Goal: Check status: Check status

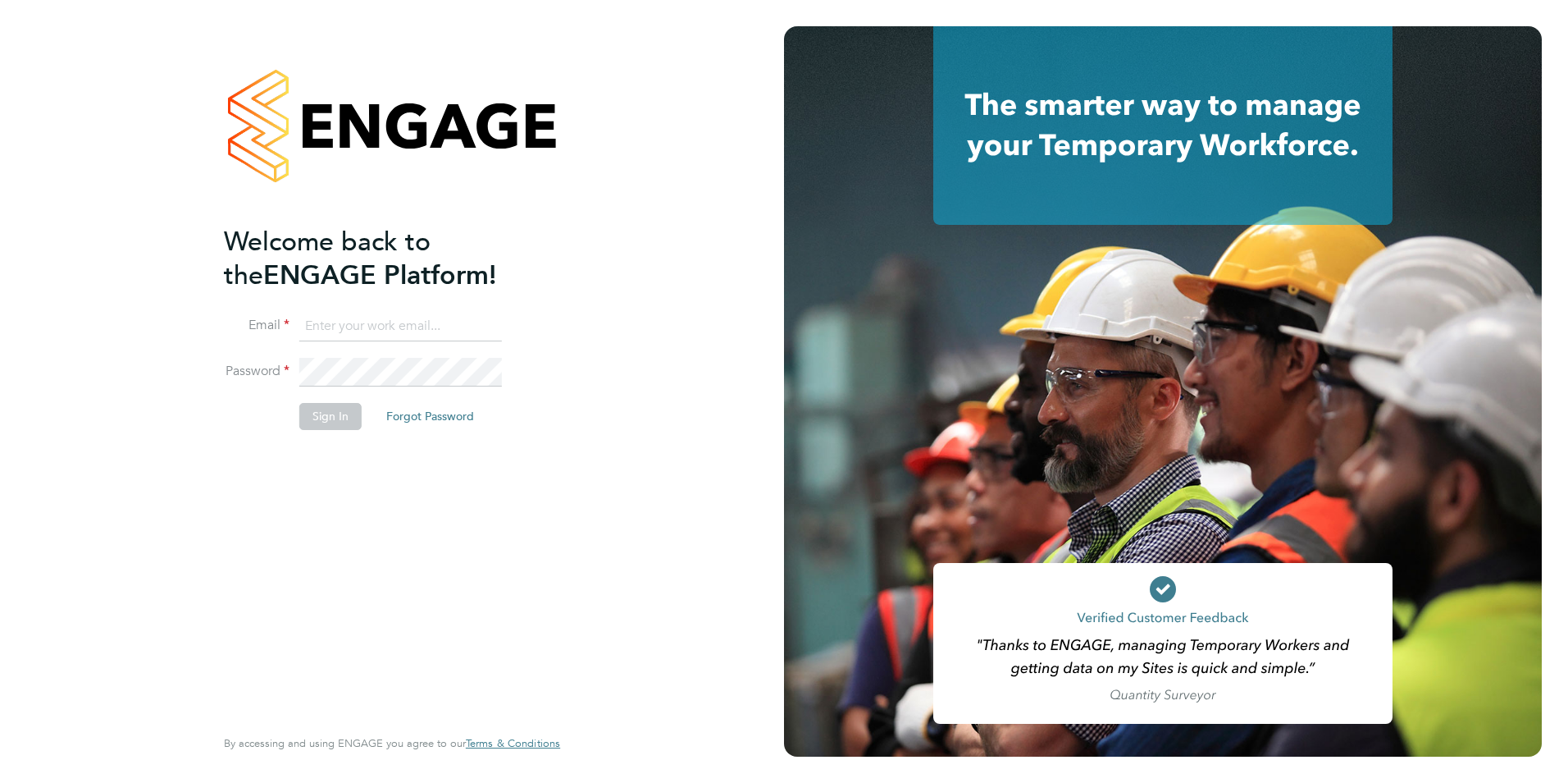
type input "mjones@spheresolutions.co.uk"
click at [329, 413] on button "Sign In" at bounding box center [330, 416] width 62 height 27
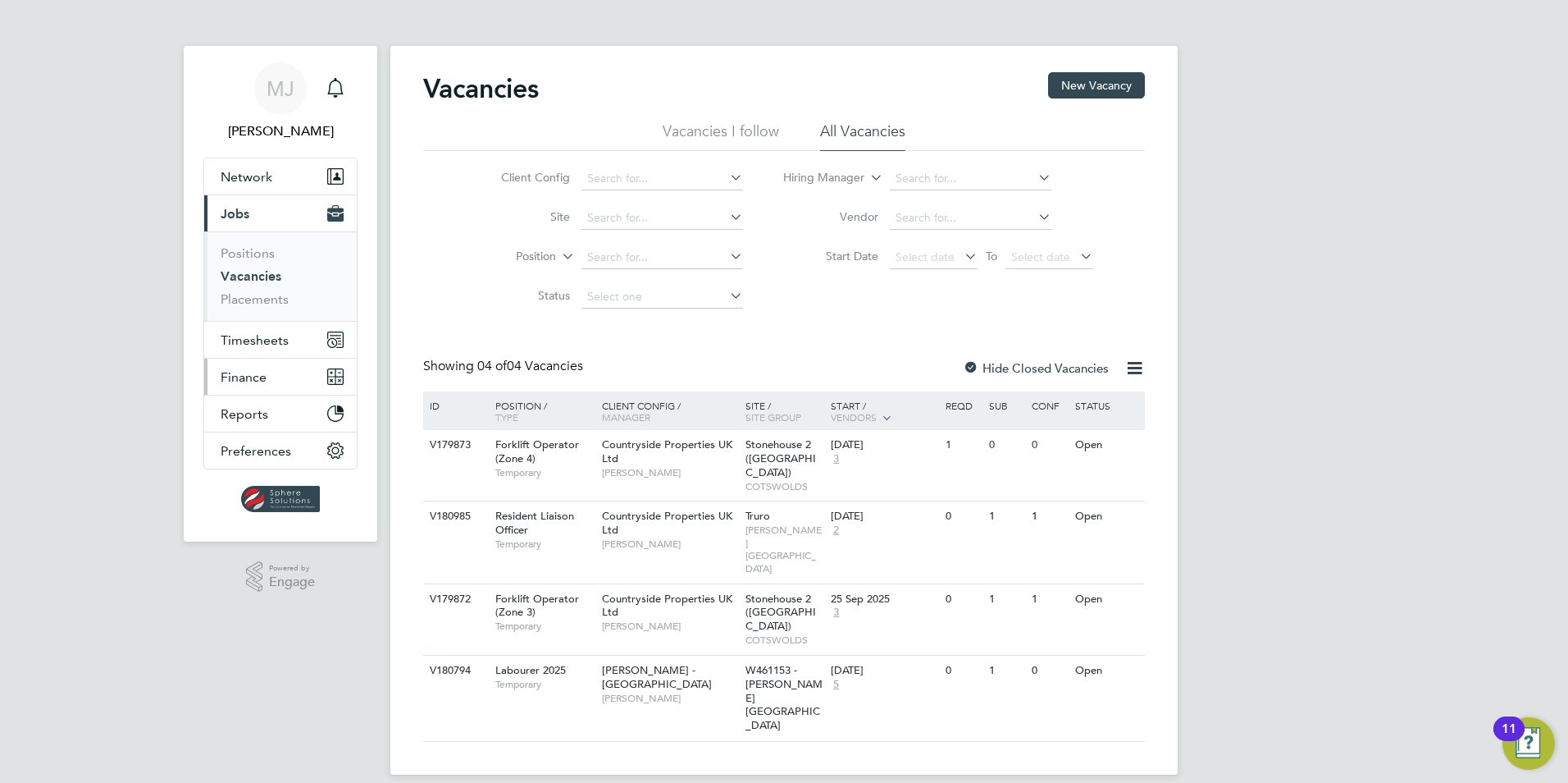
click at [228, 376] on span "Finance" at bounding box center [243, 377] width 46 height 16
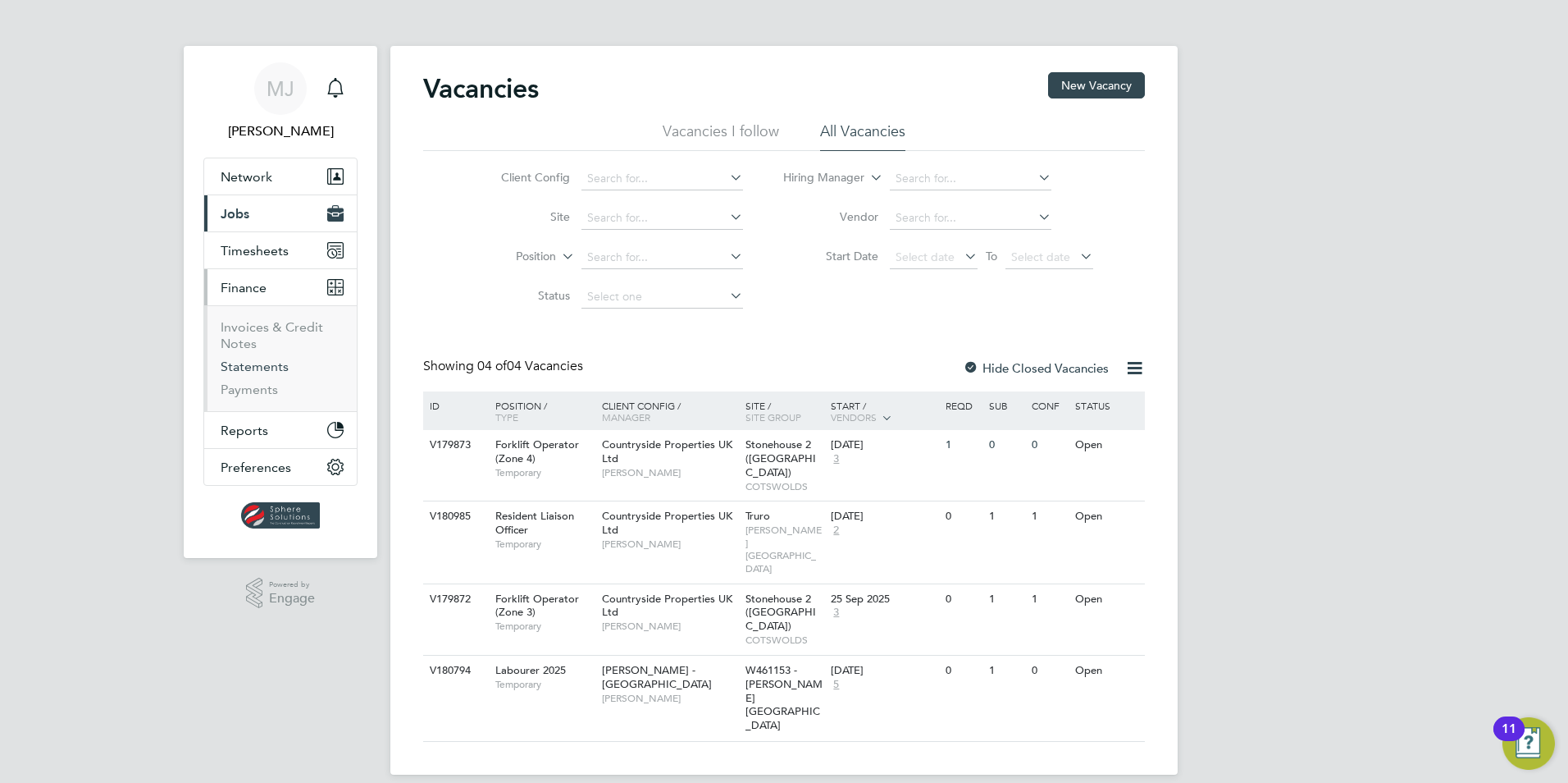
click at [252, 371] on link "Statements" at bounding box center [254, 367] width 68 height 16
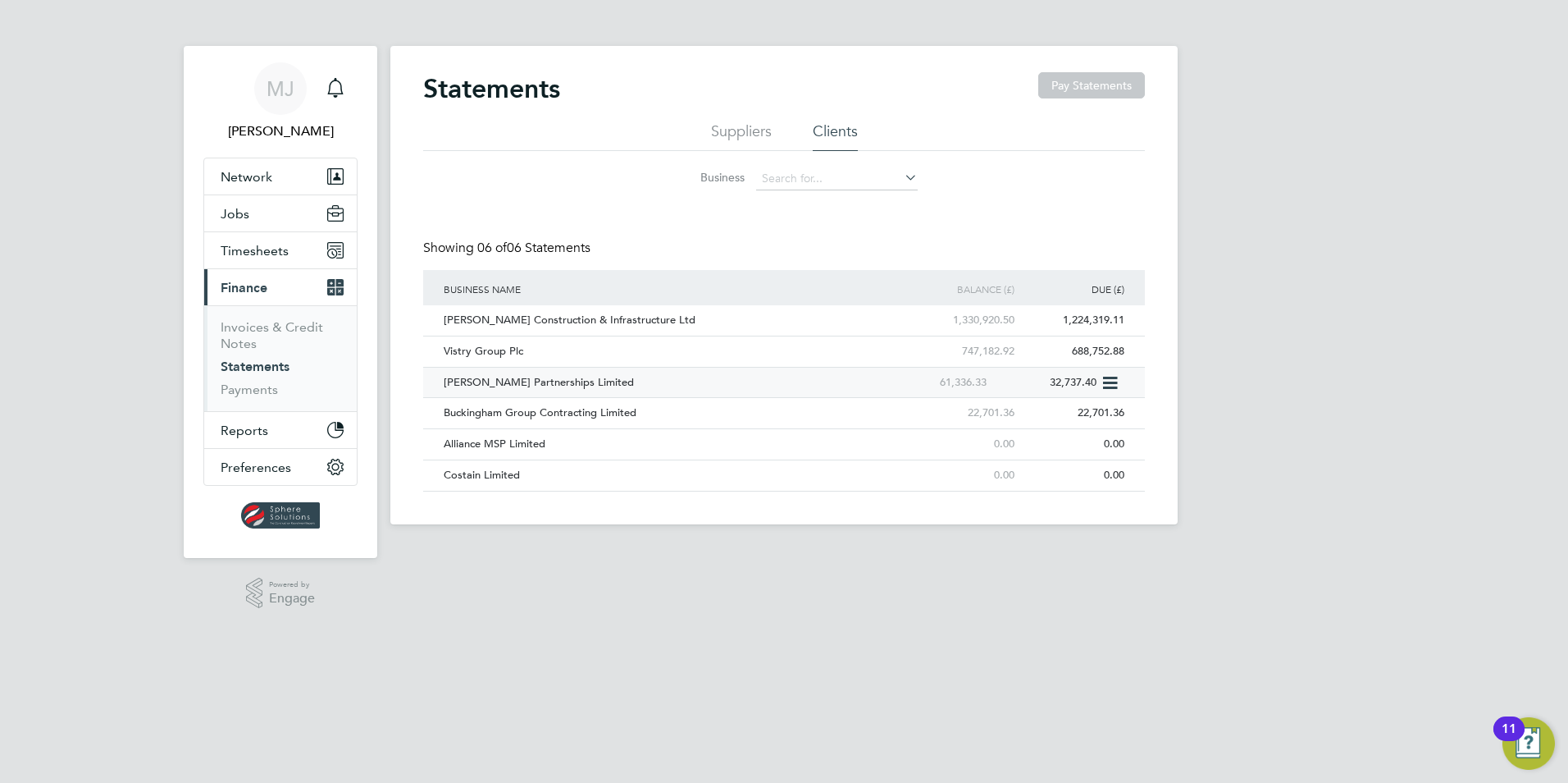
click at [481, 382] on div "[PERSON_NAME] Partnerships Limited" at bounding box center [660, 383] width 442 height 31
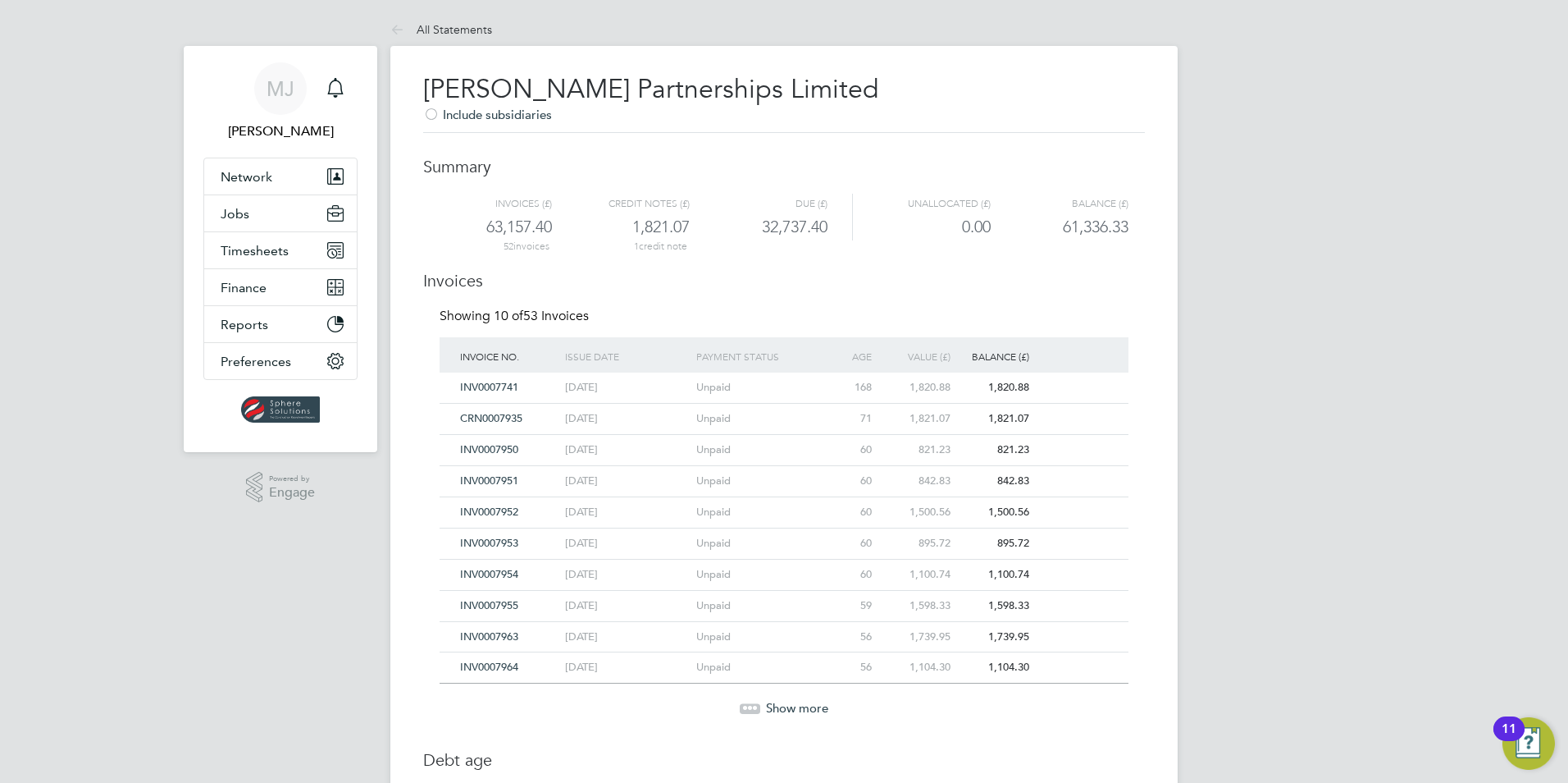
click at [749, 693] on div "Show more" at bounding box center [784, 696] width 706 height 40
click at [779, 691] on div "Show more" at bounding box center [784, 696] width 706 height 40
click at [775, 714] on span "Show more" at bounding box center [796, 708] width 62 height 16
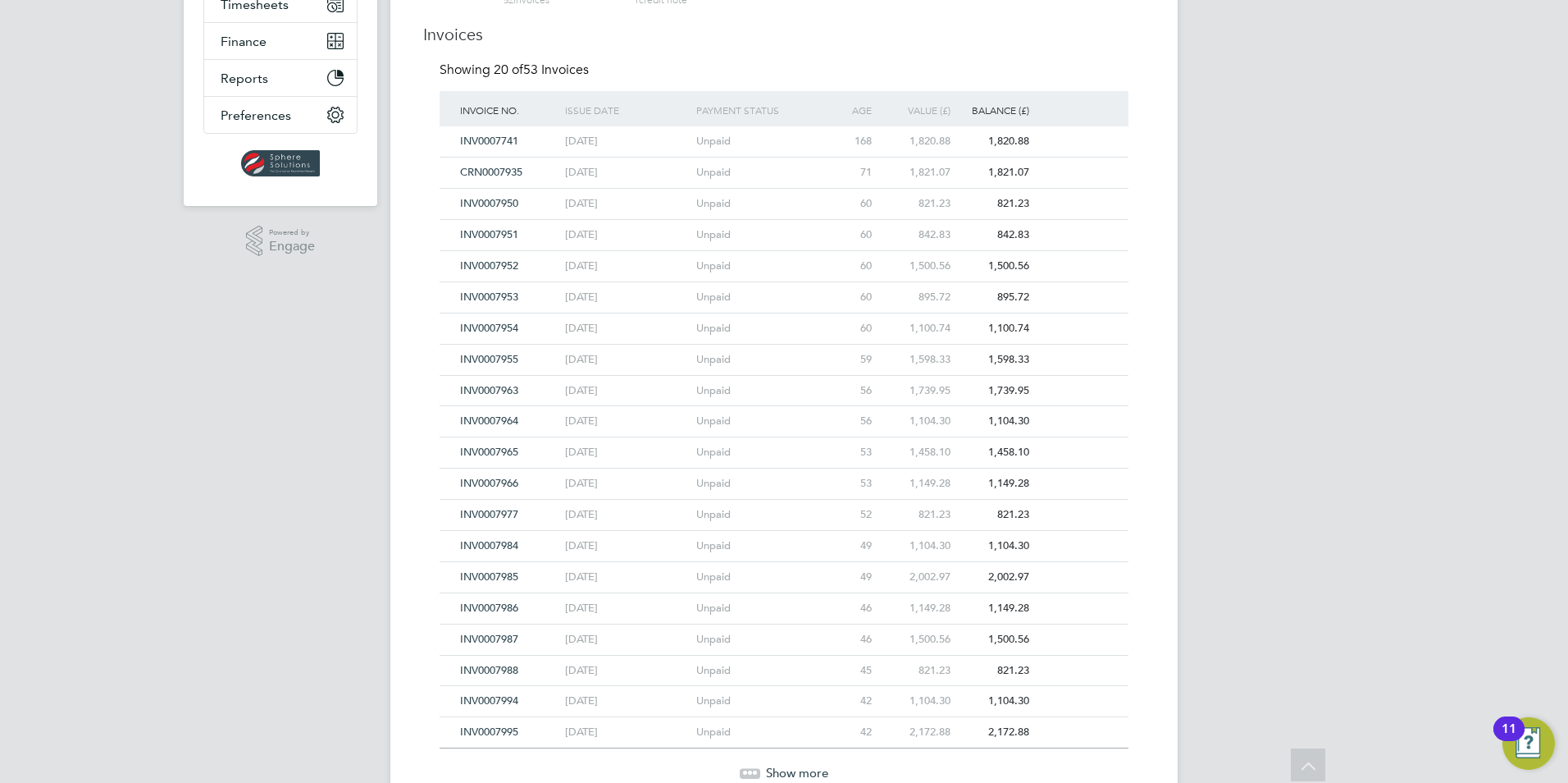
click at [780, 773] on span "Show more" at bounding box center [796, 772] width 62 height 16
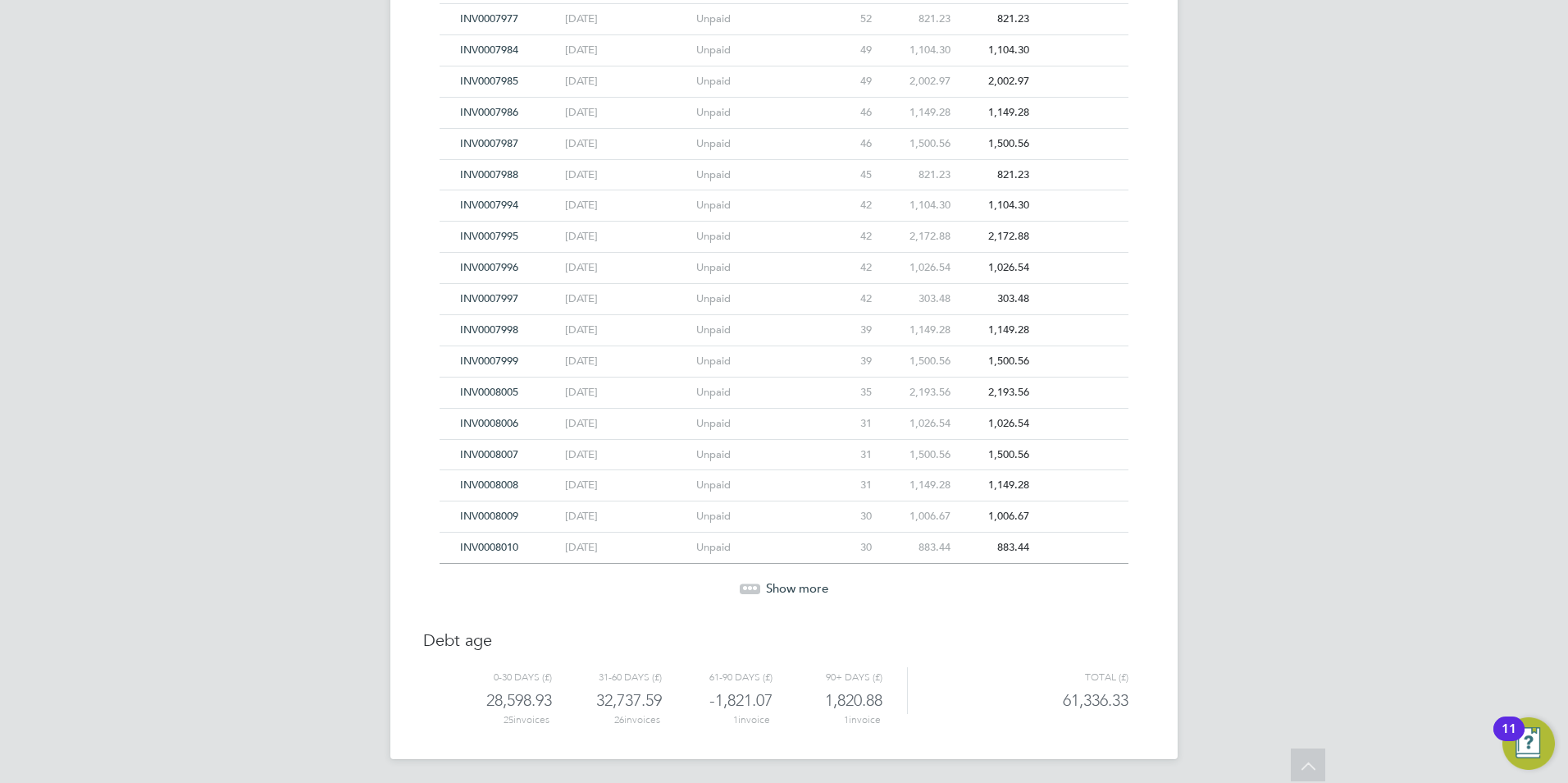
scroll to position [744, 0]
click at [794, 601] on div "Showing 30 of 53 Invoices Invoice No. Issue date Payment status Age (days) Valu…" at bounding box center [784, 88] width 689 height 1047
click at [801, 581] on span "Show more" at bounding box center [796, 587] width 62 height 16
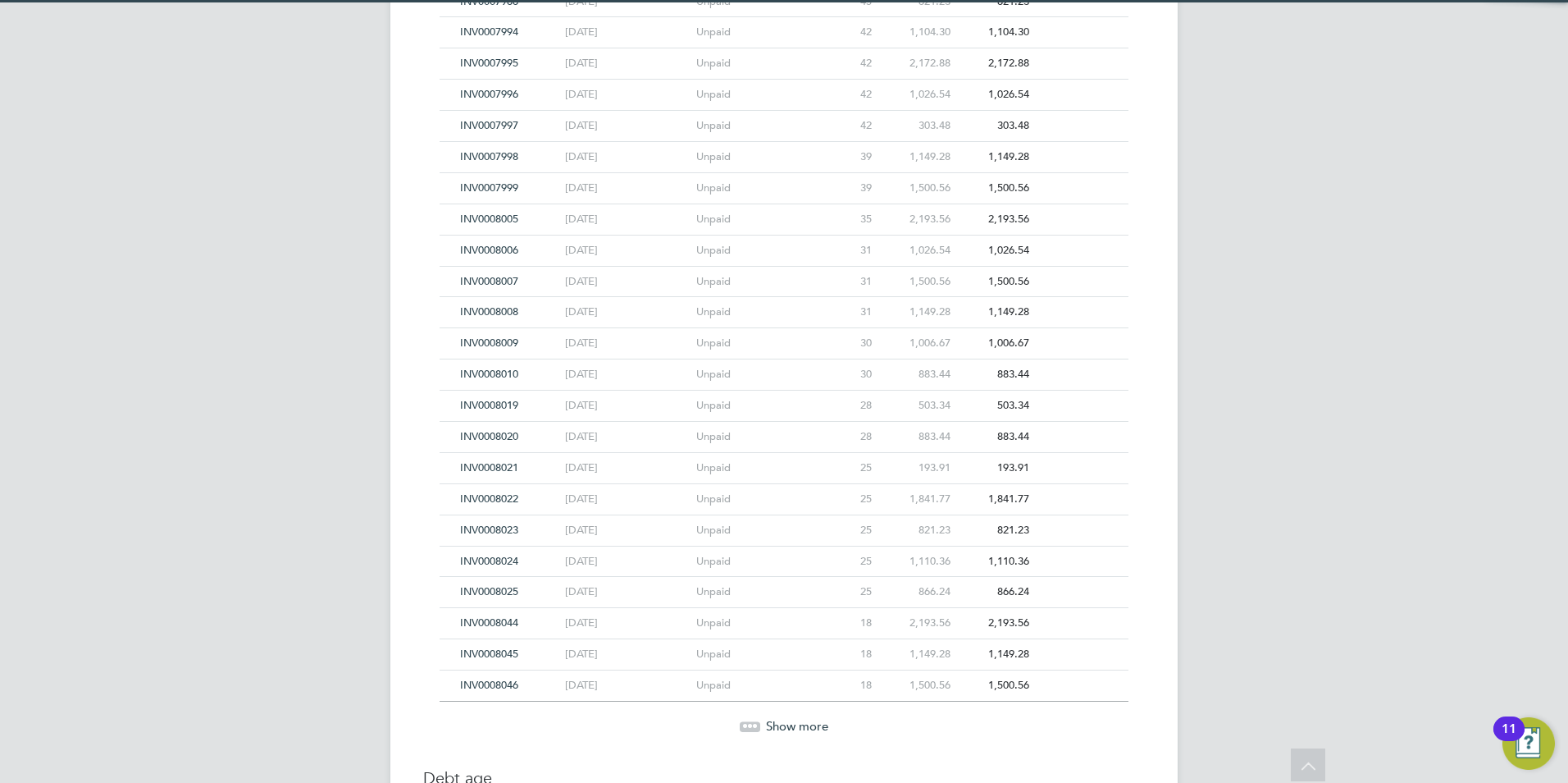
scroll to position [1054, 0]
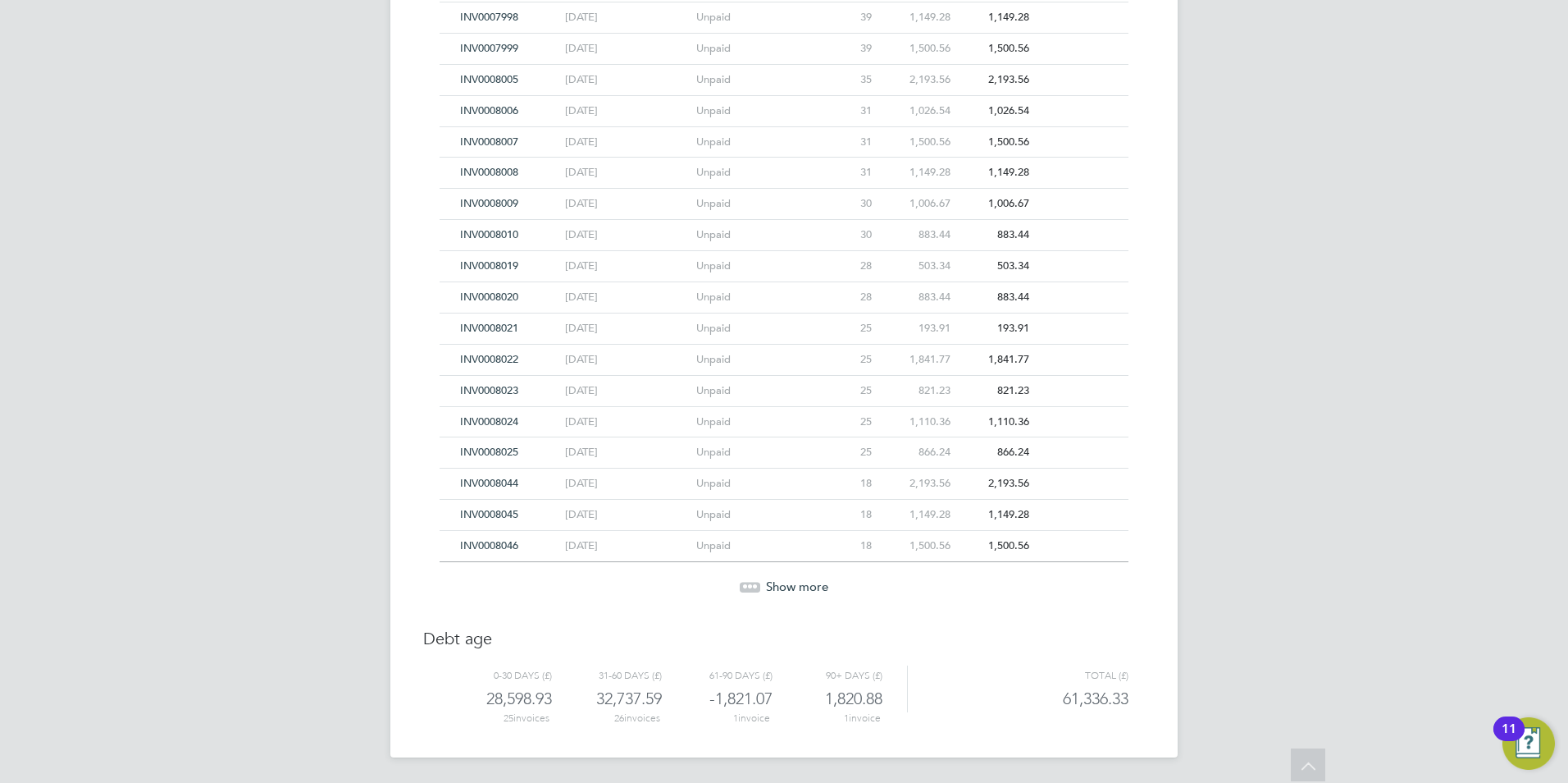
click at [791, 590] on span "Show more" at bounding box center [796, 587] width 62 height 16
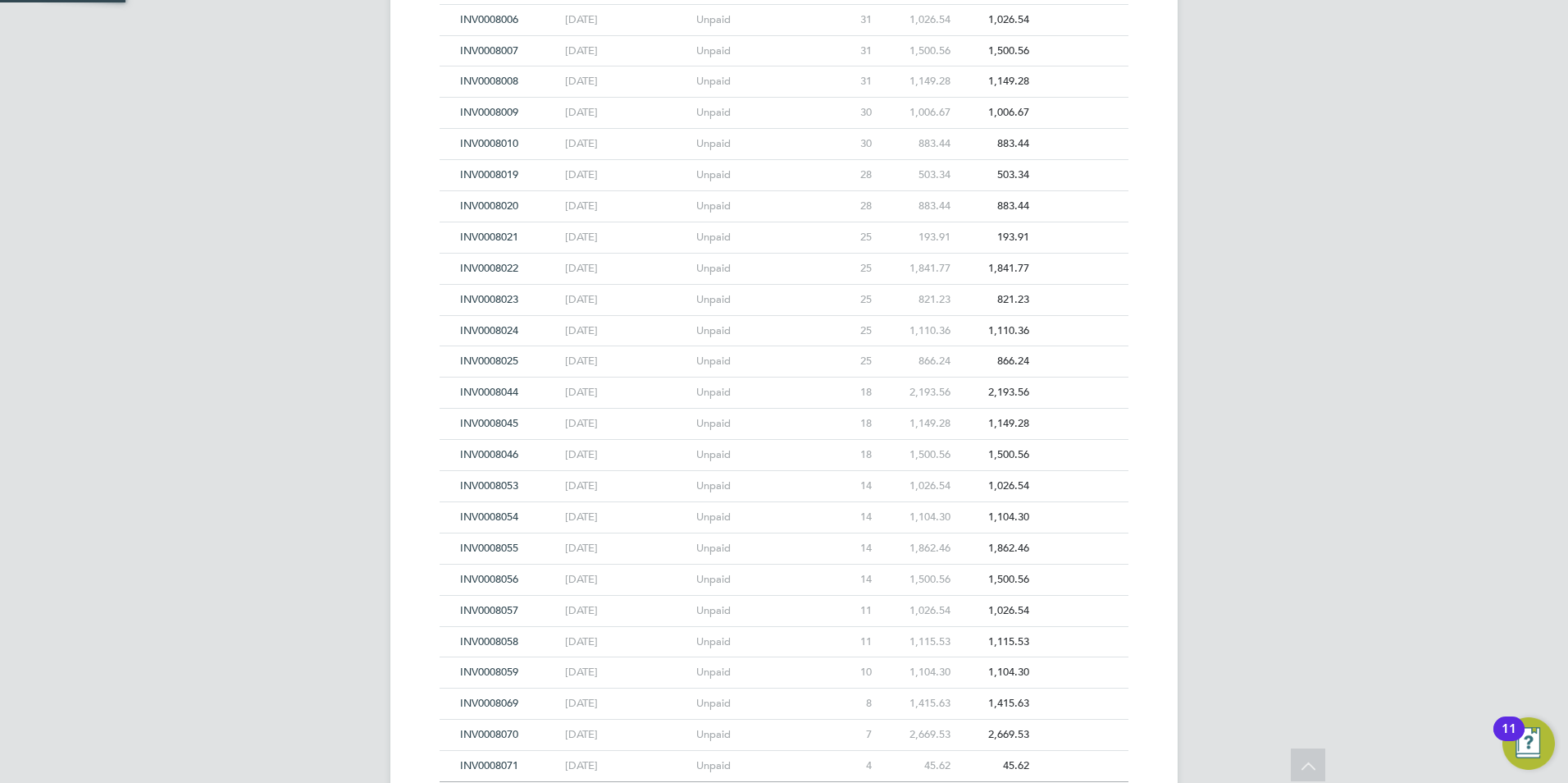
scroll to position [1219, 0]
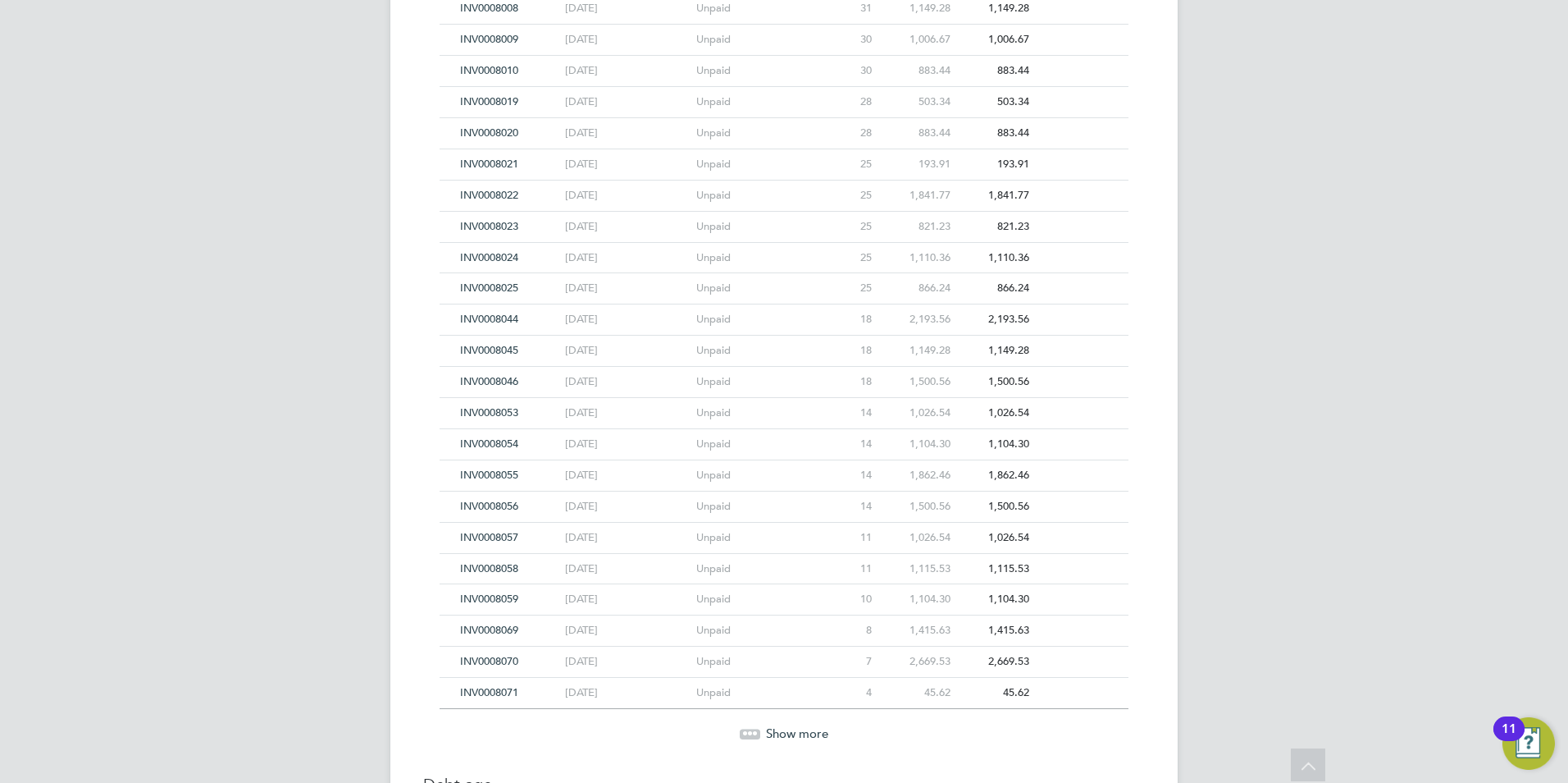
click at [502, 410] on span "INV0008053" at bounding box center [489, 412] width 58 height 14
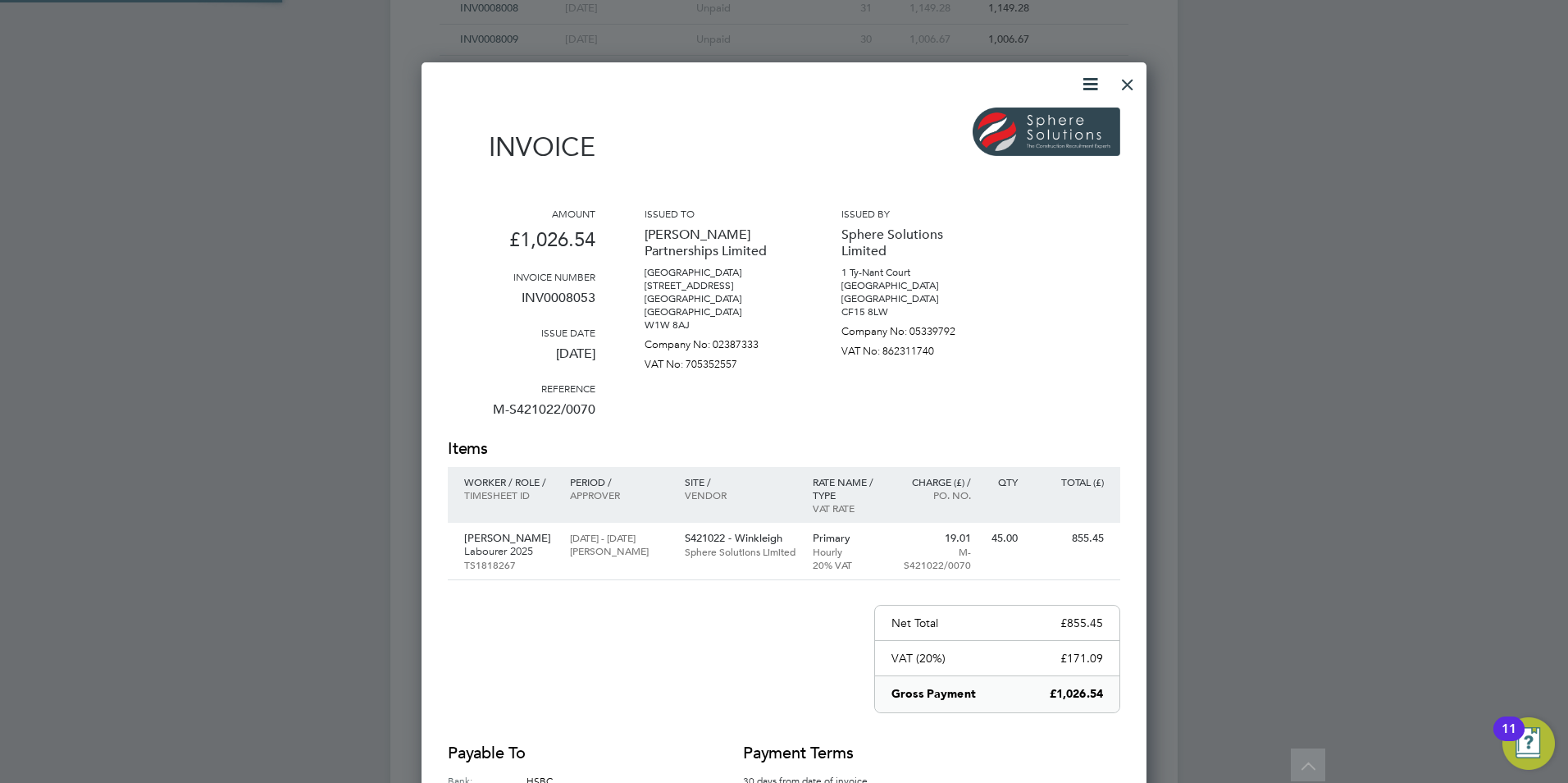
scroll to position [858, 725]
click at [1137, 86] on div at bounding box center [1127, 81] width 30 height 30
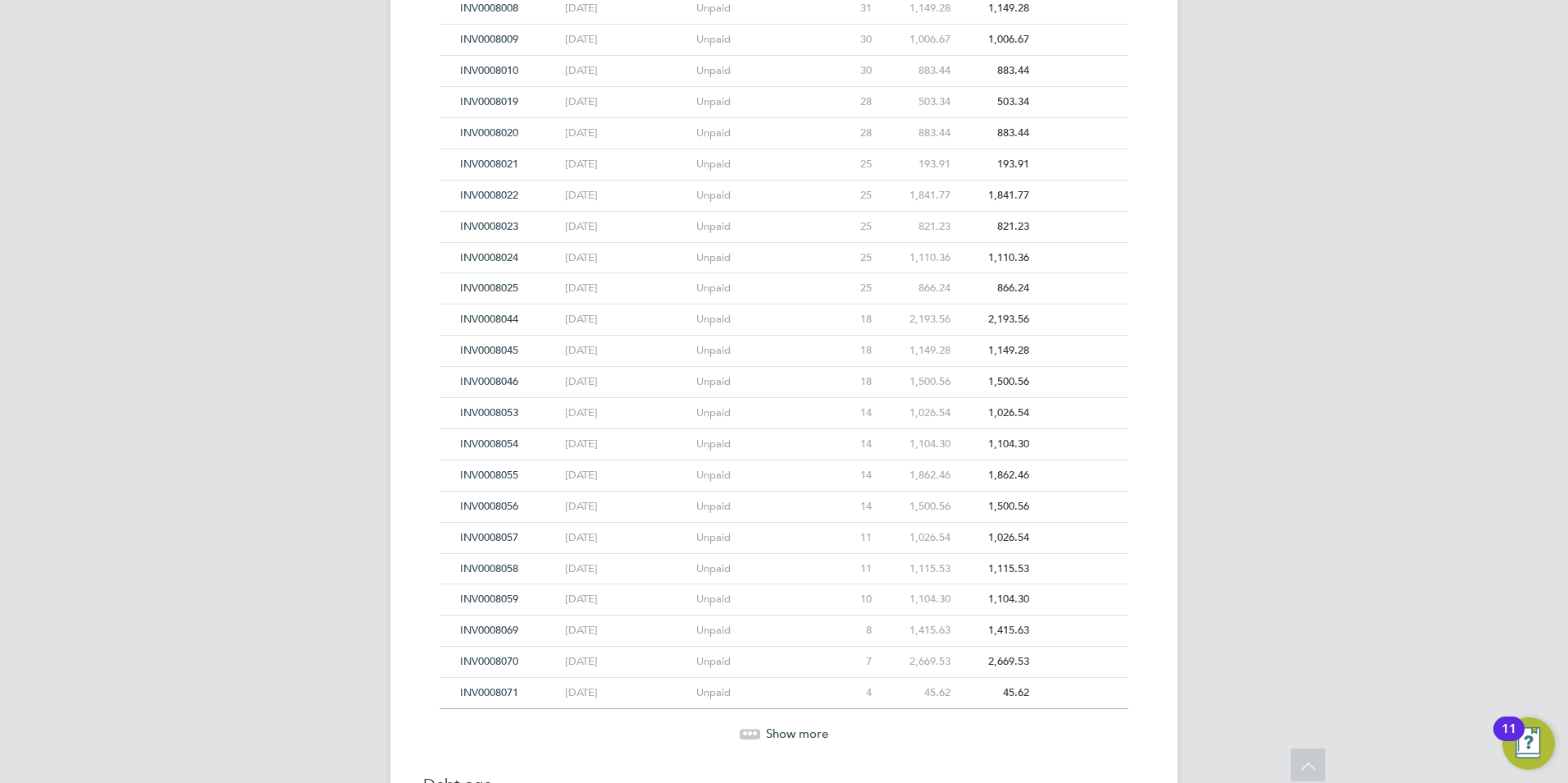
click at [511, 380] on span "INV0008046" at bounding box center [489, 381] width 58 height 14
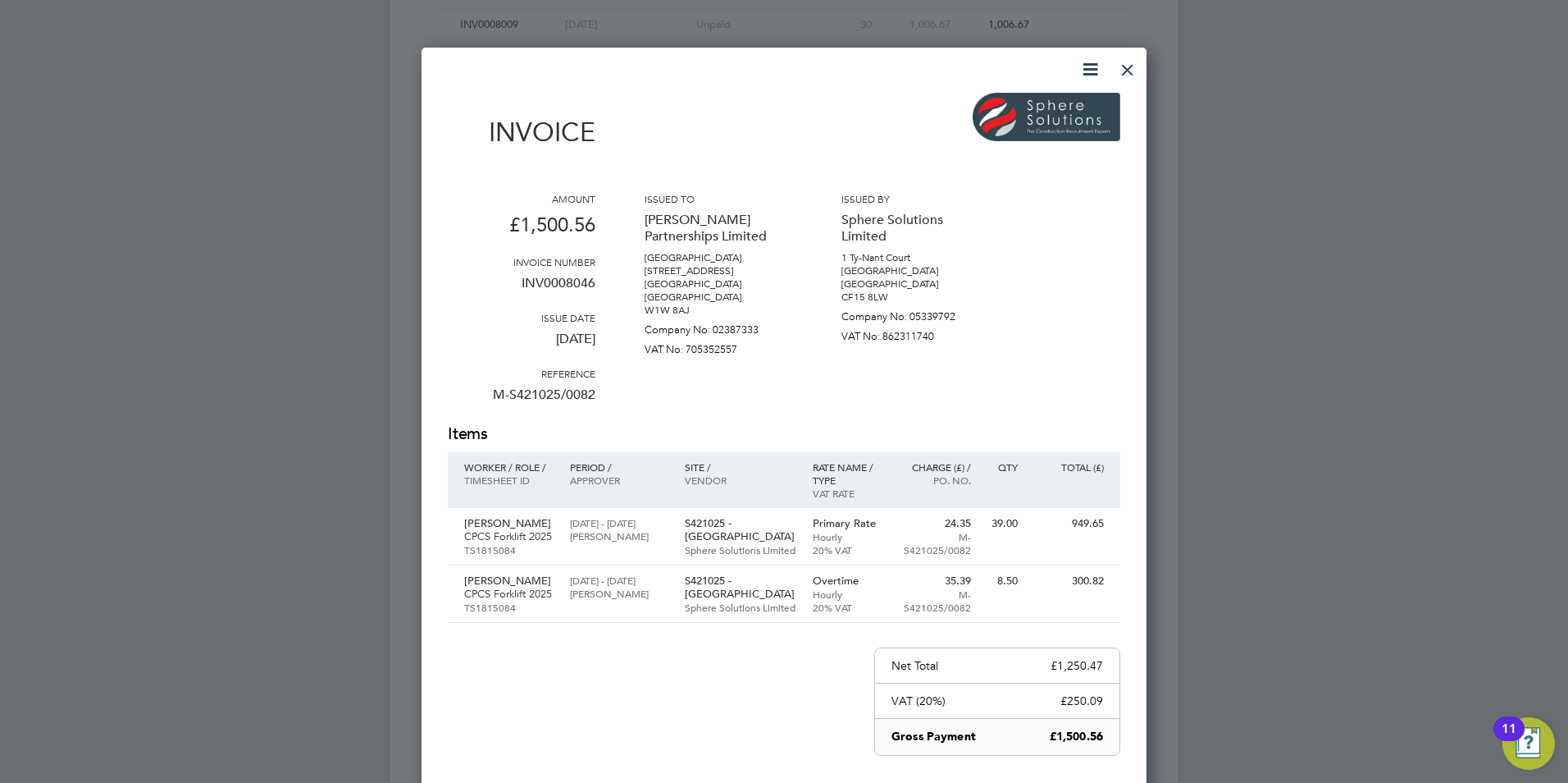
scroll to position [1111, 0]
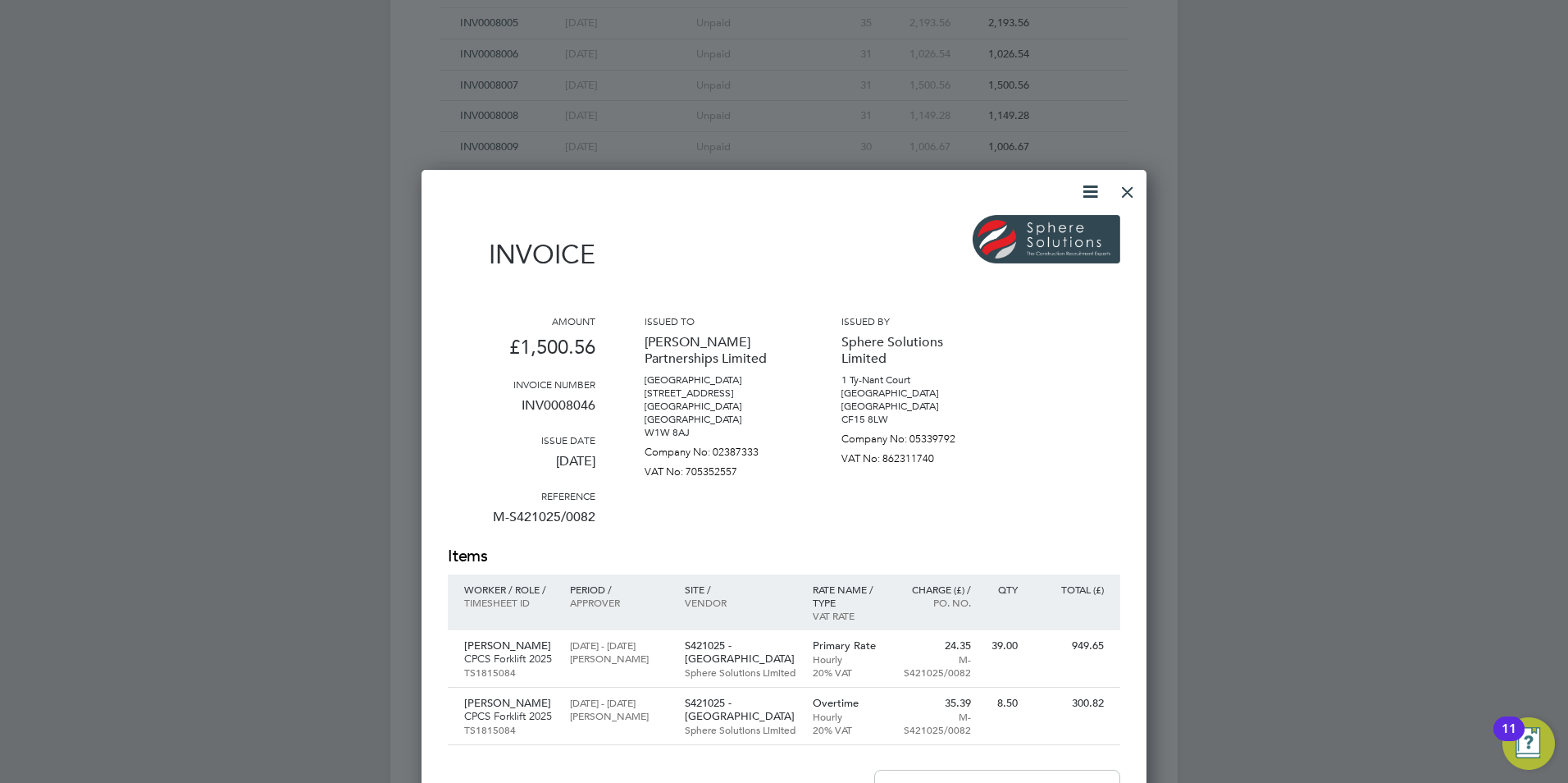
click at [1130, 190] on div at bounding box center [1127, 188] width 30 height 30
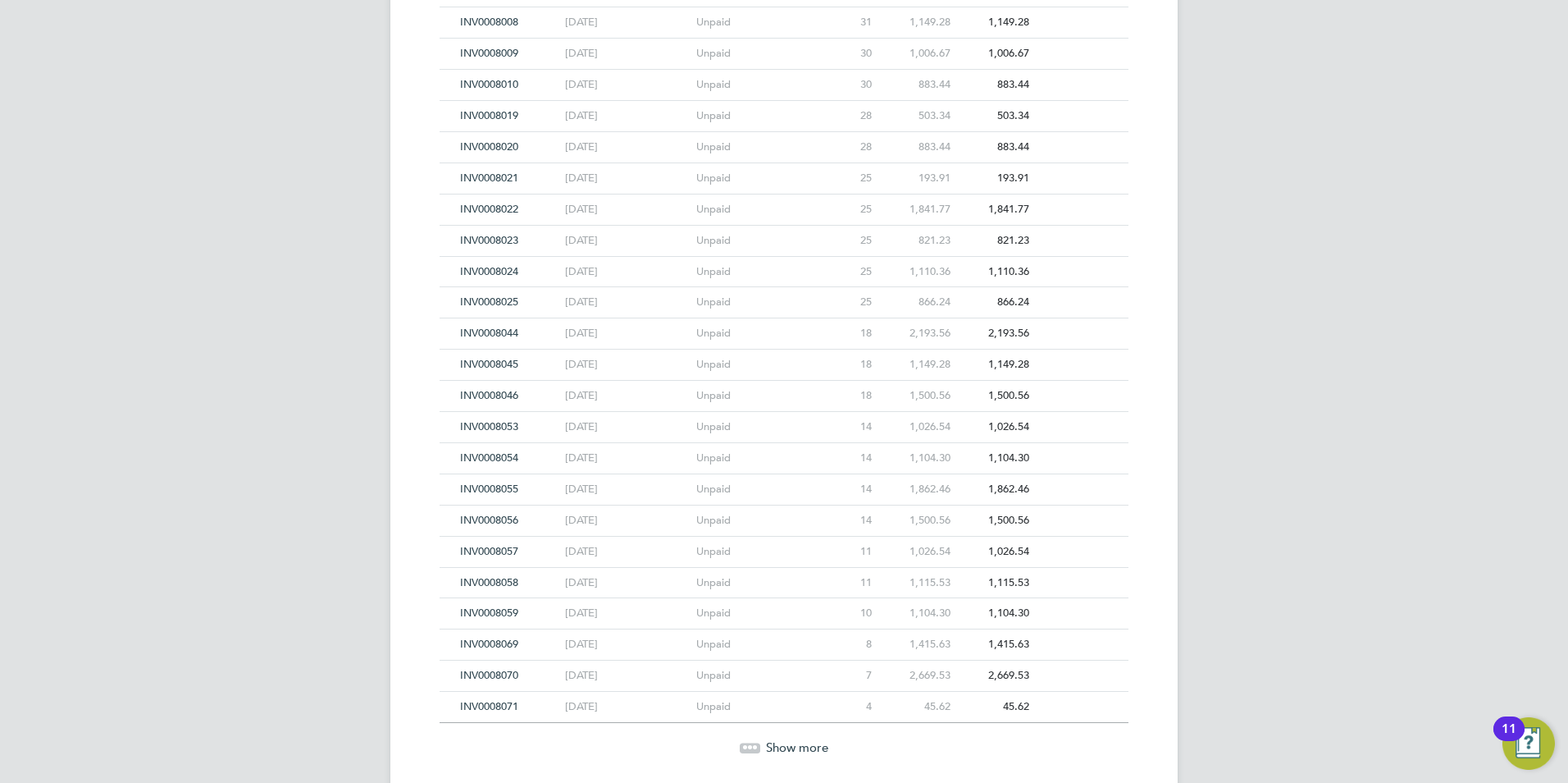
scroll to position [1219, 0]
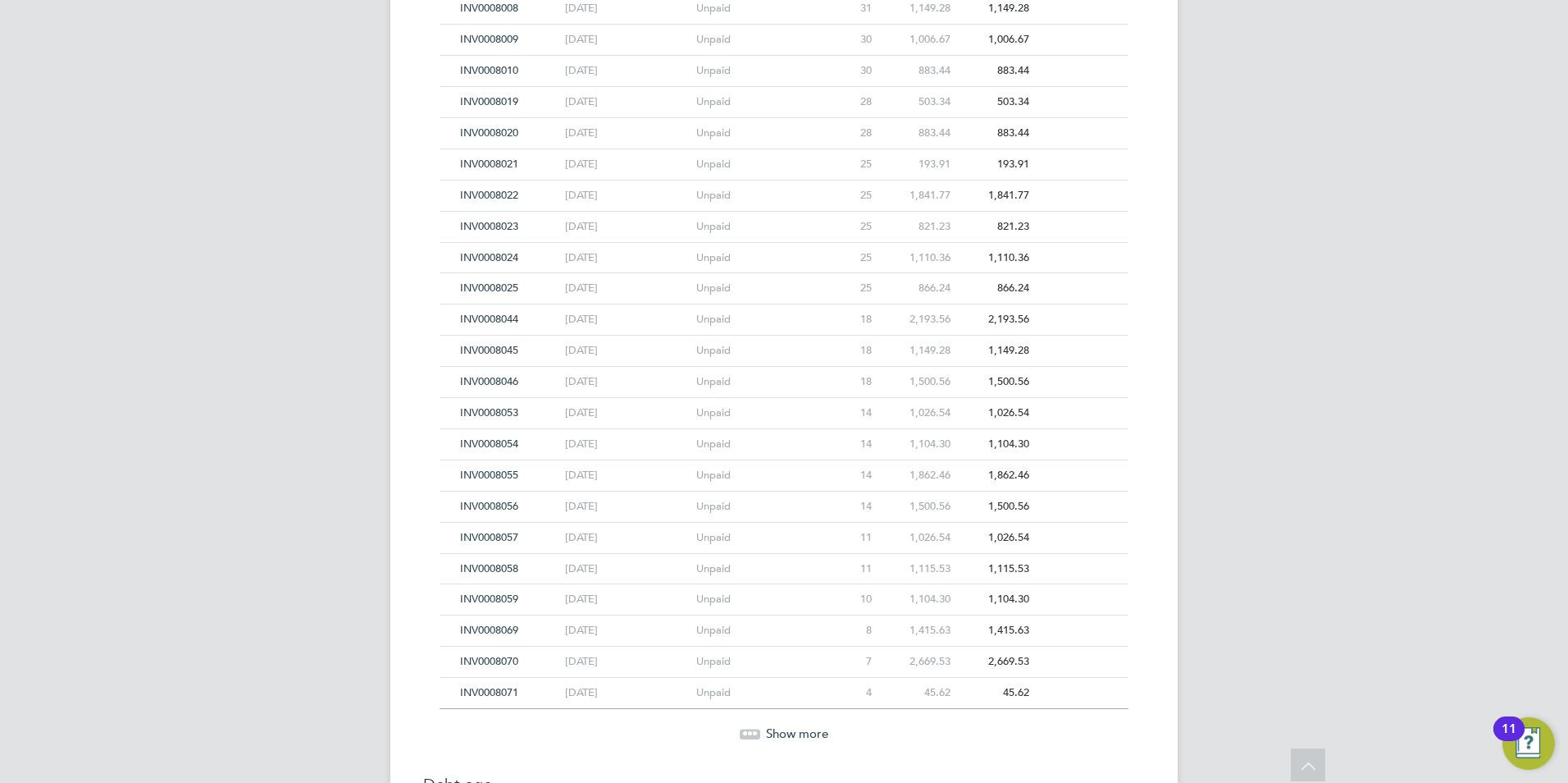
click at [500, 344] on span "INV0008045" at bounding box center [489, 350] width 58 height 14
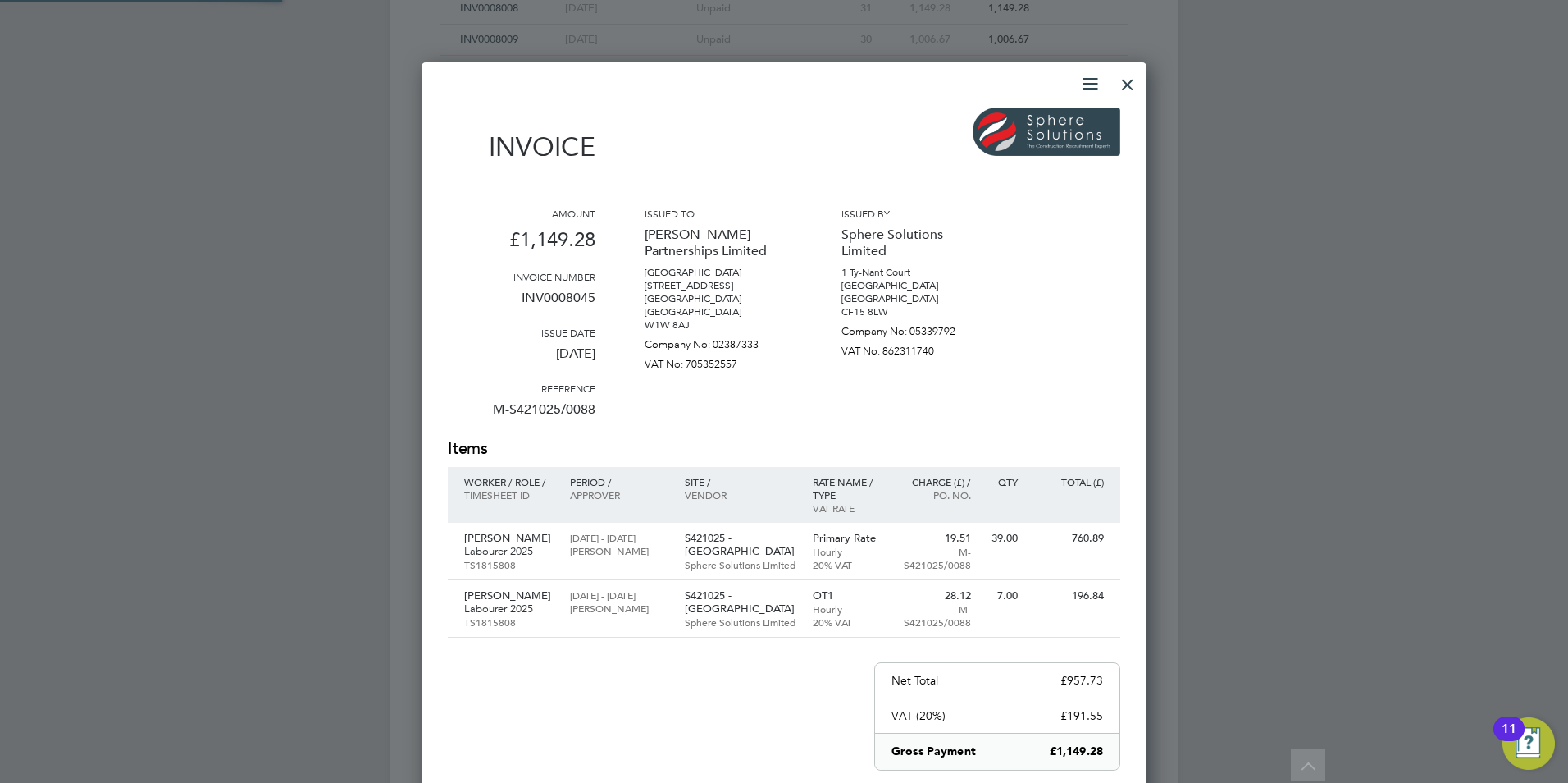
scroll to position [941, 725]
click at [1130, 84] on div at bounding box center [1127, 81] width 30 height 30
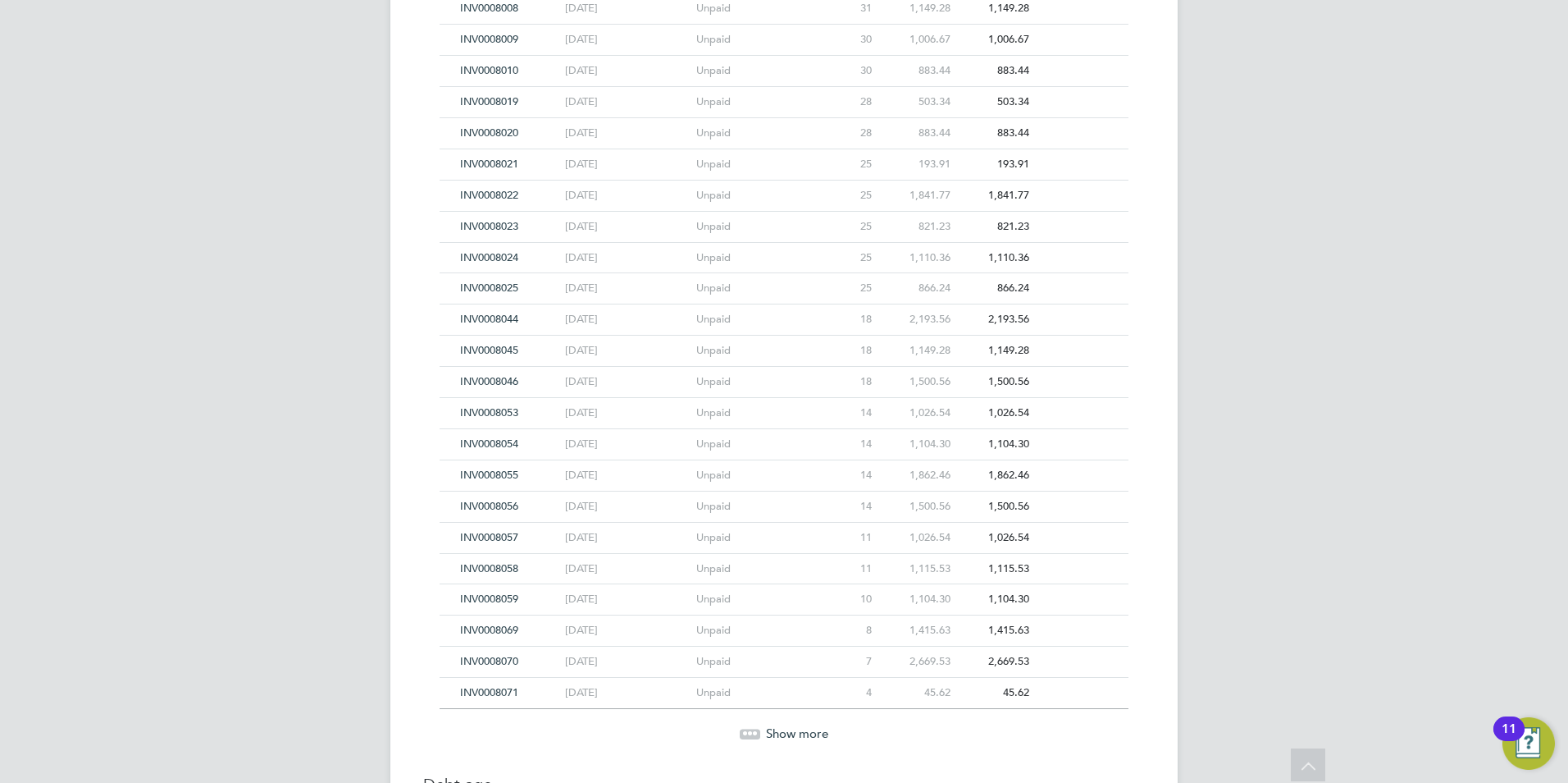
click at [512, 321] on span "INV0008044" at bounding box center [489, 319] width 58 height 14
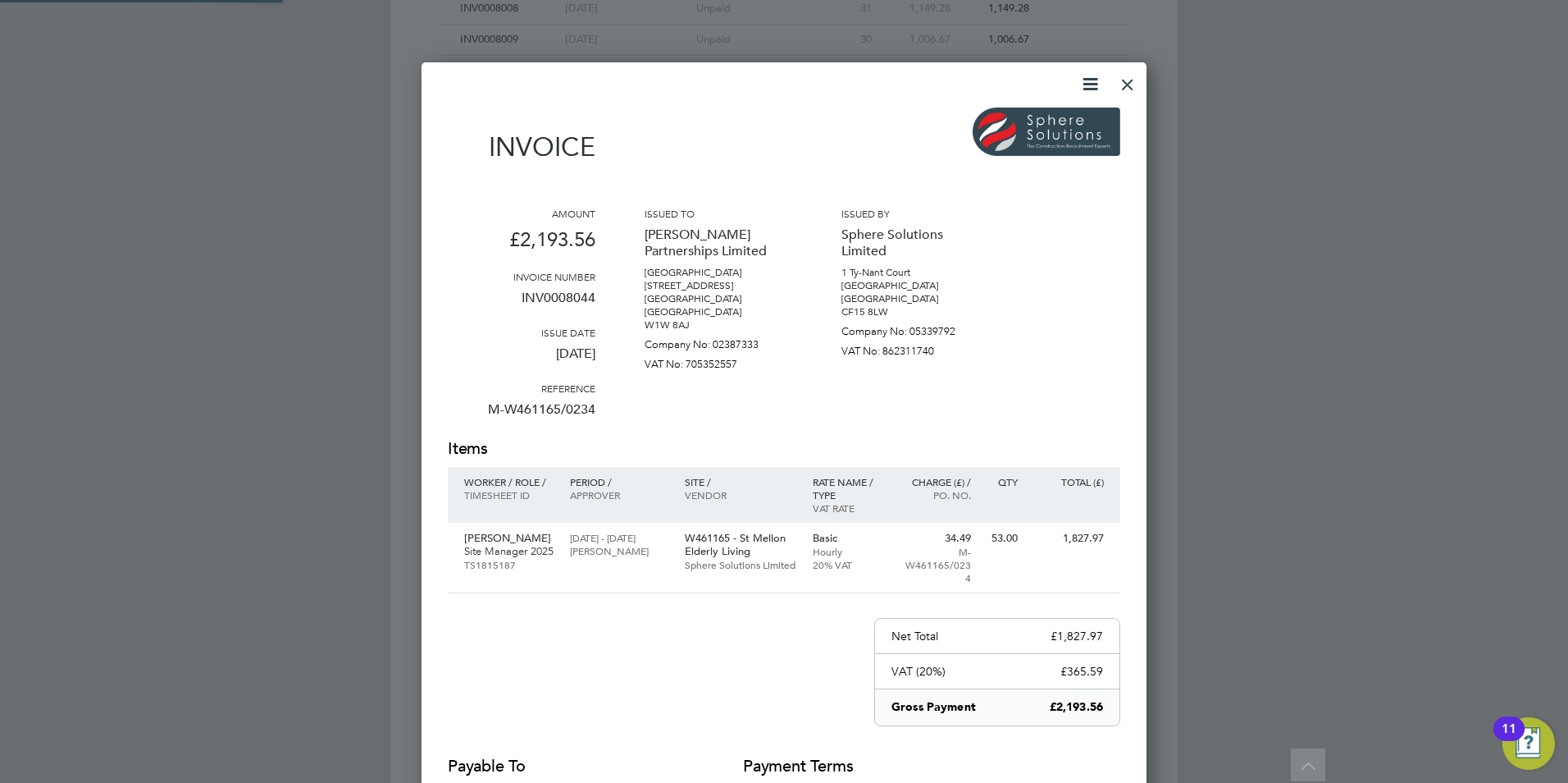
scroll to position [872, 725]
click at [1130, 81] on div at bounding box center [1127, 81] width 30 height 30
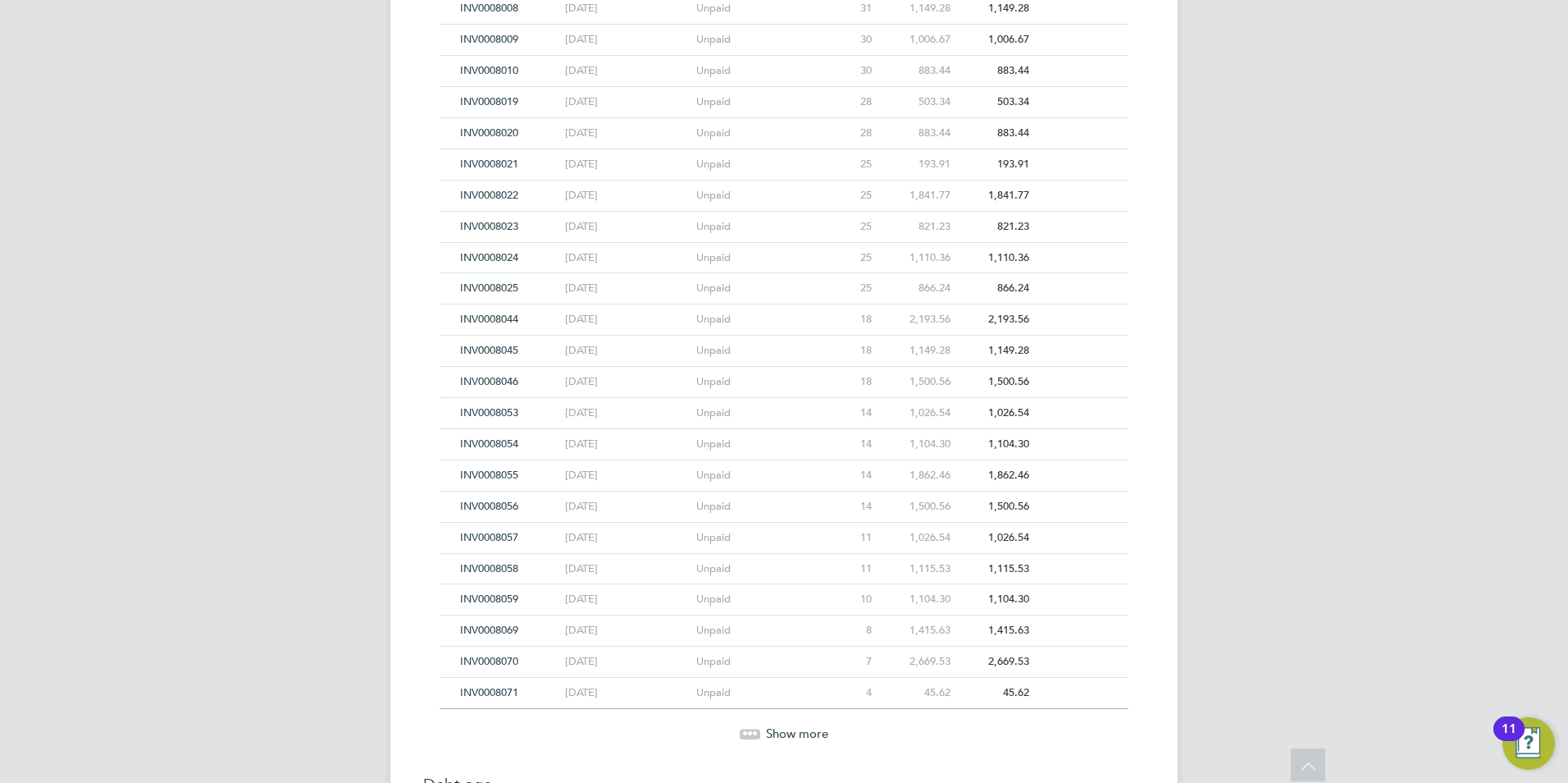
click at [503, 282] on span "INV0008025" at bounding box center [489, 288] width 58 height 14
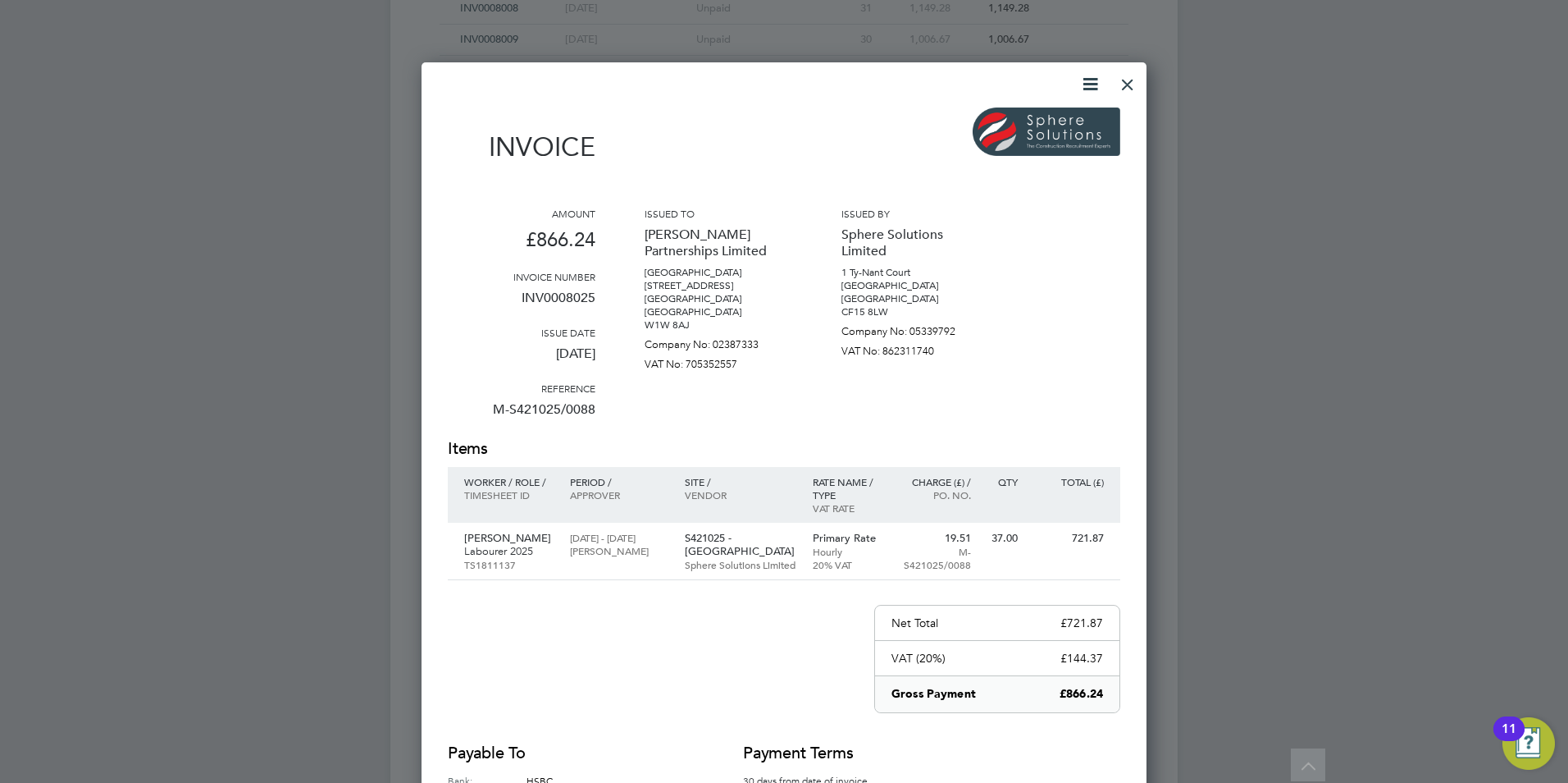
click at [1131, 78] on div at bounding box center [1127, 81] width 30 height 30
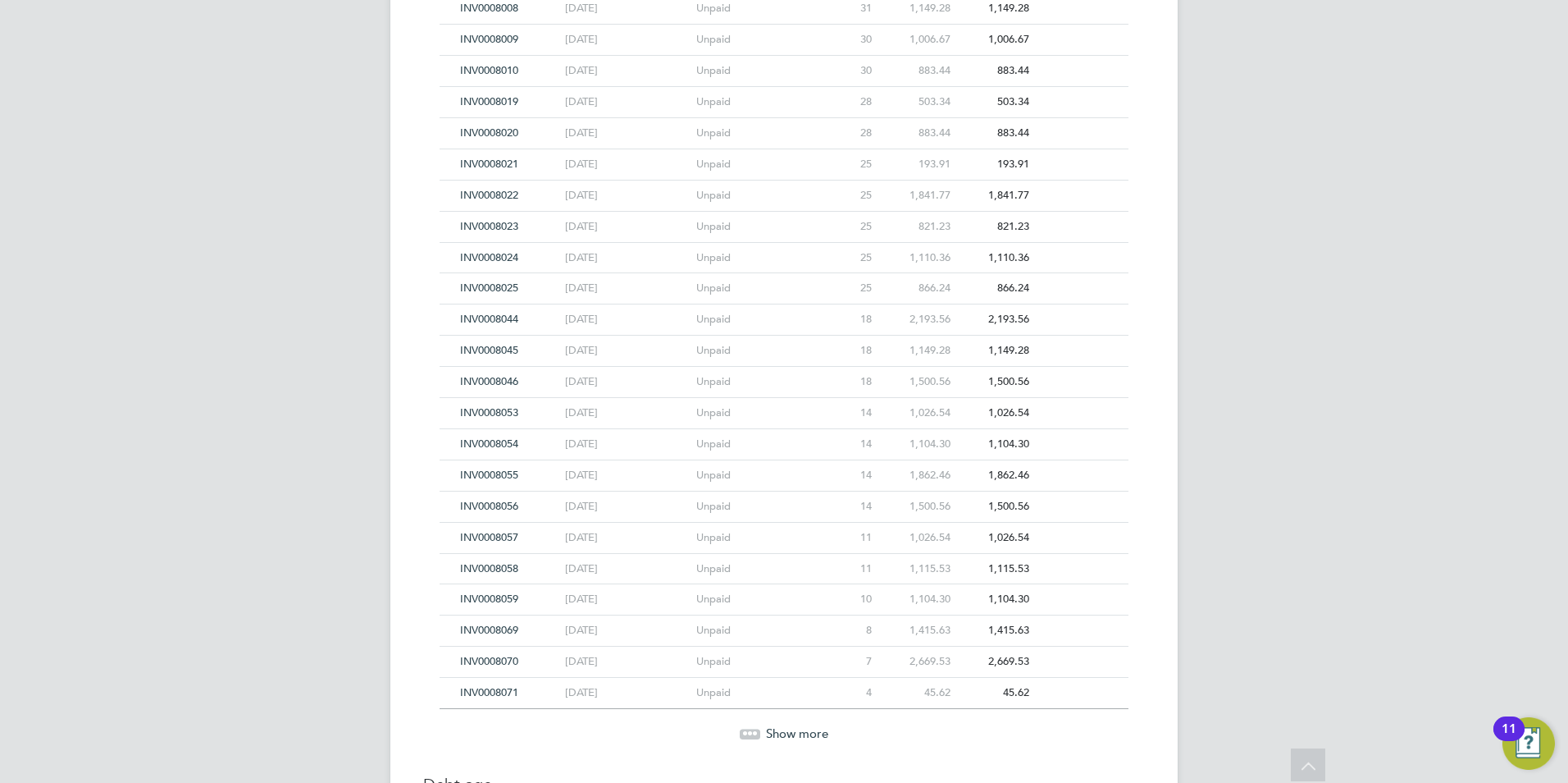
click at [512, 256] on span "INV0008024" at bounding box center [489, 257] width 58 height 14
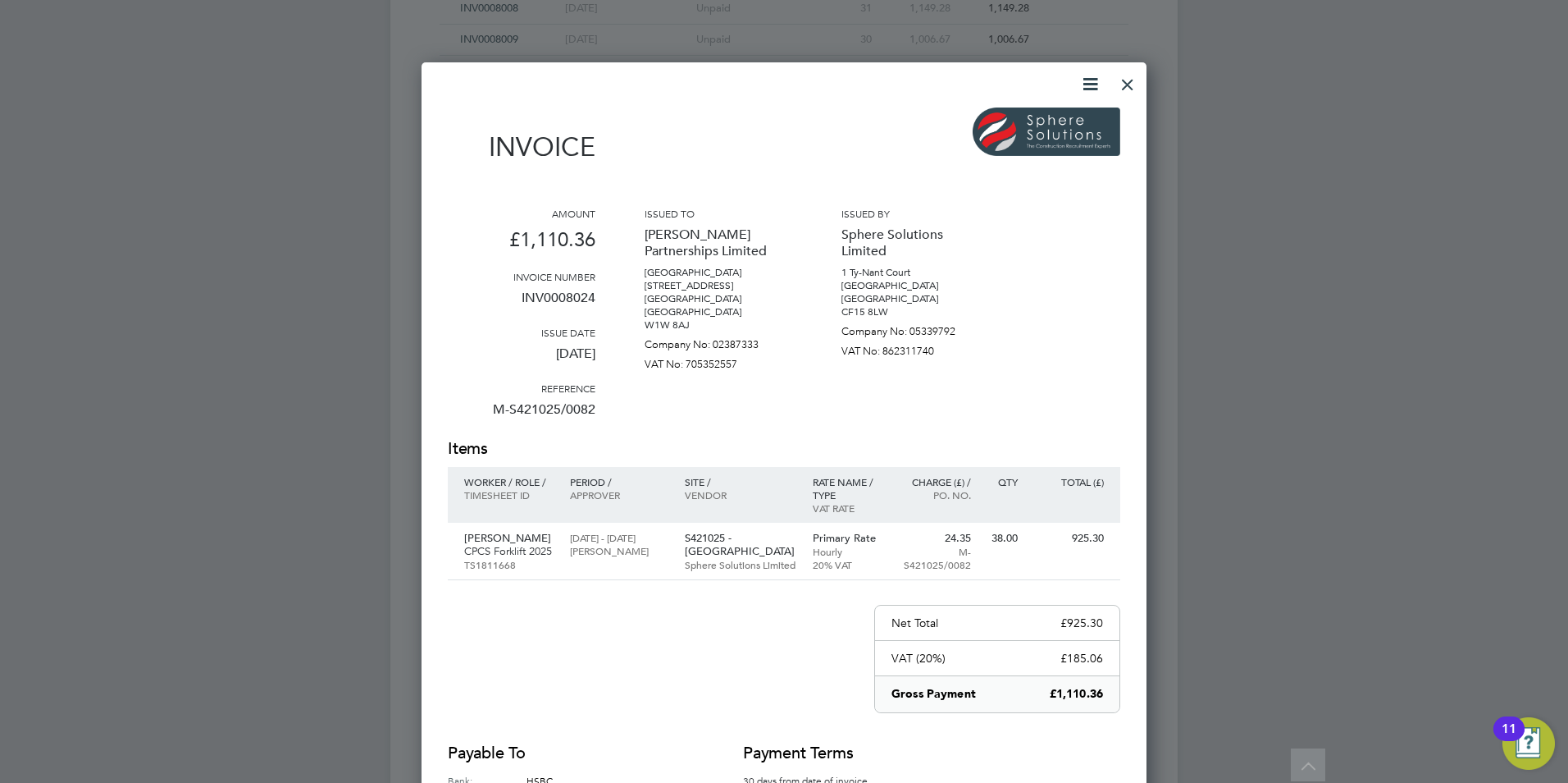
click at [1121, 86] on div at bounding box center [1127, 81] width 30 height 30
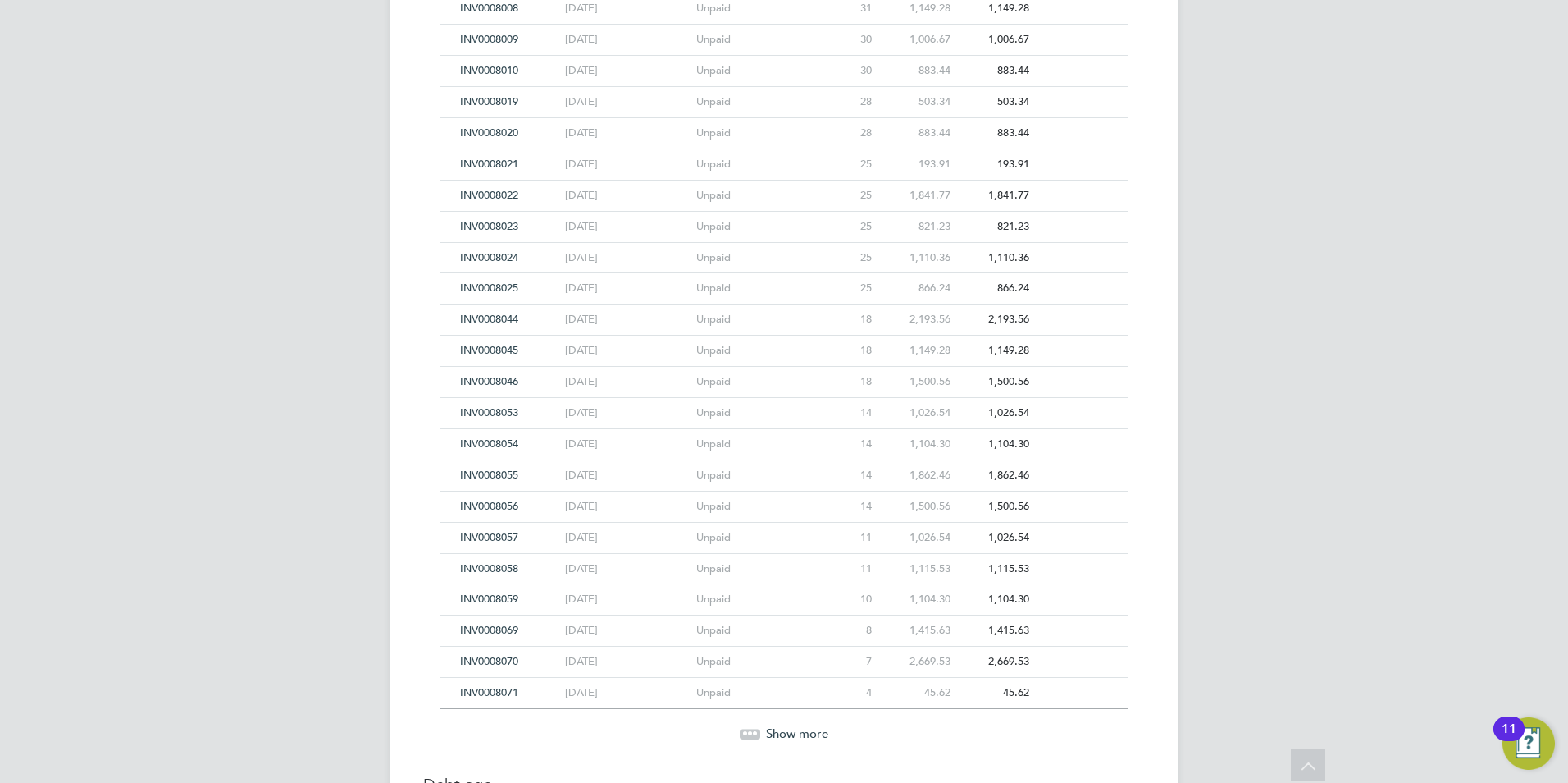
click at [500, 219] on span "INV0008023" at bounding box center [489, 226] width 58 height 14
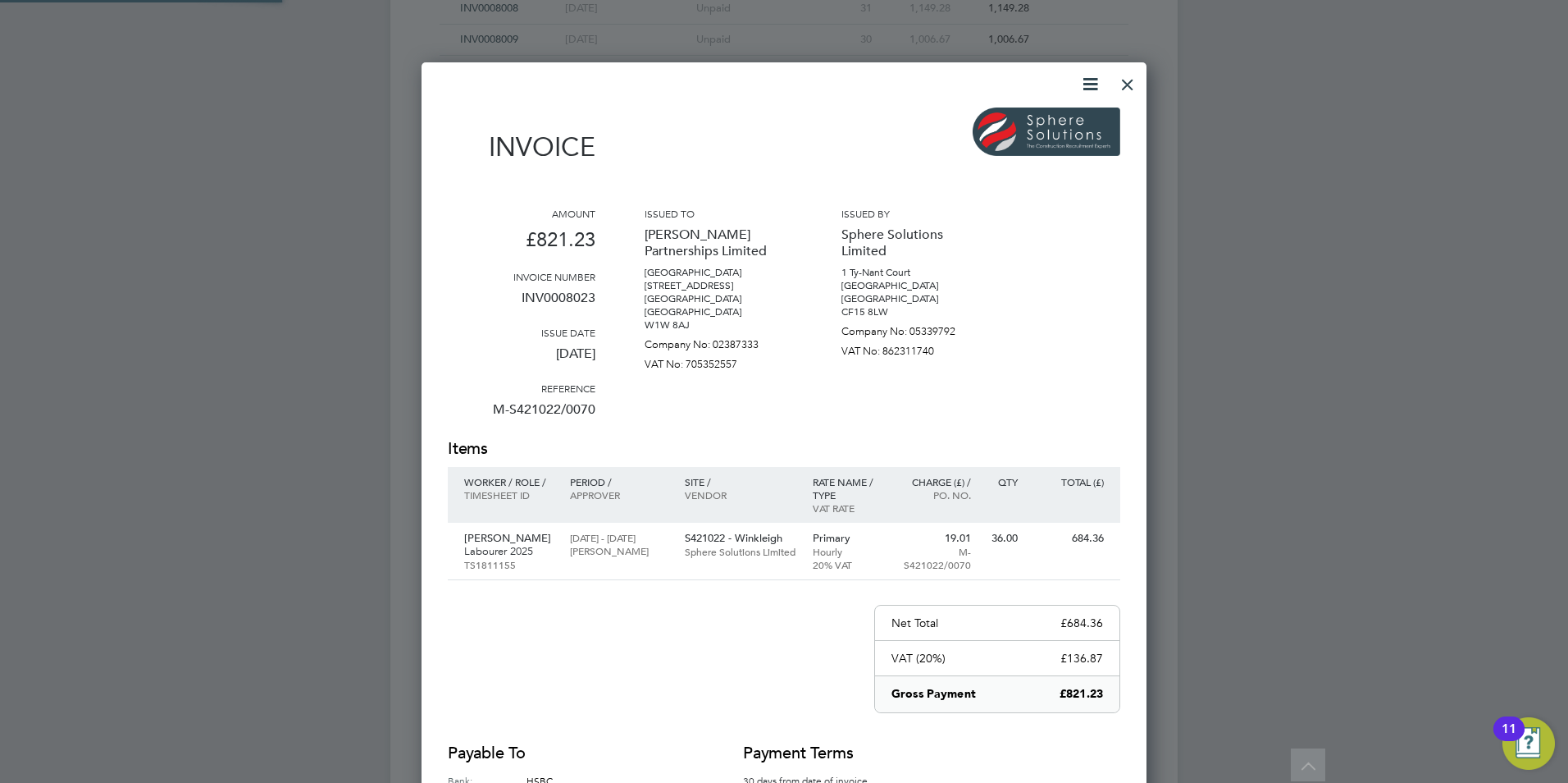
scroll to position [858, 725]
click at [1140, 81] on div at bounding box center [1127, 81] width 30 height 30
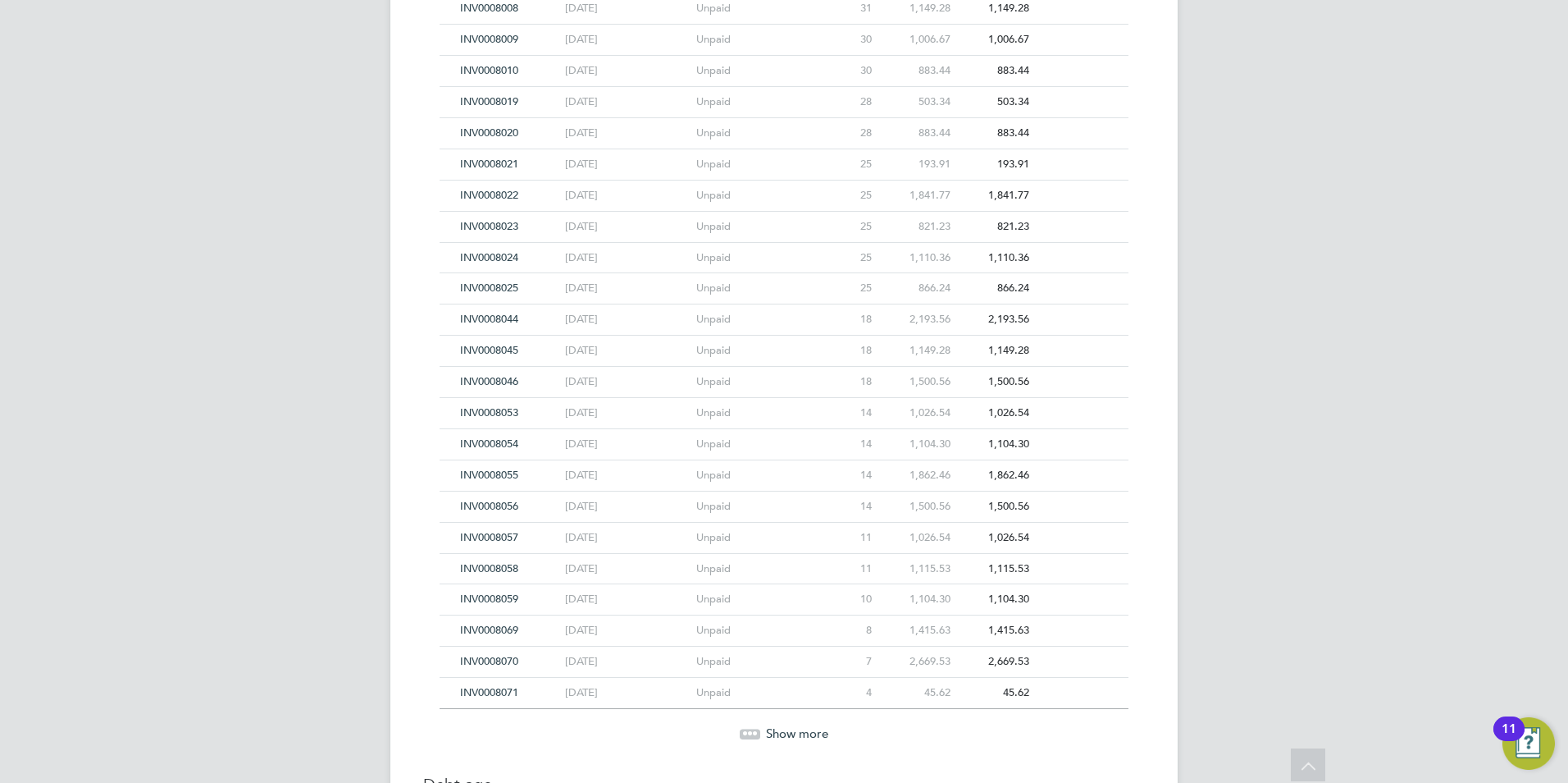
click at [510, 193] on span "INV0008022" at bounding box center [489, 195] width 58 height 14
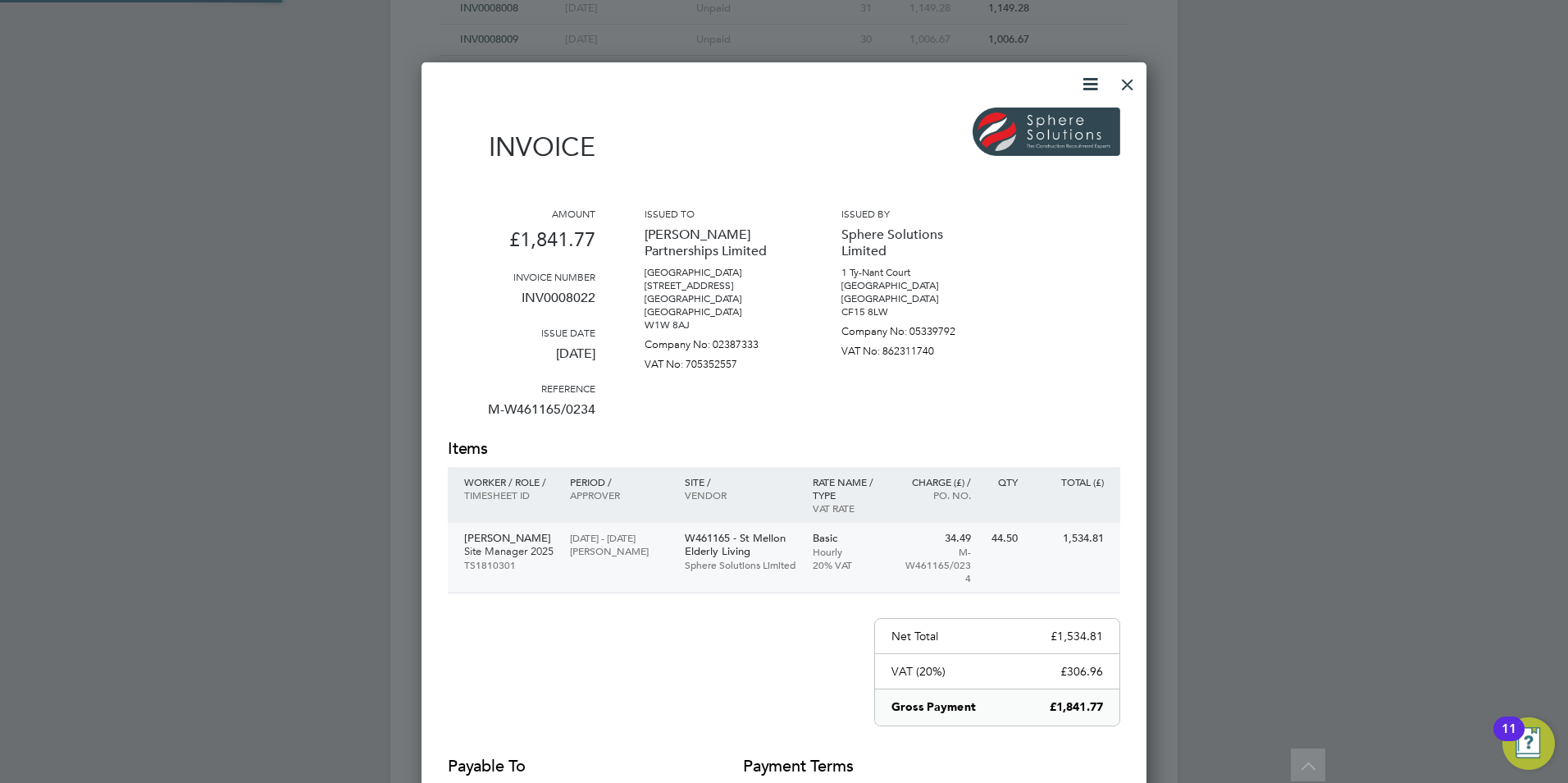
scroll to position [872, 725]
click at [1137, 80] on div at bounding box center [1127, 81] width 30 height 30
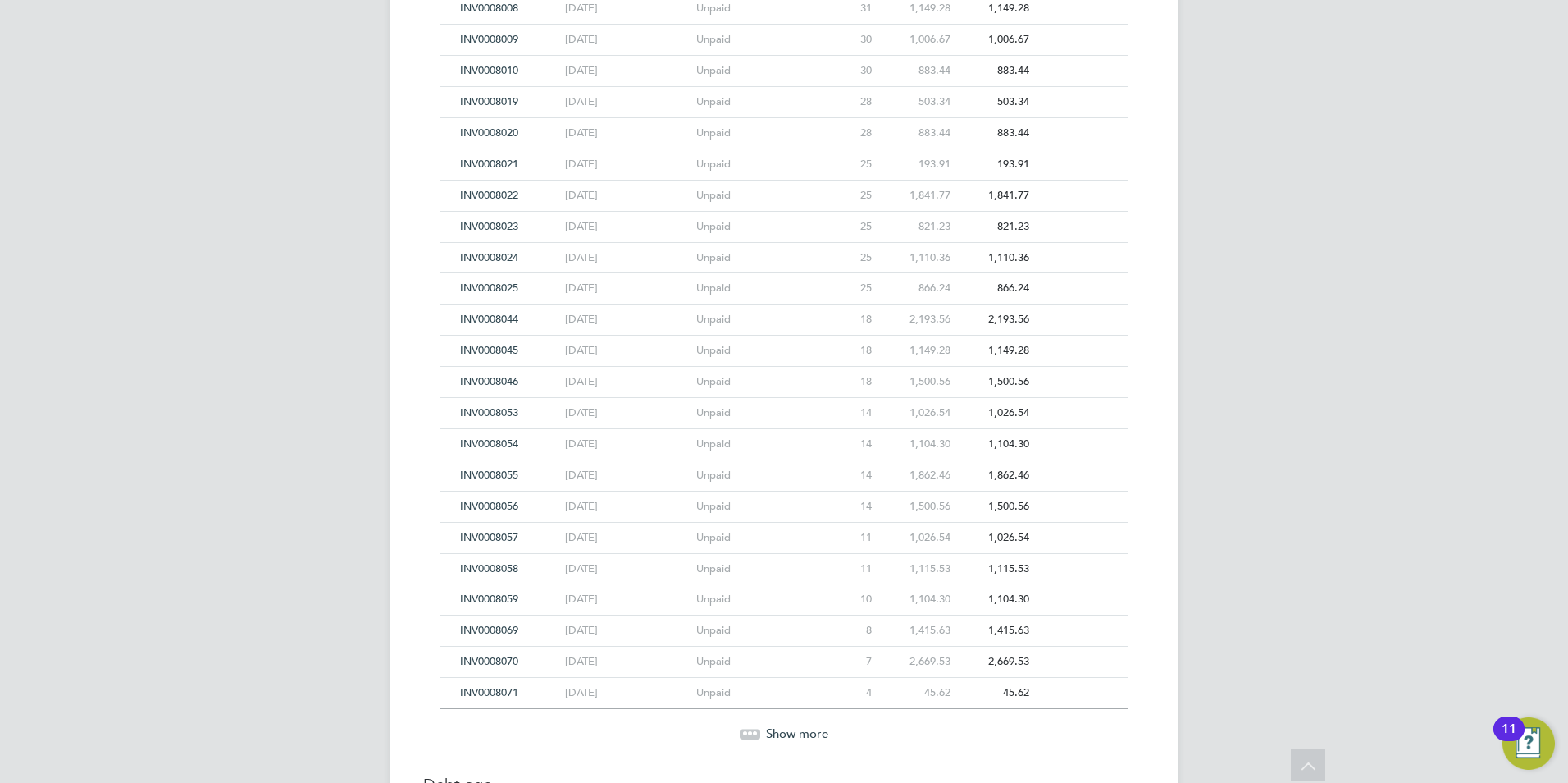
click at [499, 162] on span "INV0008021" at bounding box center [489, 164] width 58 height 14
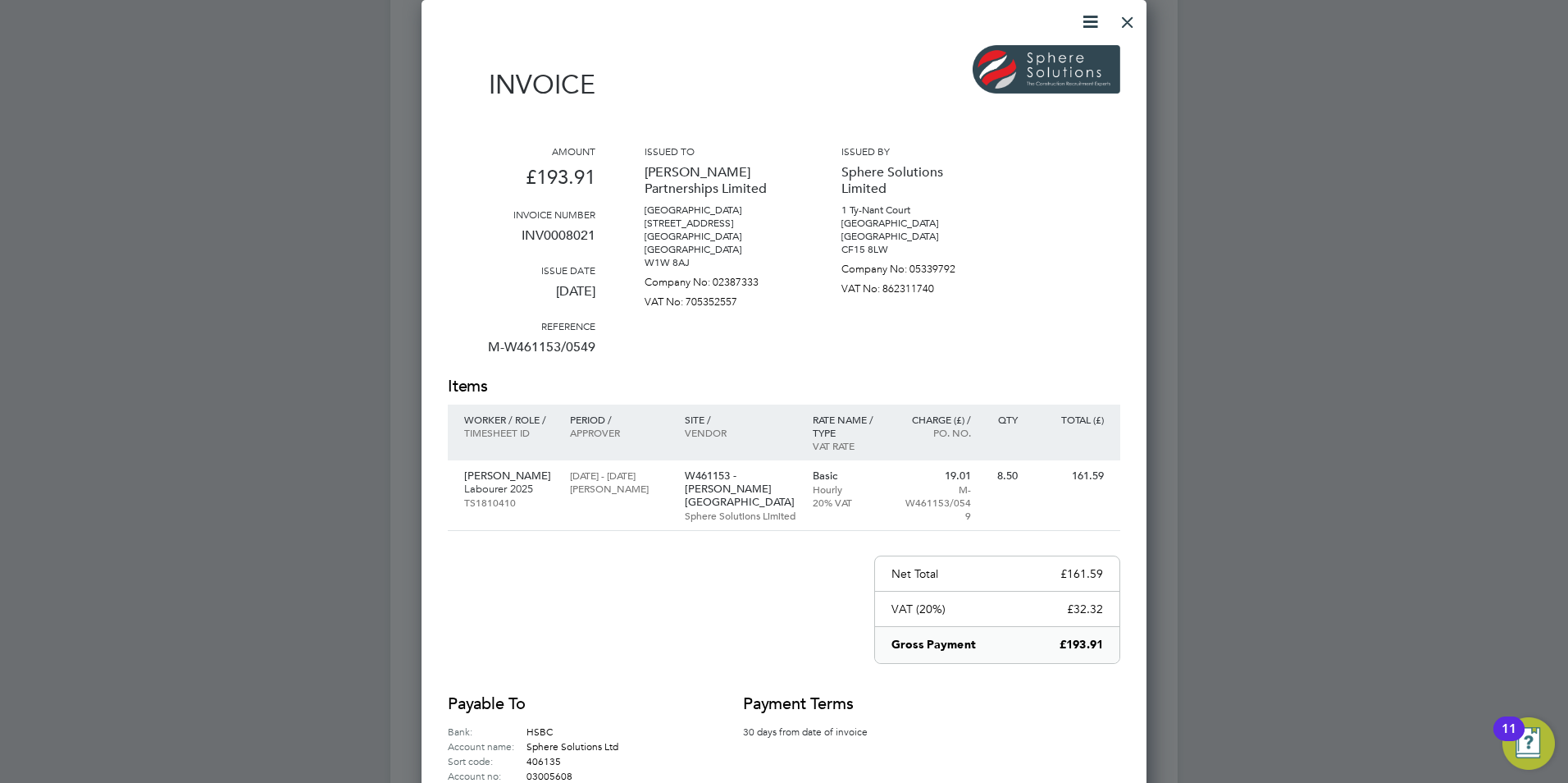
scroll to position [1037, 0]
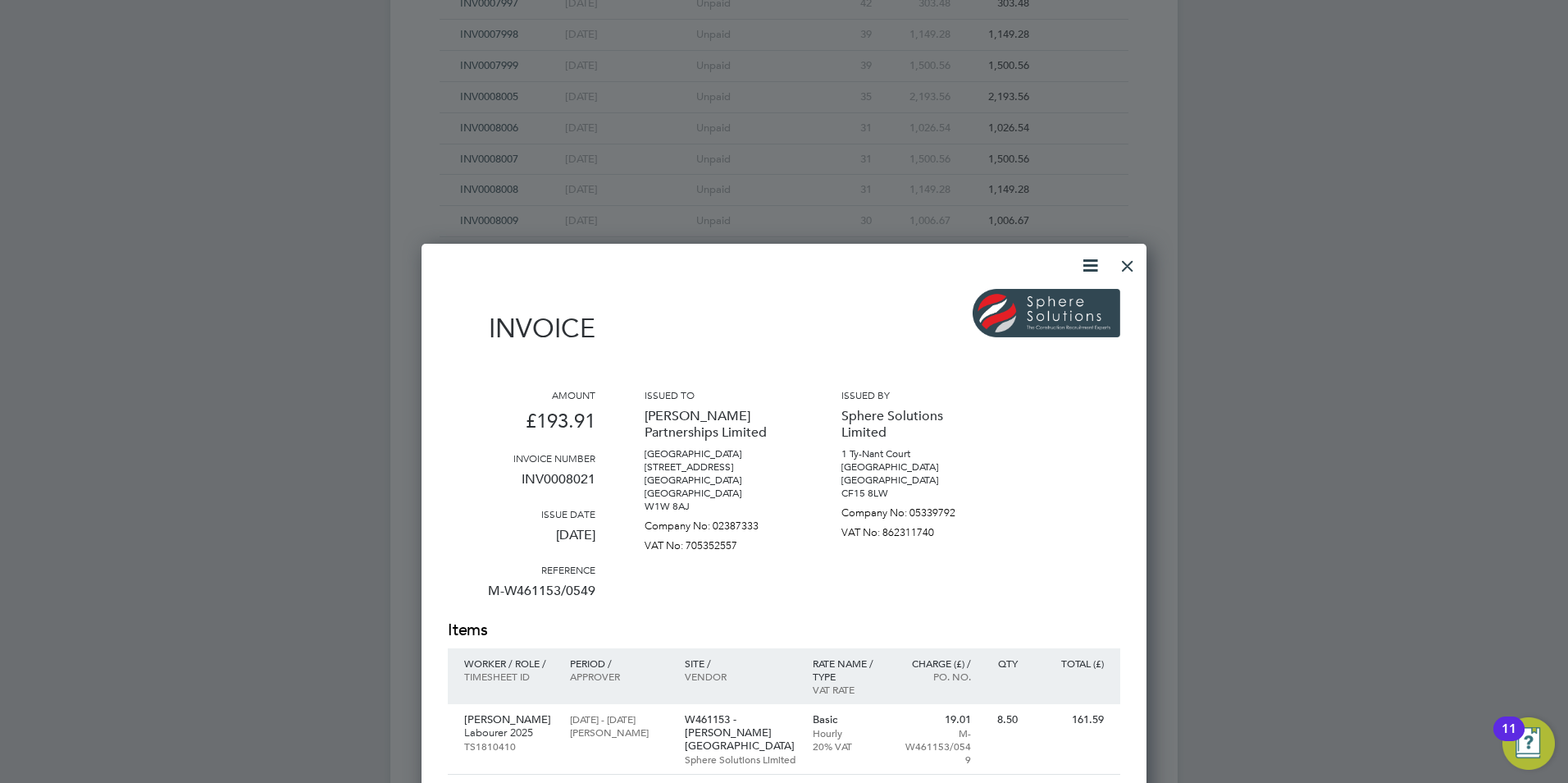
drag, startPoint x: 1125, startPoint y: 259, endPoint x: 1064, endPoint y: 268, distance: 61.7
click at [1125, 258] on div at bounding box center [1127, 261] width 30 height 30
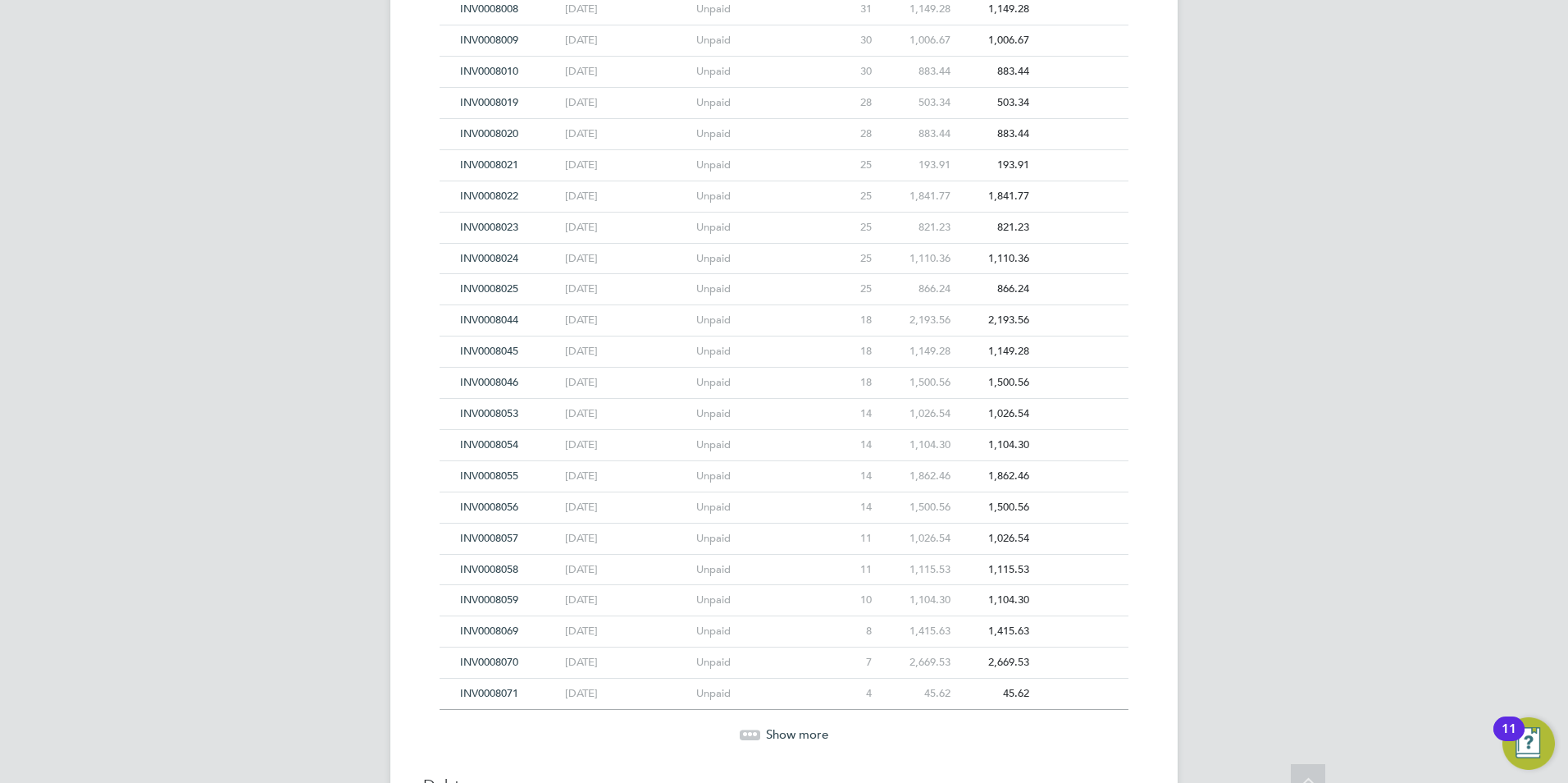
scroll to position [1219, 0]
click at [492, 128] on span "INV0008020" at bounding box center [489, 132] width 58 height 14
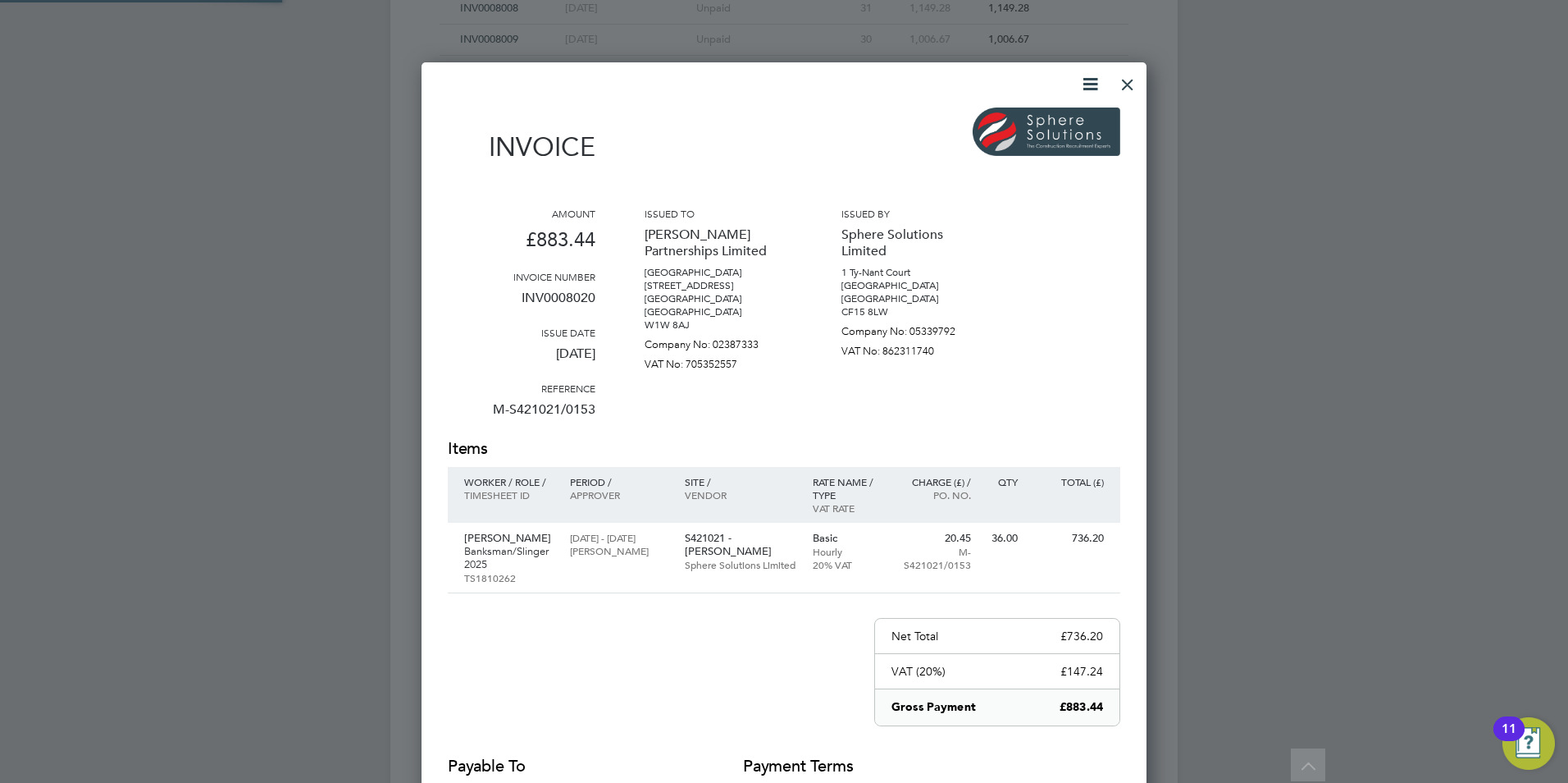
scroll to position [885, 725]
click at [1129, 93] on div at bounding box center [1127, 81] width 30 height 30
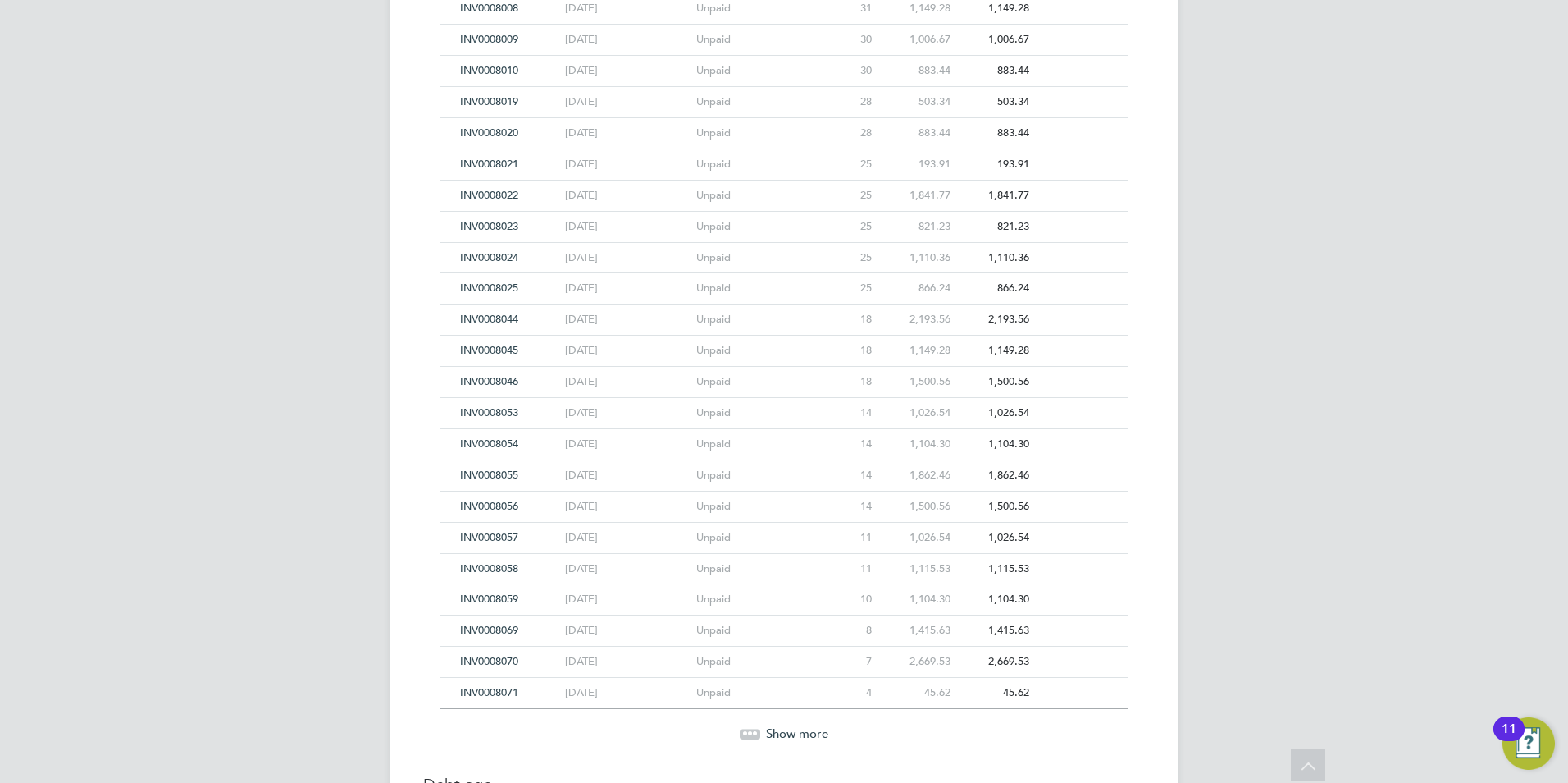
click at [498, 93] on div "INV0008019" at bounding box center [509, 102] width 104 height 31
click at [503, 98] on span "INV0008019" at bounding box center [489, 102] width 58 height 14
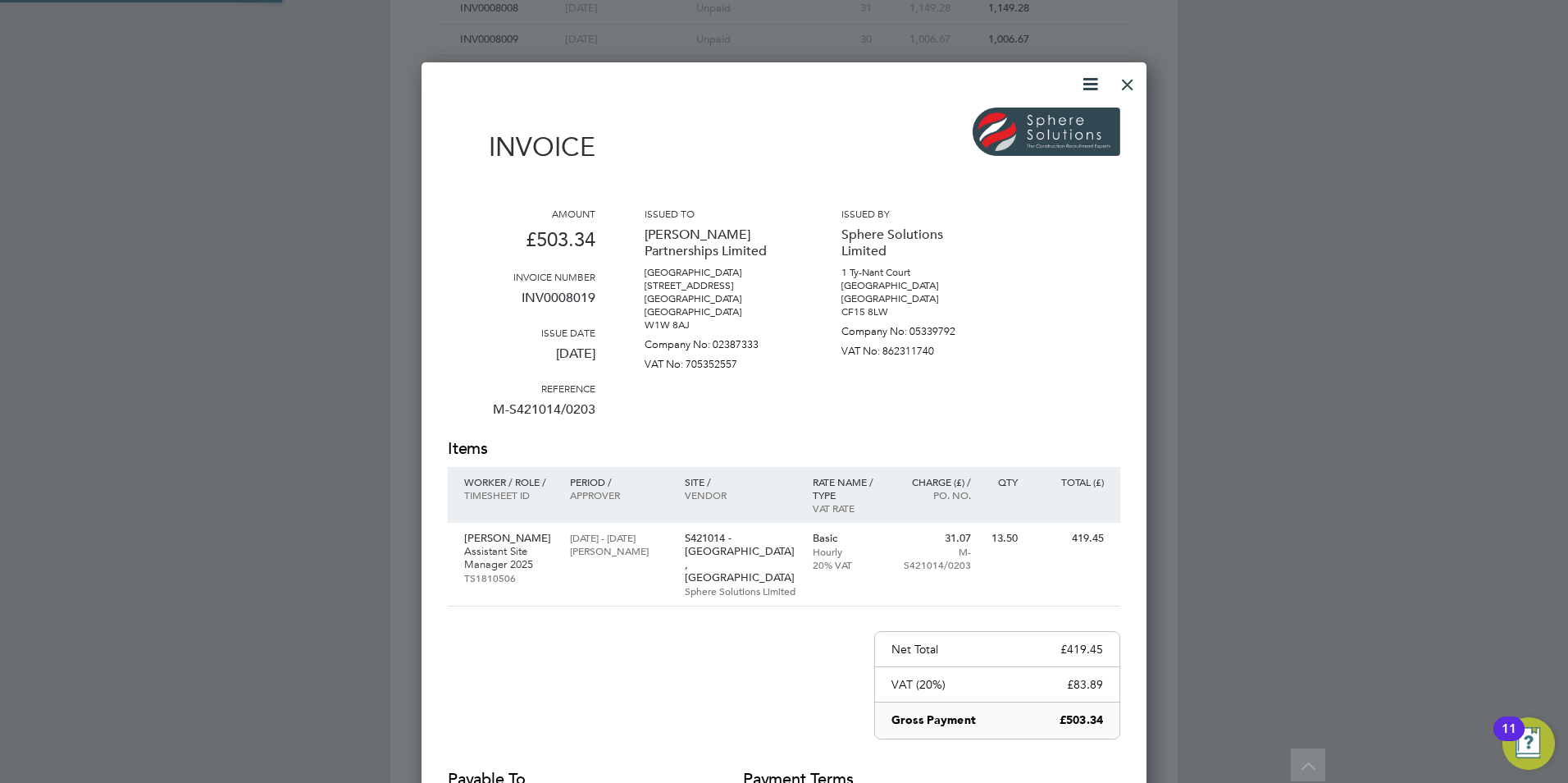
scroll to position [872, 725]
click at [1125, 94] on div at bounding box center [1127, 81] width 30 height 30
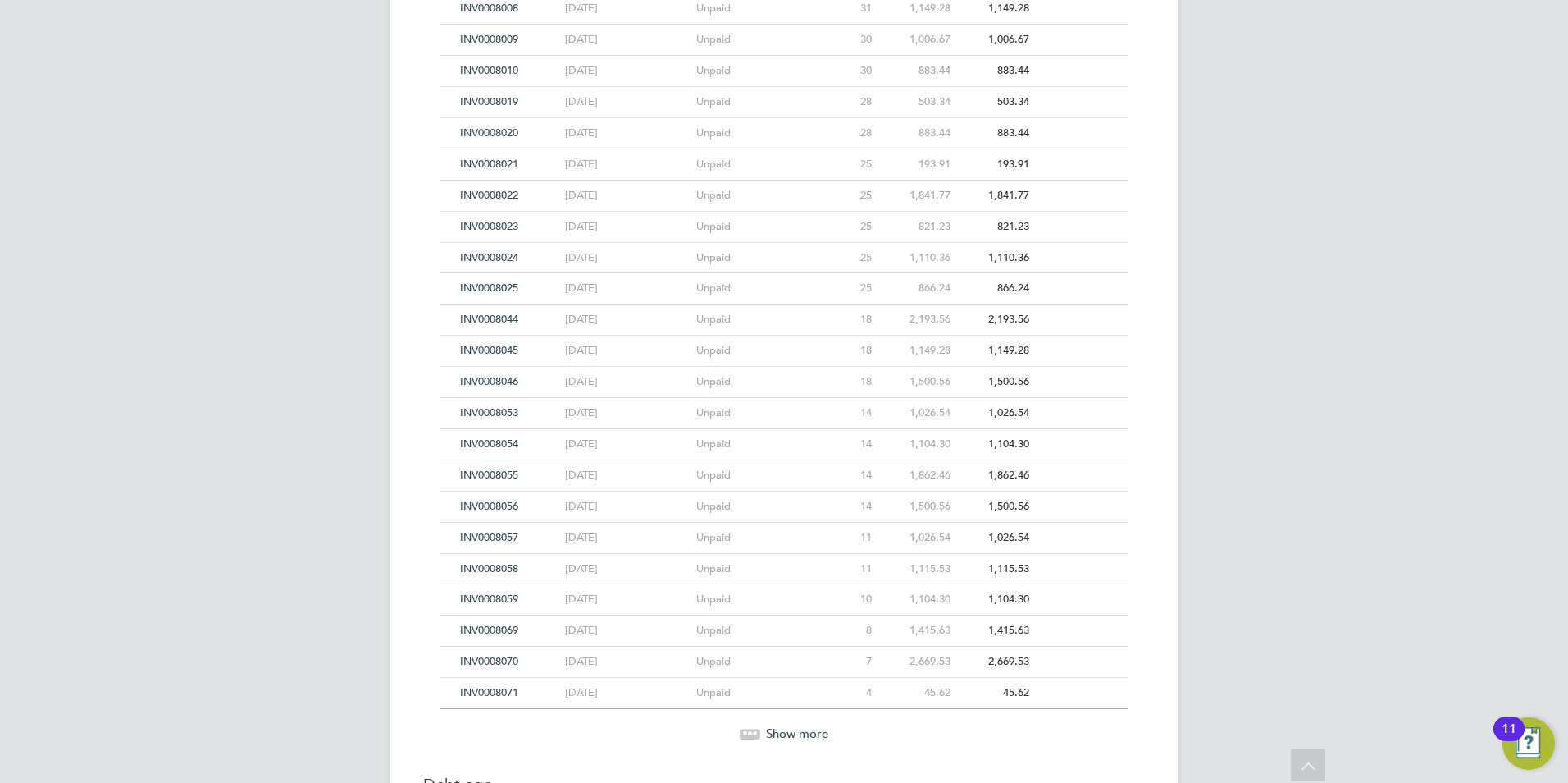
click at [502, 70] on span "INV0008010" at bounding box center [489, 70] width 58 height 14
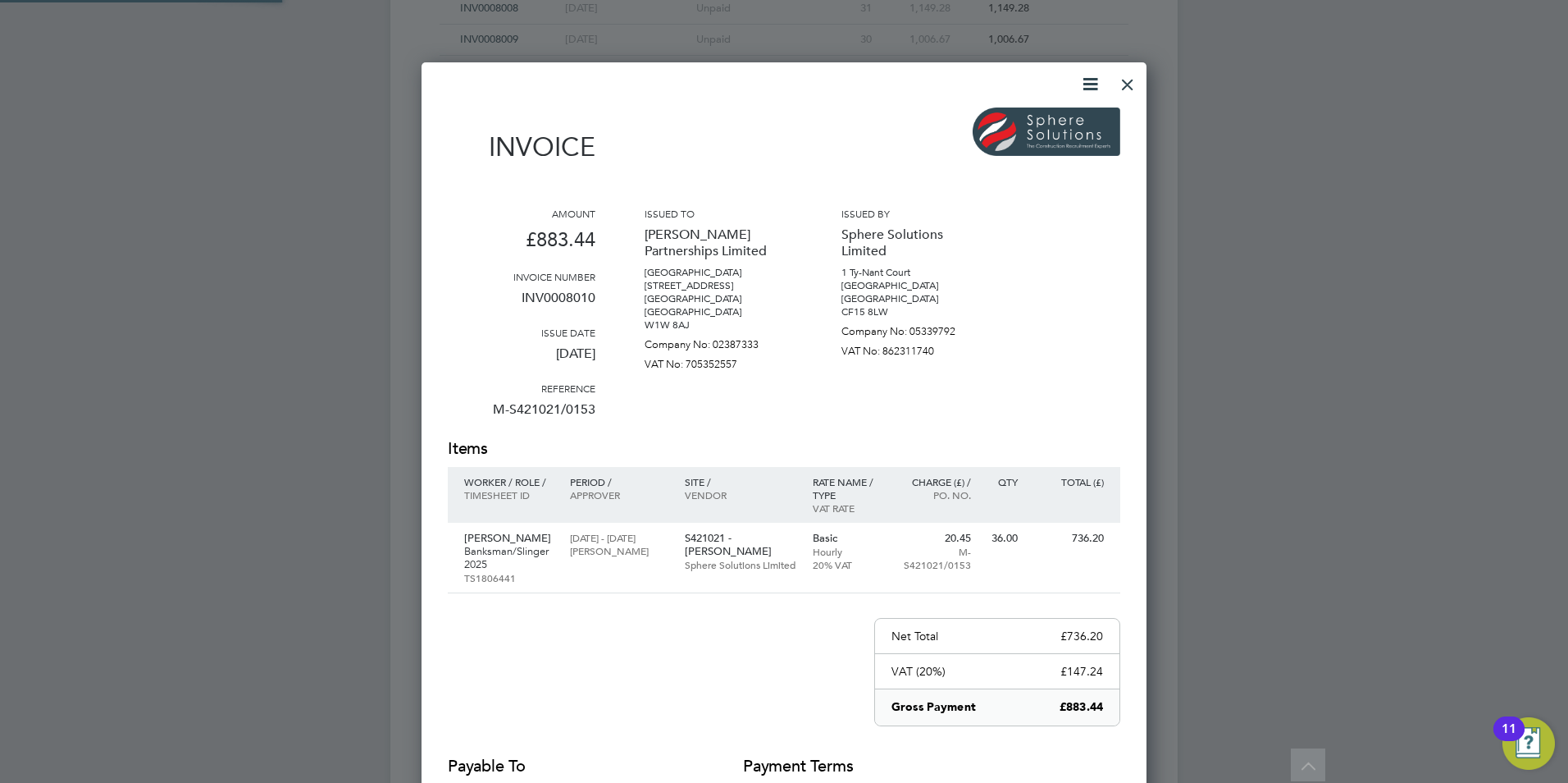
scroll to position [885, 725]
click at [1128, 89] on div at bounding box center [1127, 81] width 30 height 30
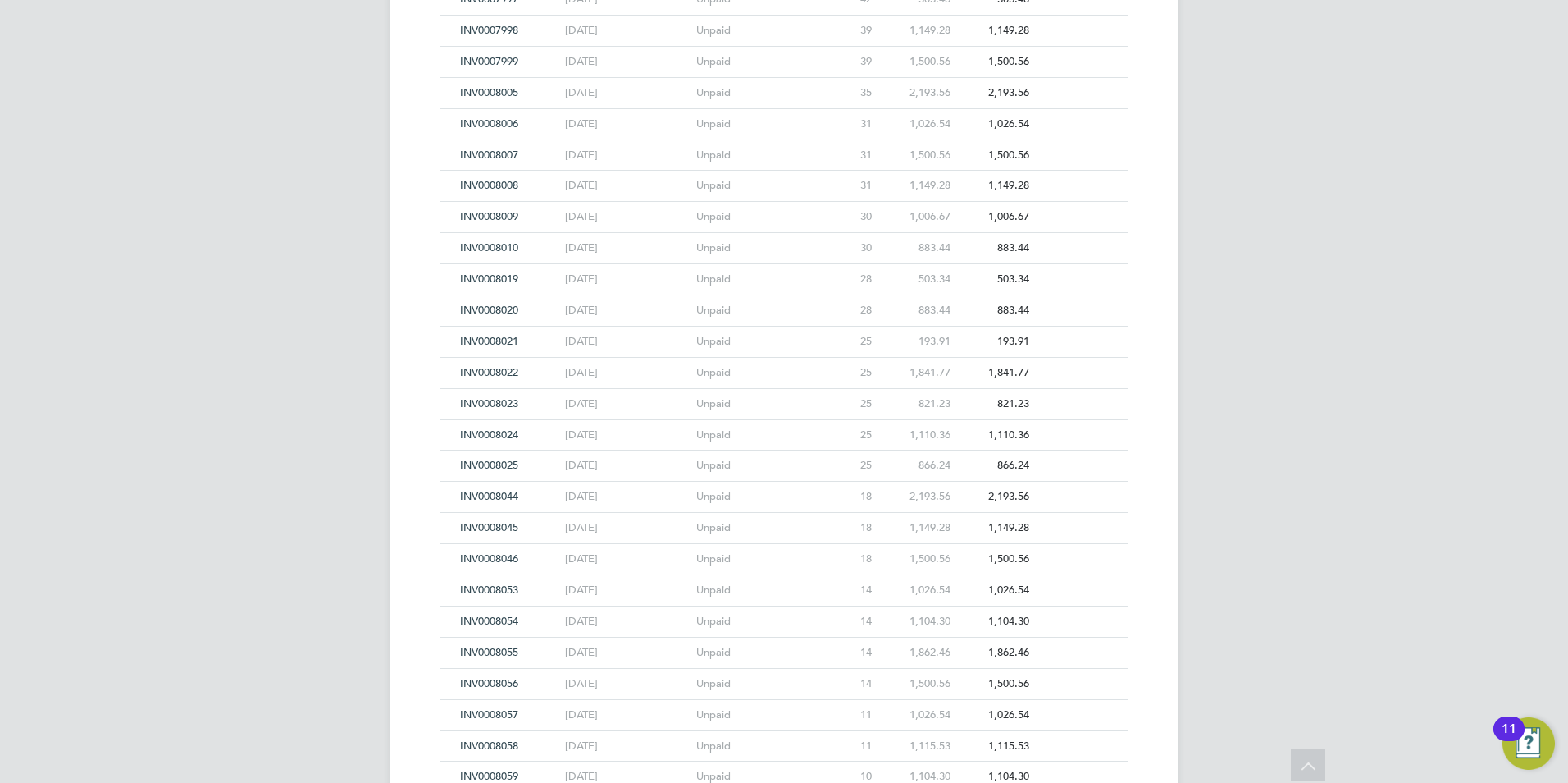
scroll to position [972, 0]
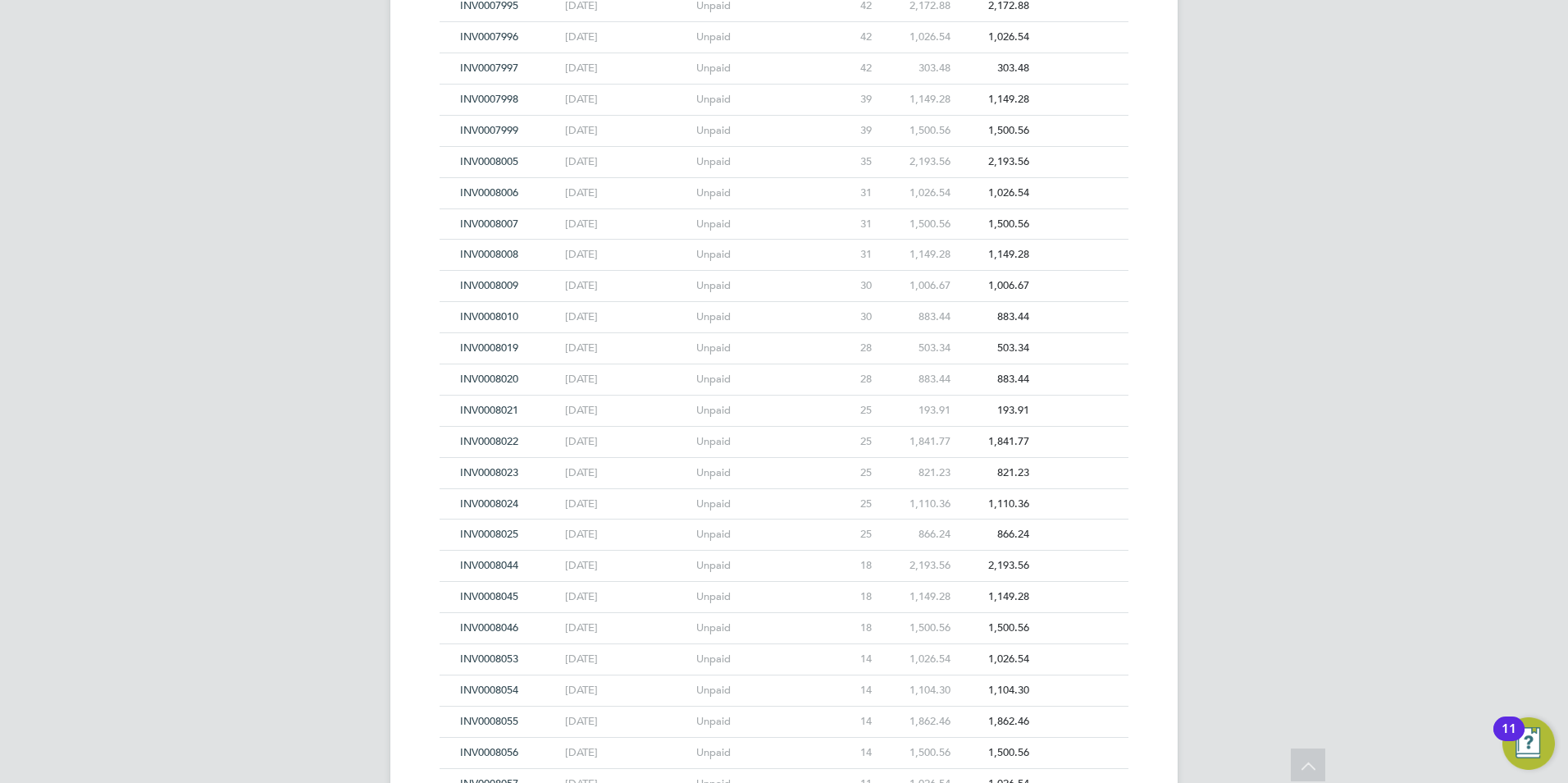
click at [497, 341] on span "INV0008019" at bounding box center [489, 347] width 58 height 14
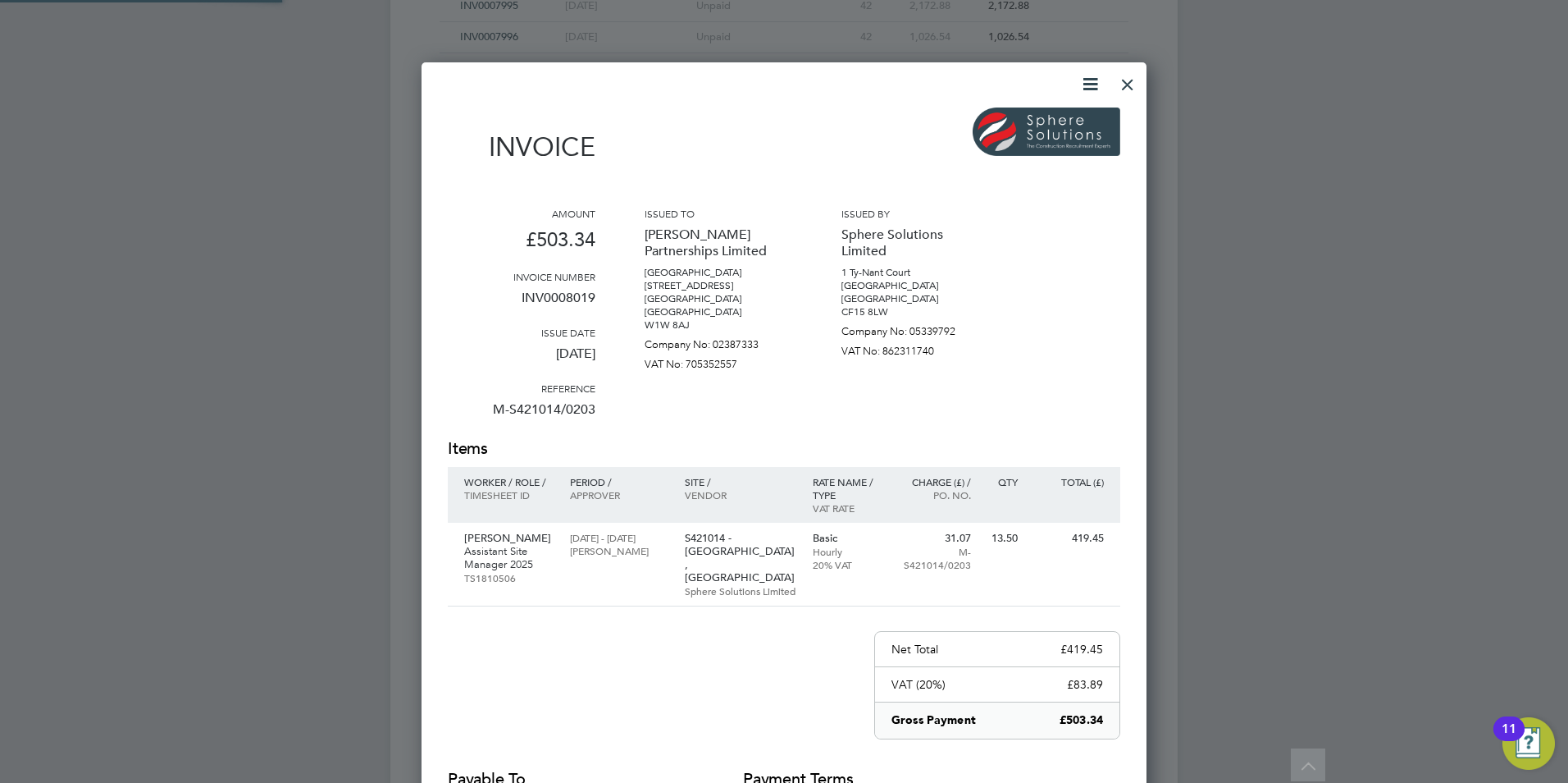
scroll to position [872, 725]
click at [1133, 107] on div "Invoice Amount £503.34 Invoice number INV0008019 Issue date 29 Aug 2025 Referen…" at bounding box center [784, 507] width 725 height 890
click at [1132, 86] on div at bounding box center [1127, 81] width 30 height 30
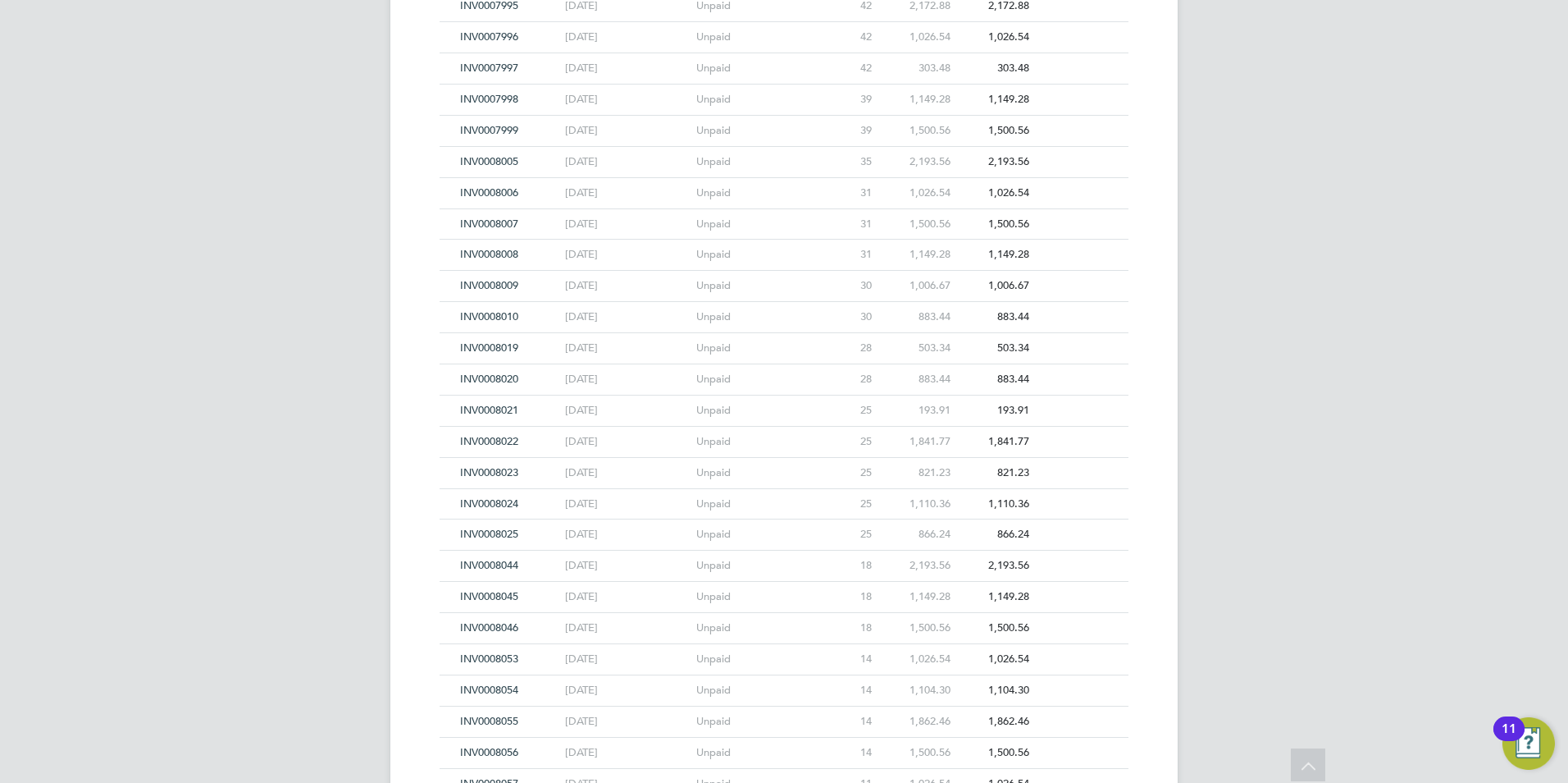
click at [515, 314] on span "INV0008010" at bounding box center [489, 317] width 58 height 14
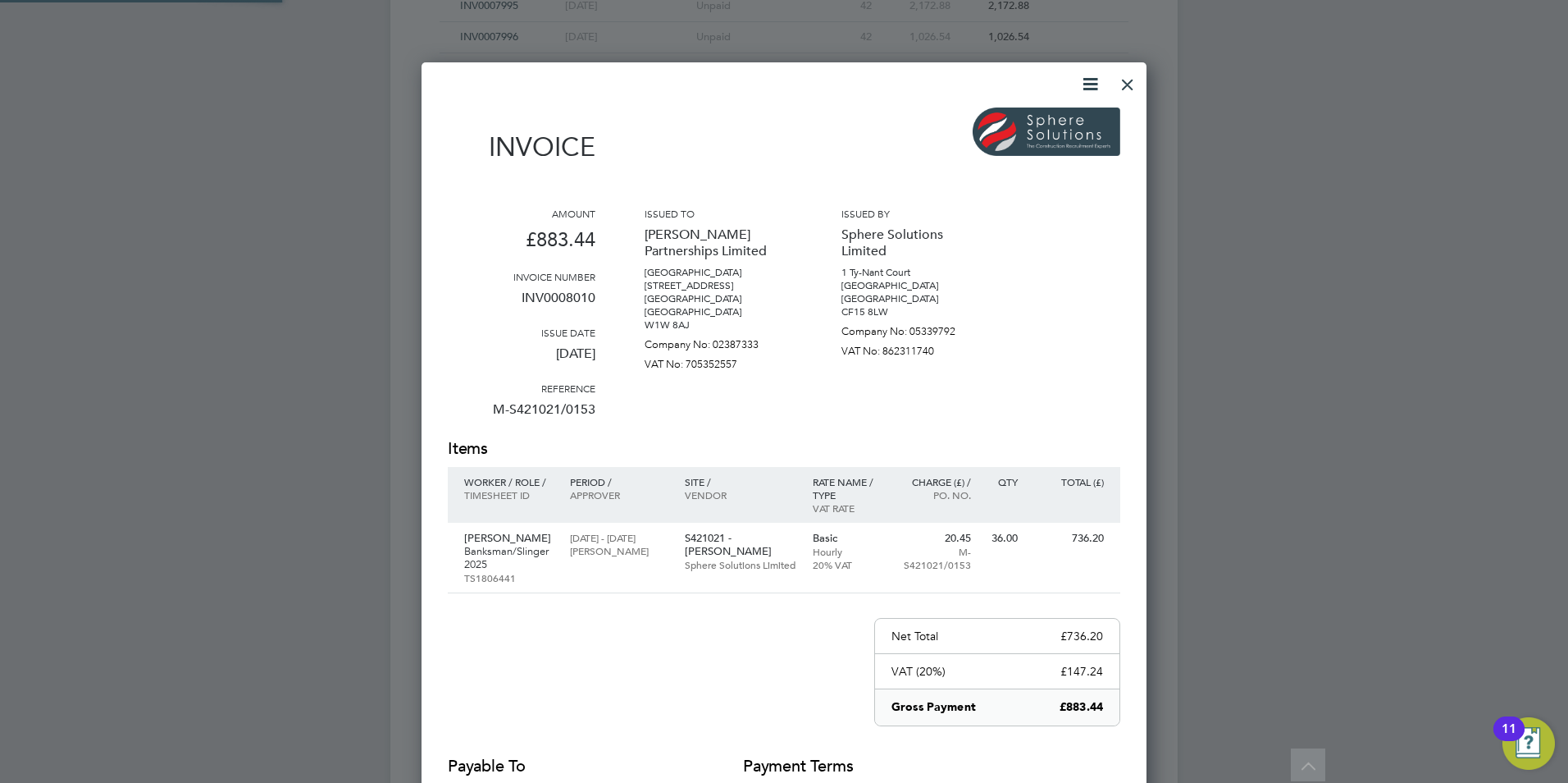
scroll to position [885, 725]
click at [1111, 92] on div "Invoice Amount £883.44 Invoice number INV0008010 Issue date 27 Aug 2025 Referen…" at bounding box center [784, 490] width 672 height 833
click at [1115, 82] on div at bounding box center [1127, 81] width 30 height 30
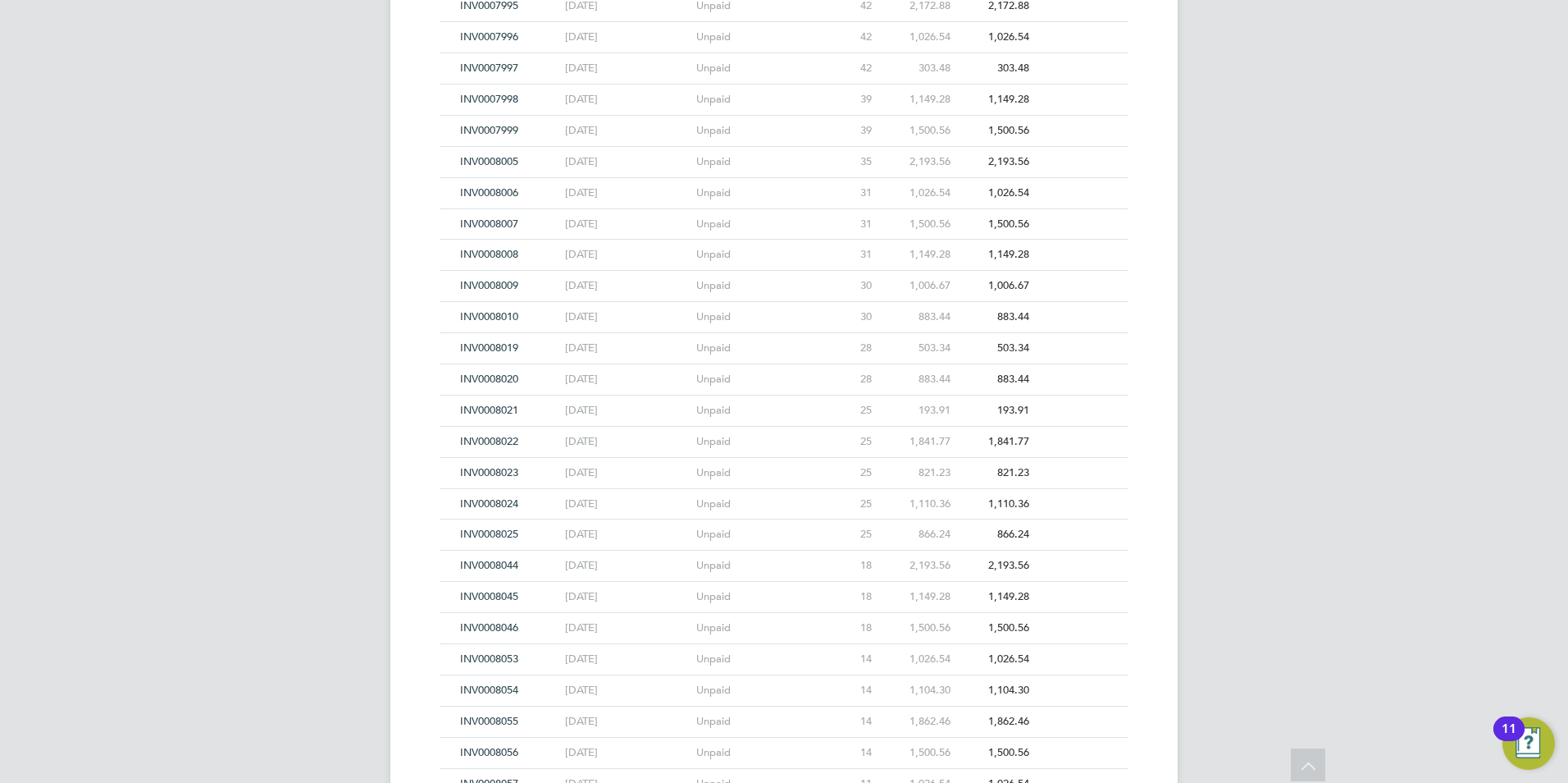
click at [472, 282] on span "INV0008009" at bounding box center [489, 285] width 58 height 14
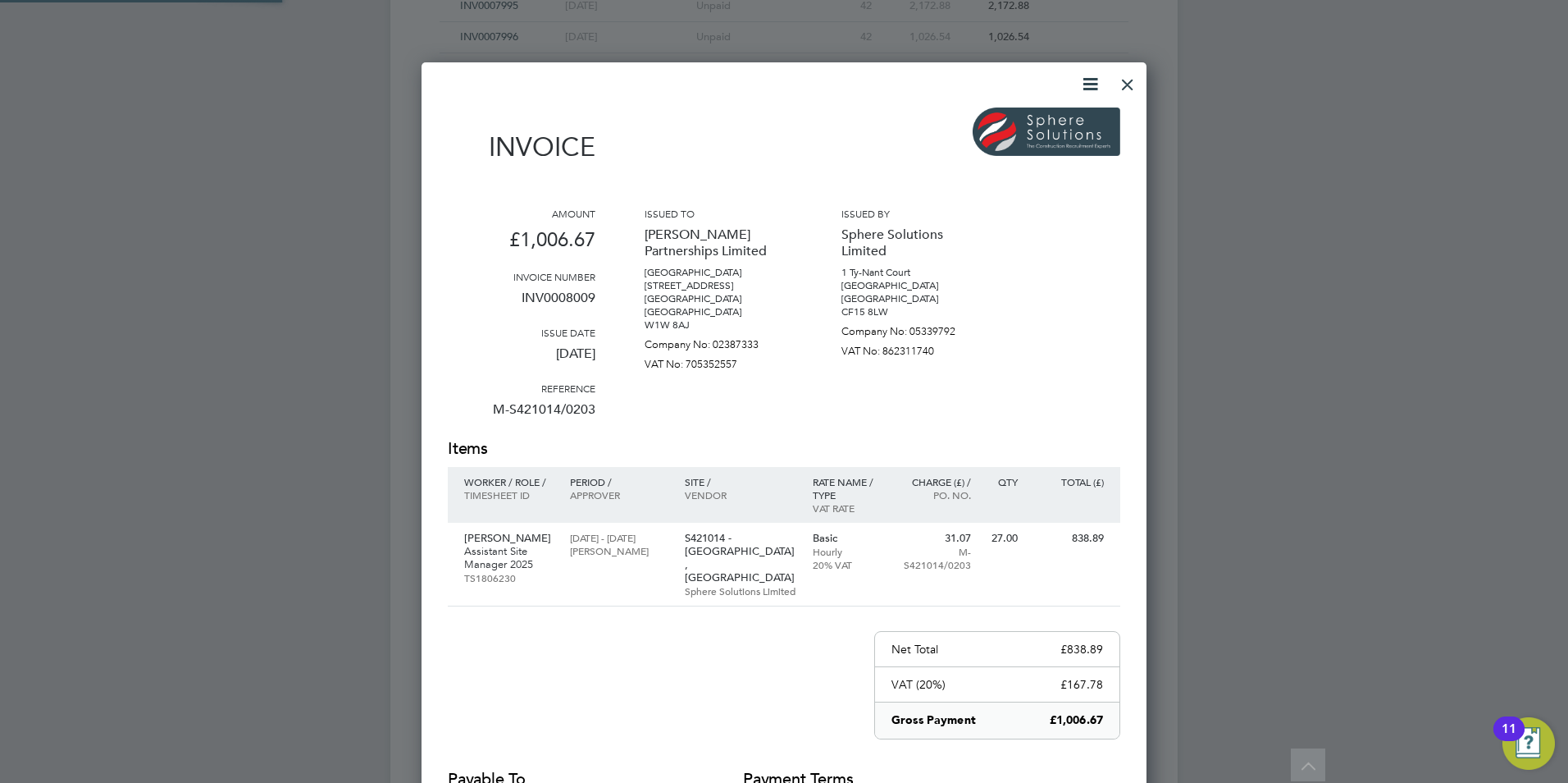
scroll to position [872, 725]
click at [1126, 82] on div at bounding box center [1127, 81] width 30 height 30
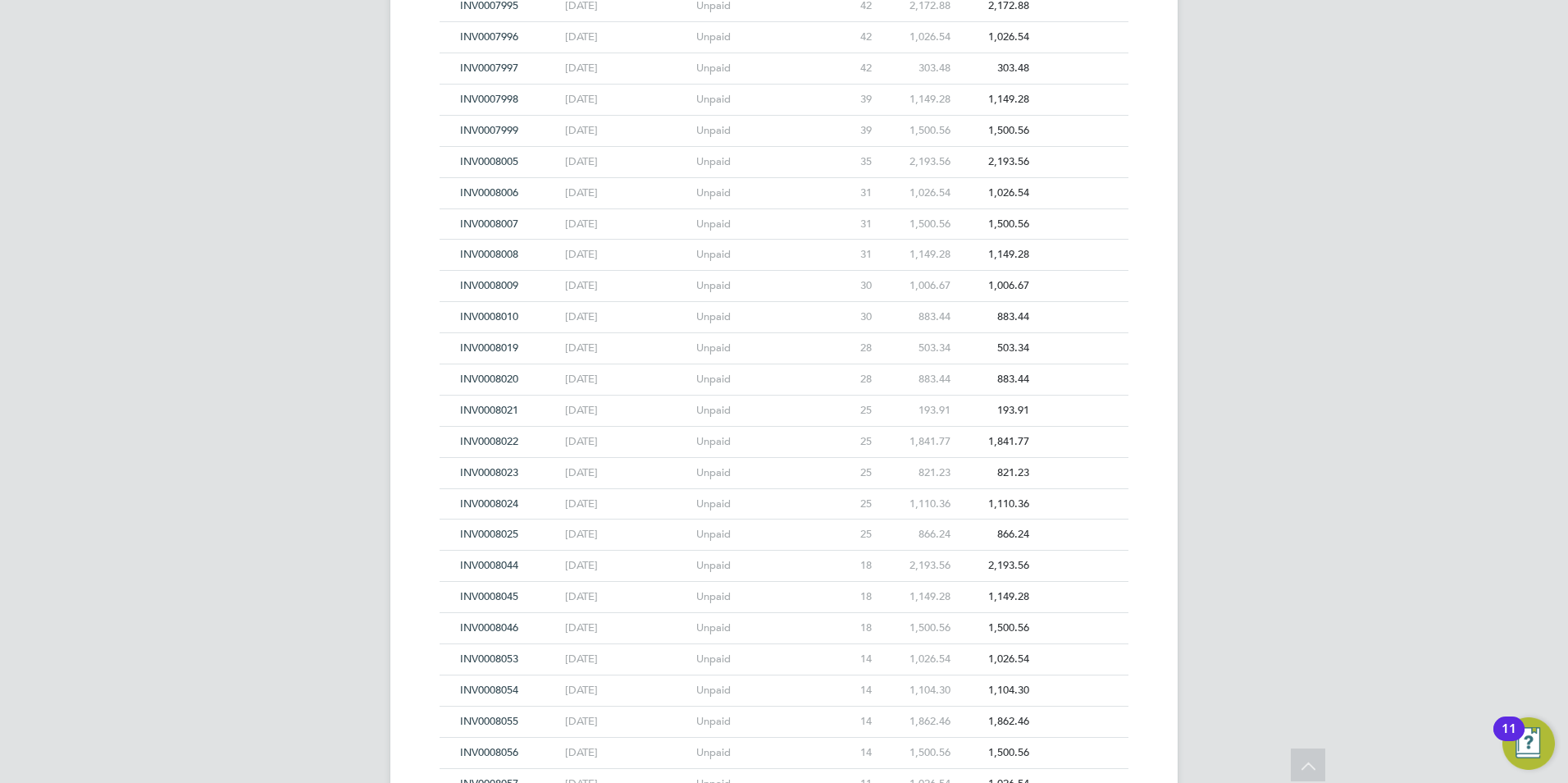
click at [479, 249] on span "INV0008008" at bounding box center [489, 253] width 58 height 14
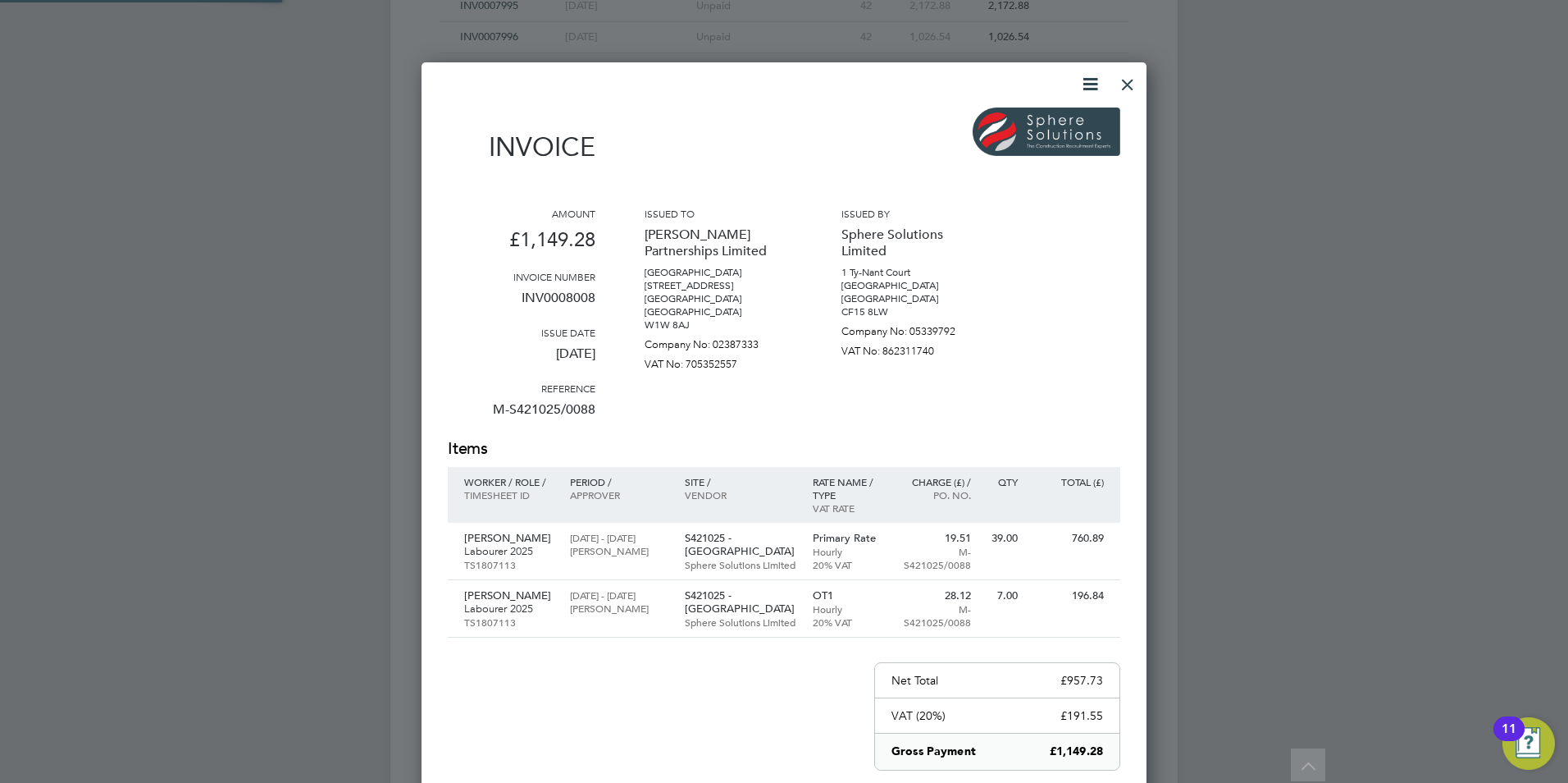
scroll to position [941, 725]
click at [1125, 86] on div at bounding box center [1127, 81] width 30 height 30
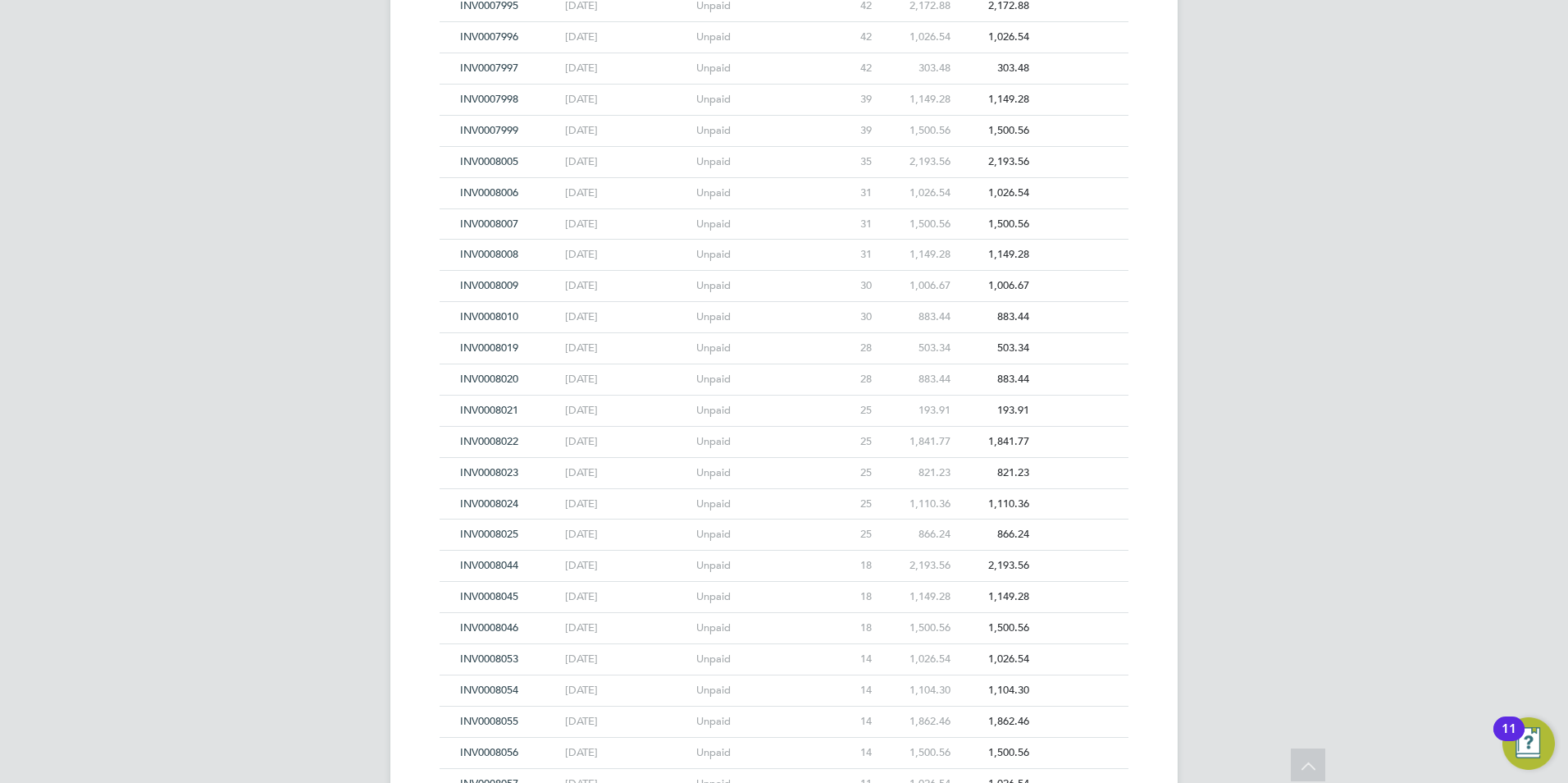
click at [494, 222] on span "INV0008007" at bounding box center [489, 224] width 58 height 14
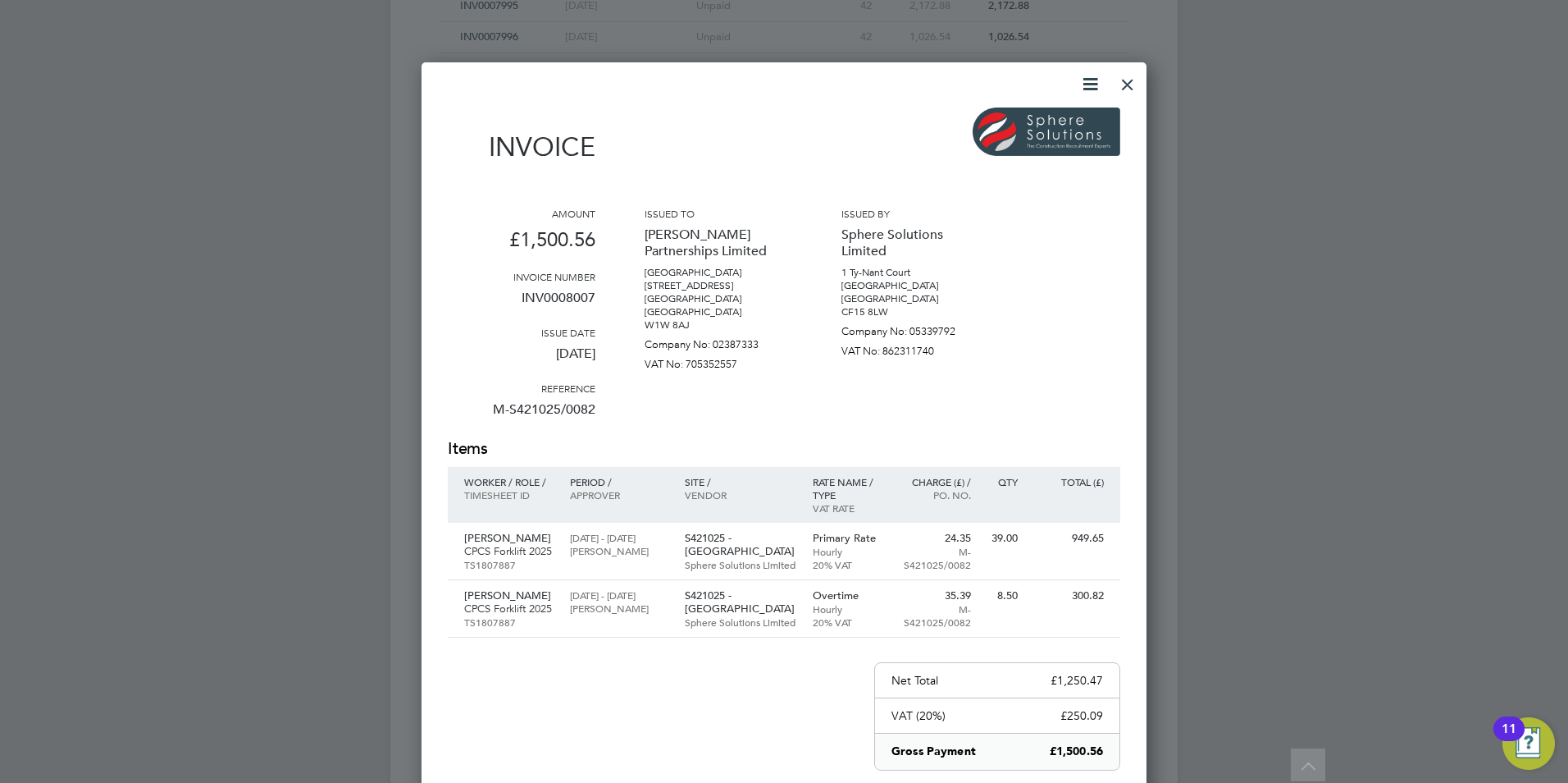
click at [1127, 76] on div at bounding box center [1127, 81] width 30 height 30
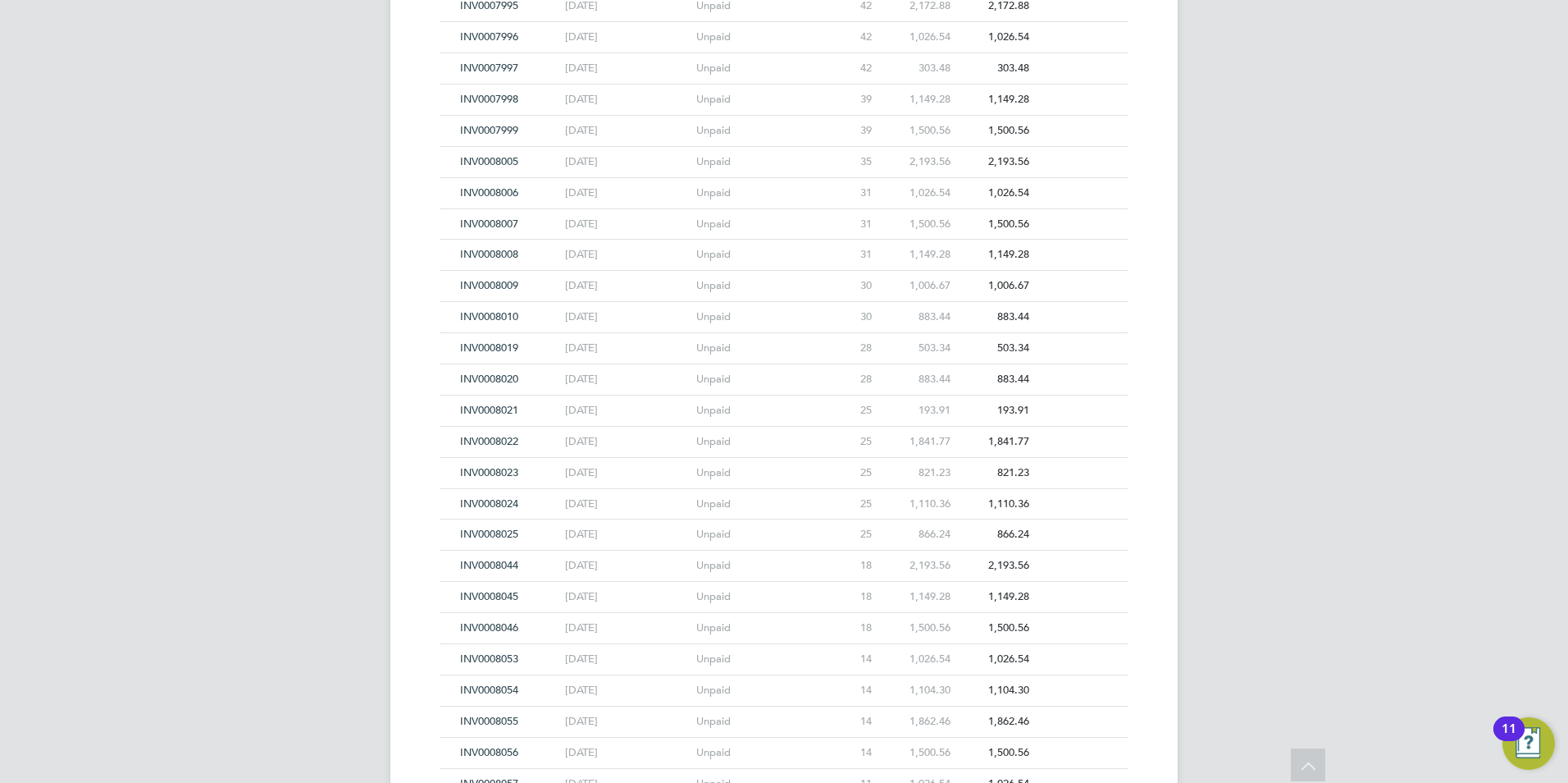
click at [487, 192] on span "INV0008006" at bounding box center [489, 192] width 58 height 14
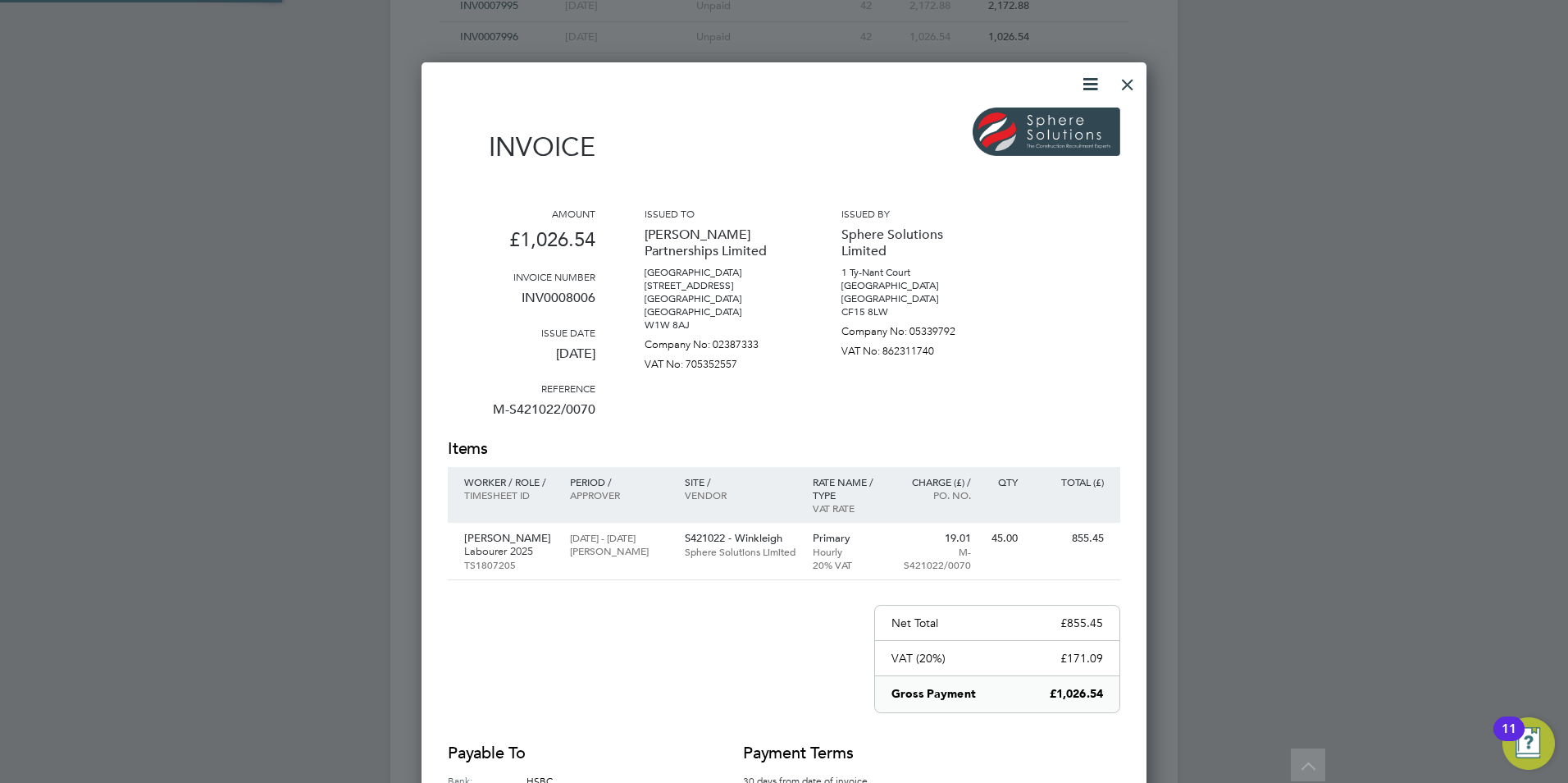
scroll to position [858, 725]
click at [1130, 93] on div at bounding box center [1127, 81] width 30 height 30
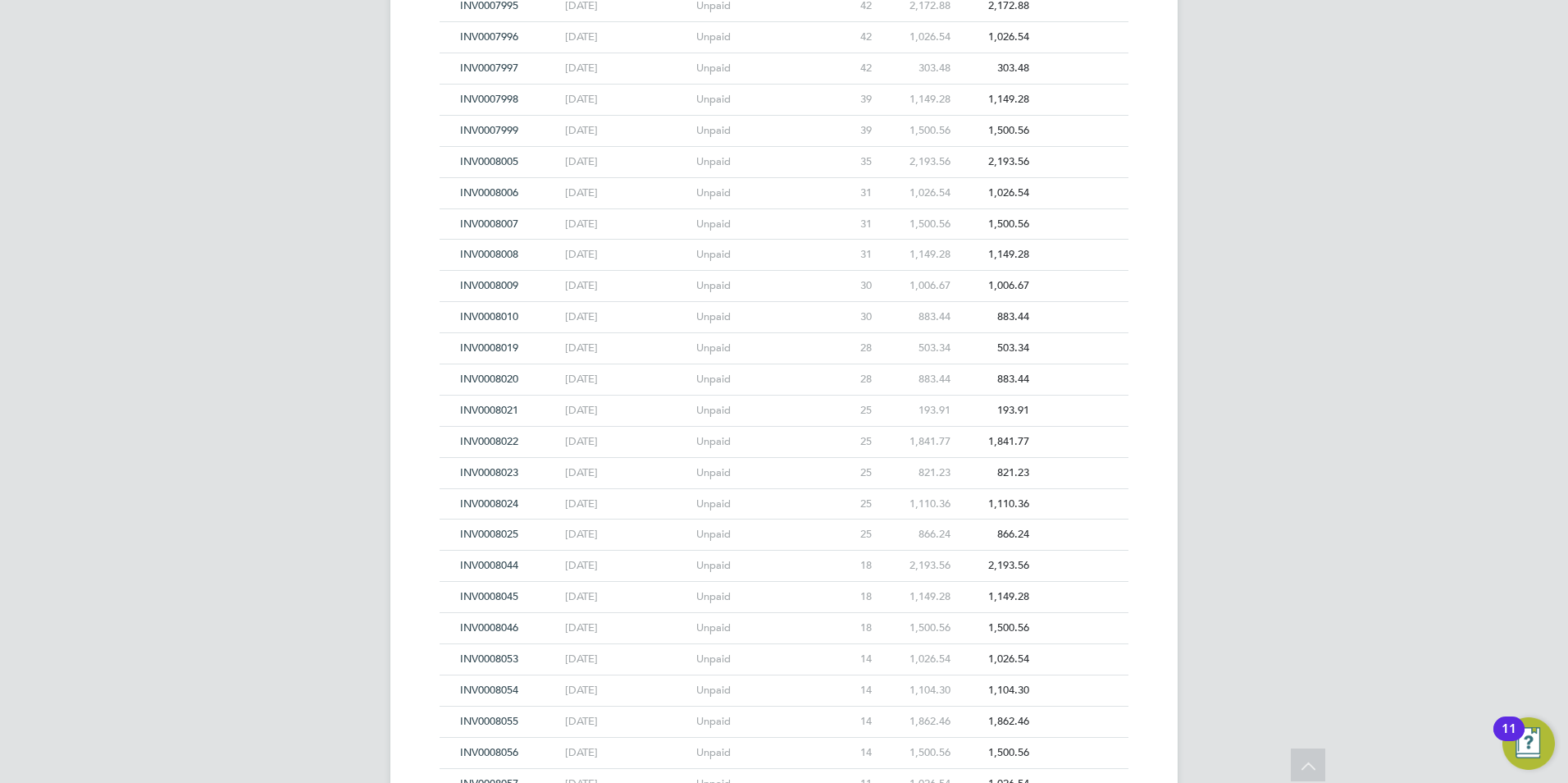
click at [481, 159] on span "INV0008005" at bounding box center [489, 161] width 58 height 14
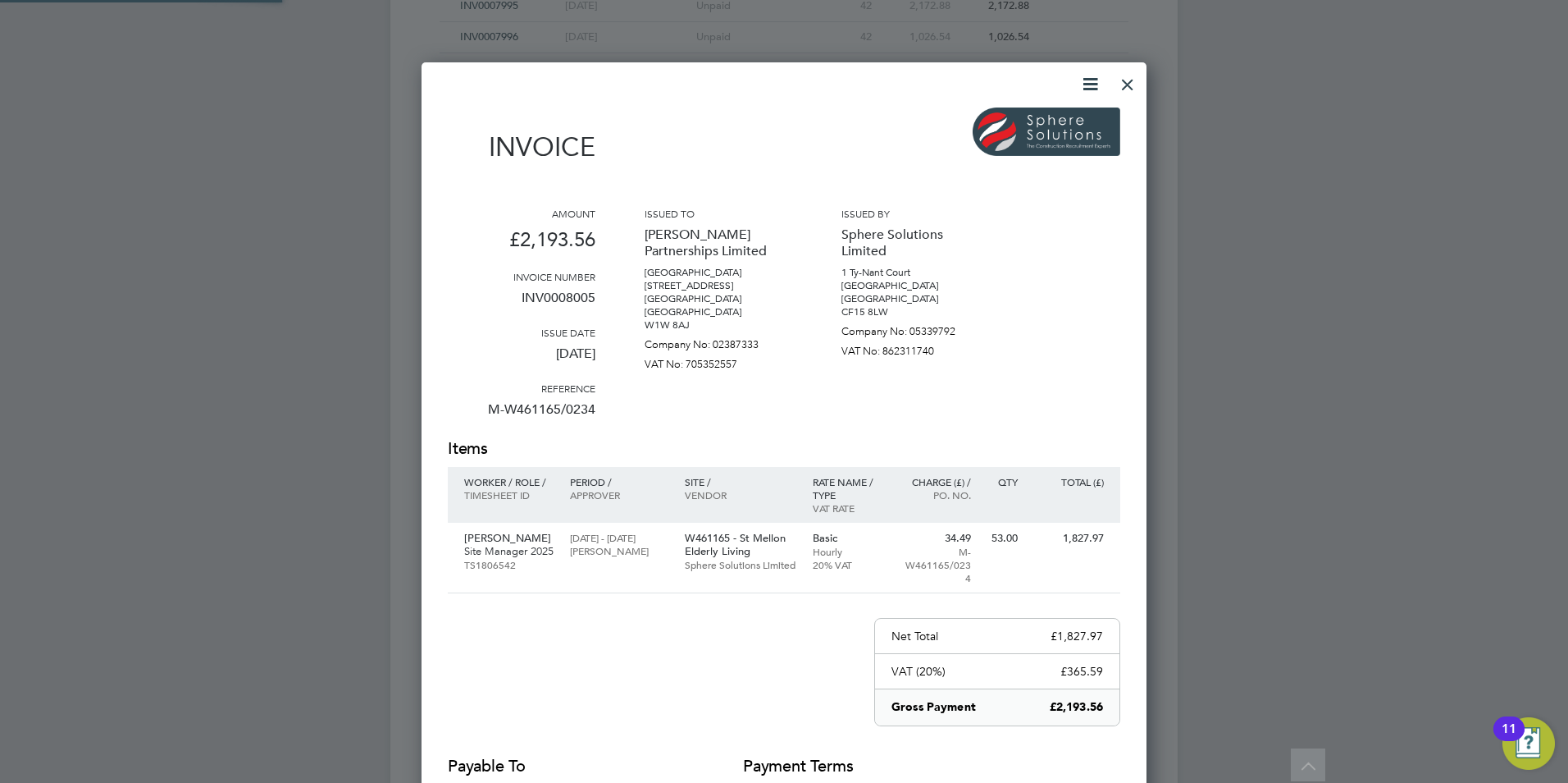
scroll to position [872, 725]
click at [1125, 86] on div at bounding box center [1127, 81] width 30 height 30
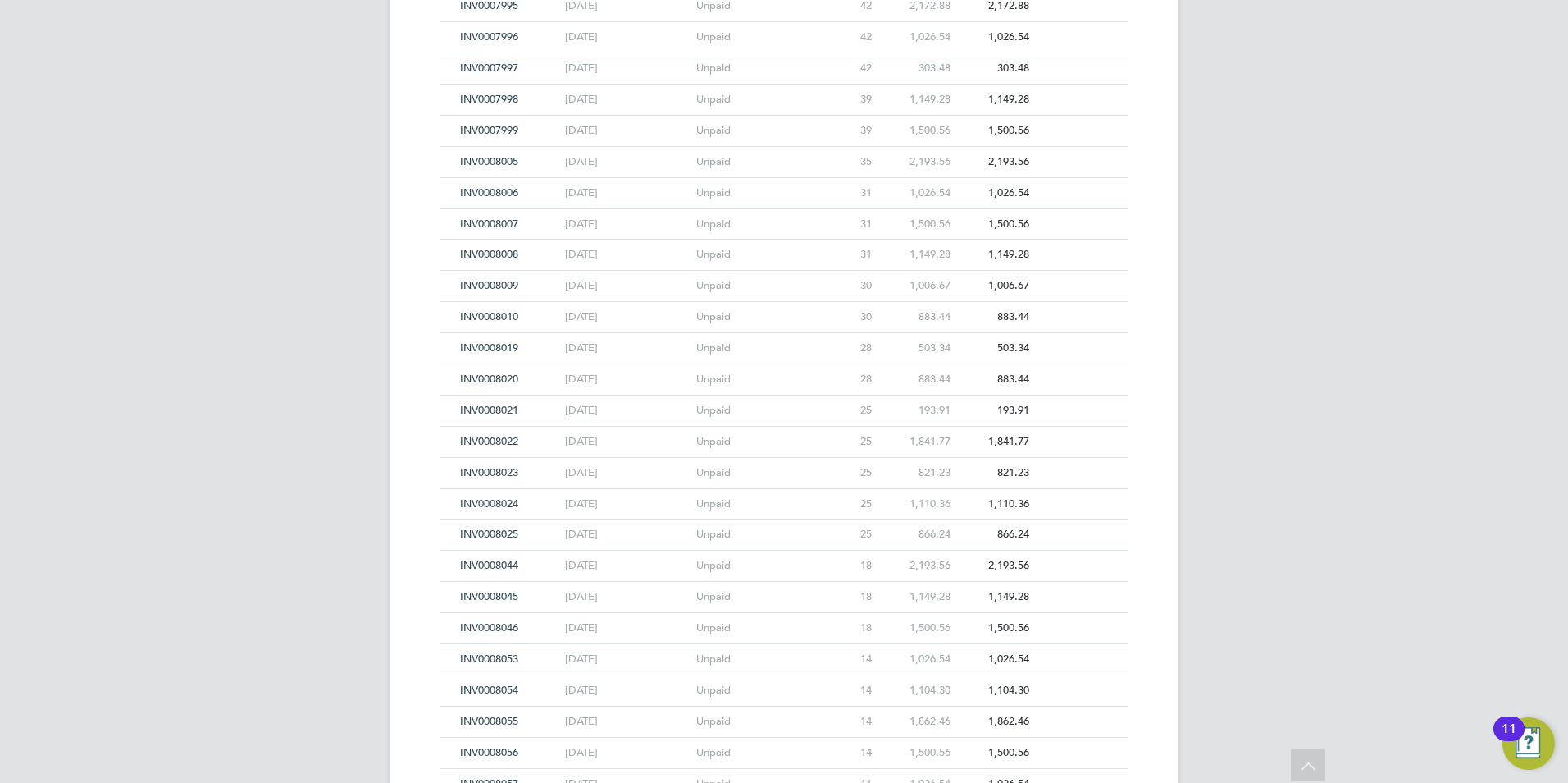
click at [492, 128] on span "INV0007999" at bounding box center [489, 130] width 58 height 14
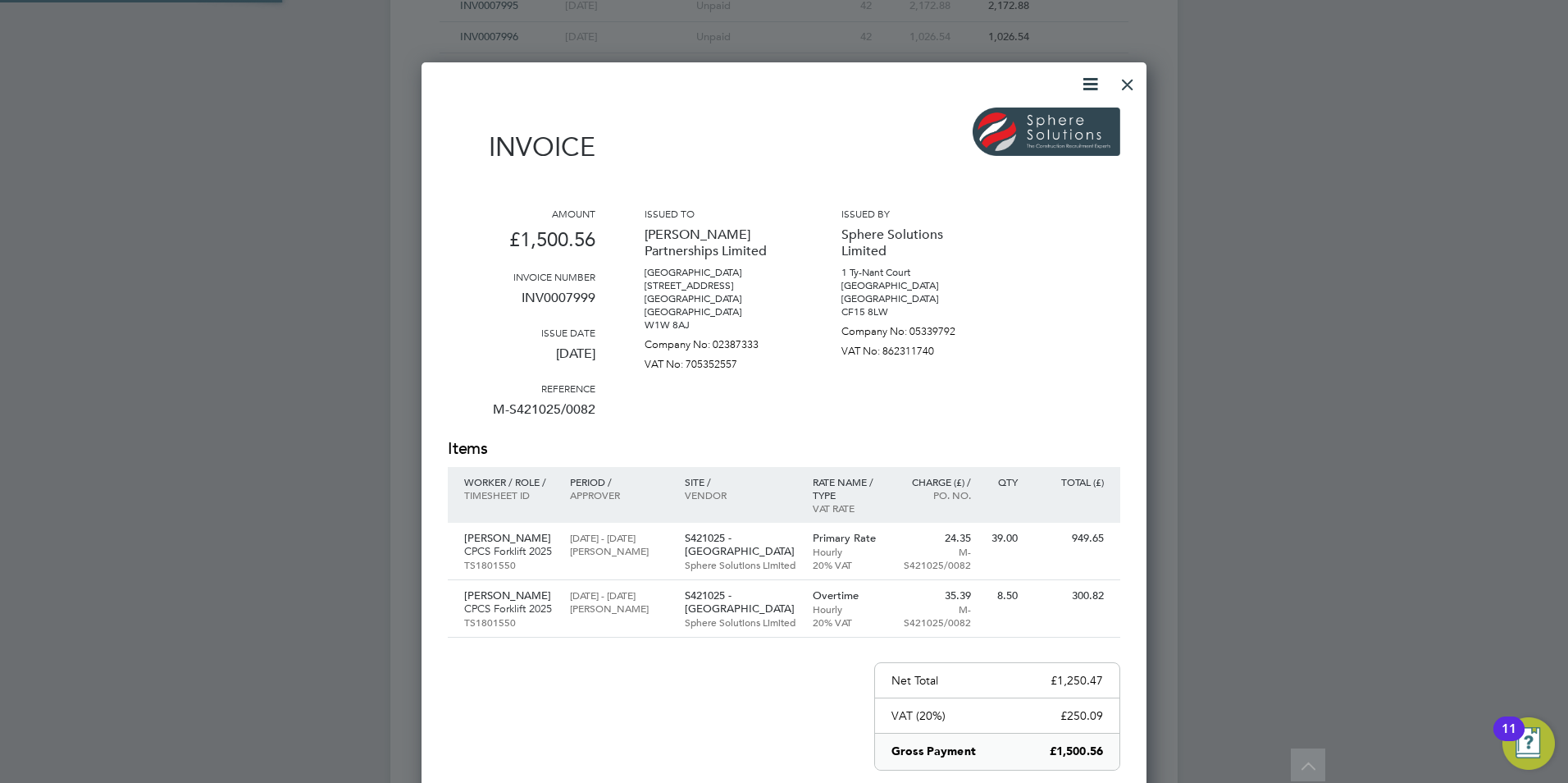
scroll to position [941, 725]
click at [1121, 86] on div at bounding box center [1127, 81] width 30 height 30
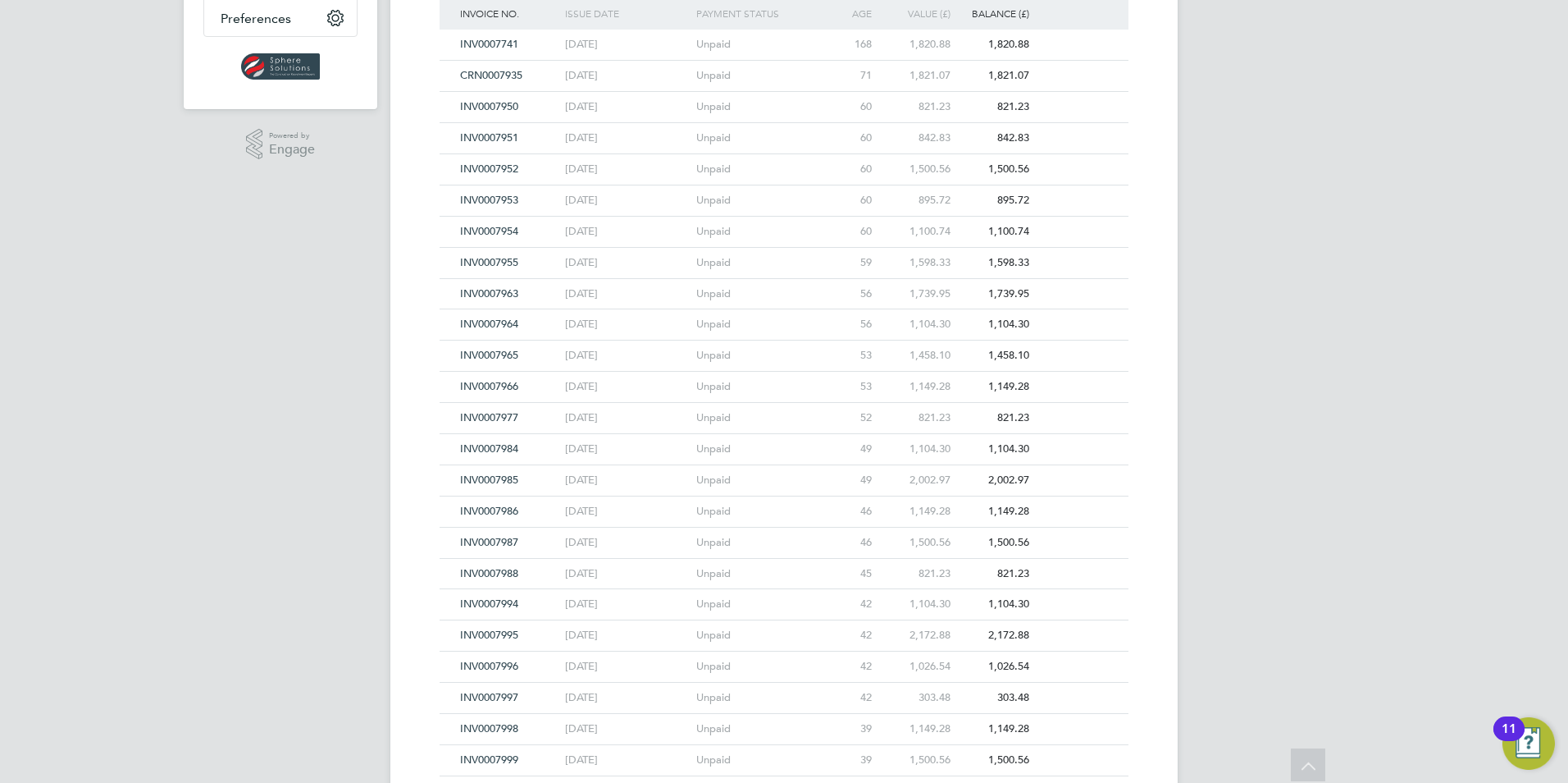
scroll to position [234, 0]
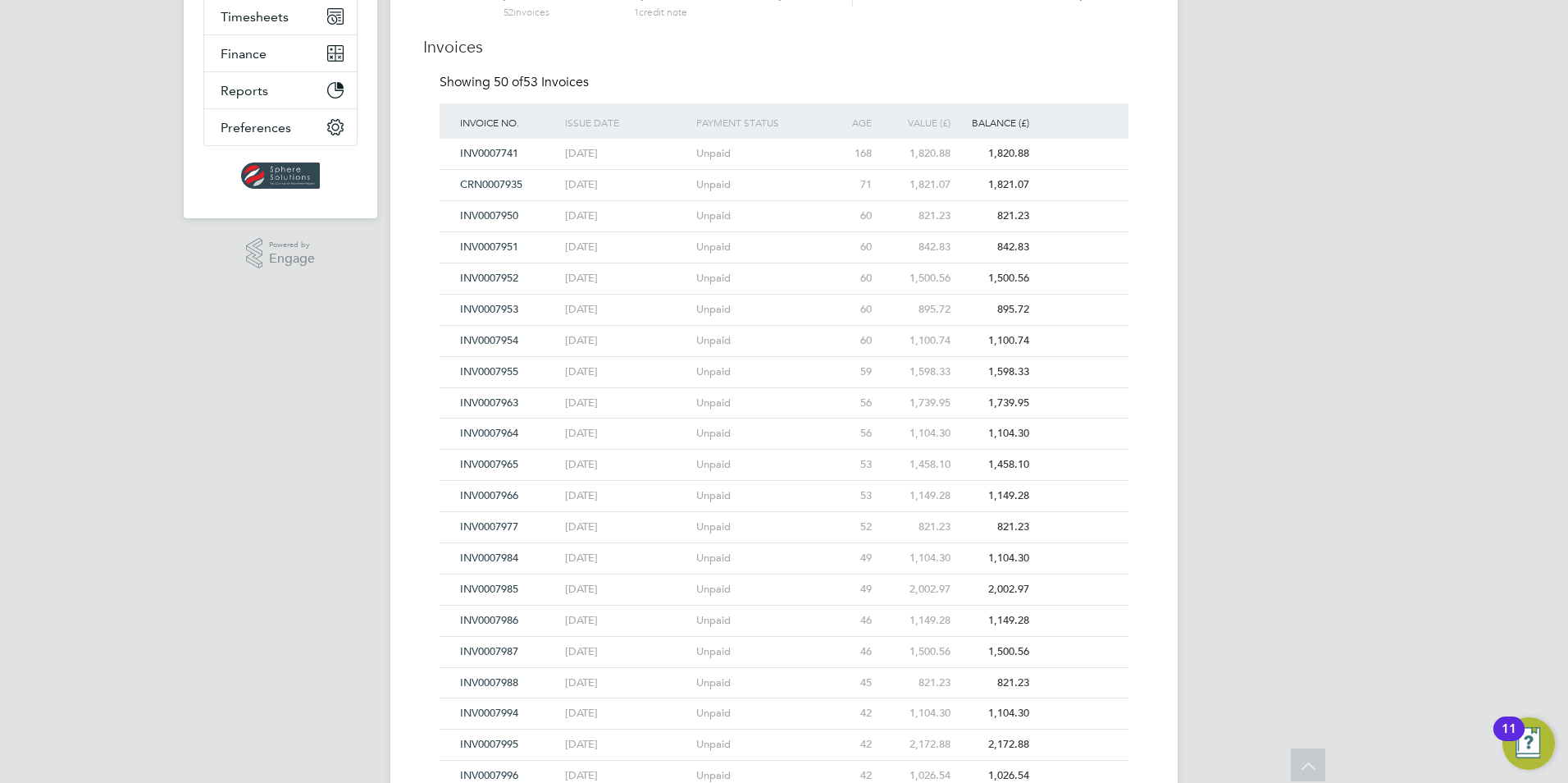
click at [499, 151] on span "INV0007741" at bounding box center [489, 153] width 58 height 14
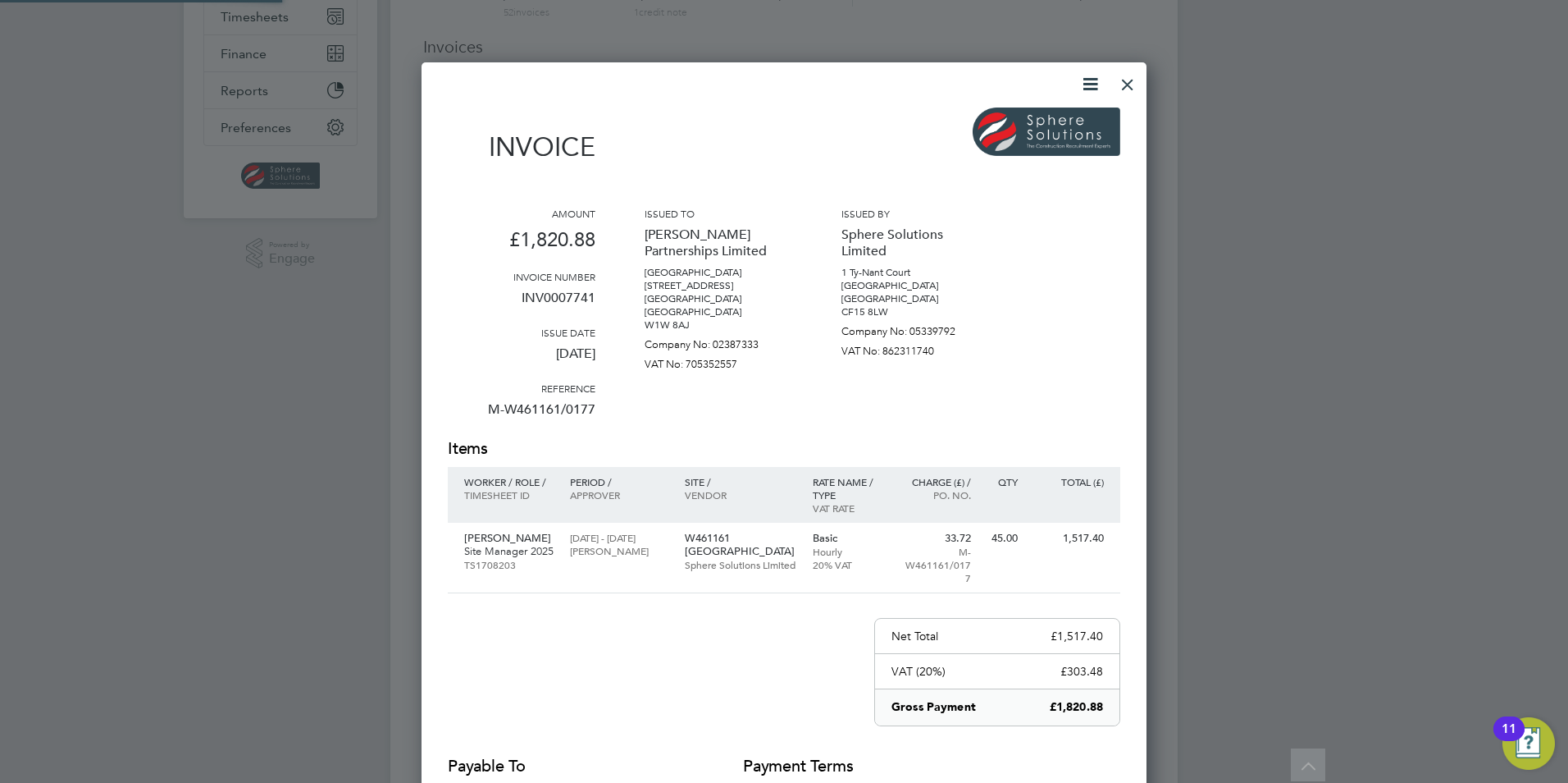
scroll to position [872, 725]
click at [1129, 83] on div at bounding box center [1127, 81] width 30 height 30
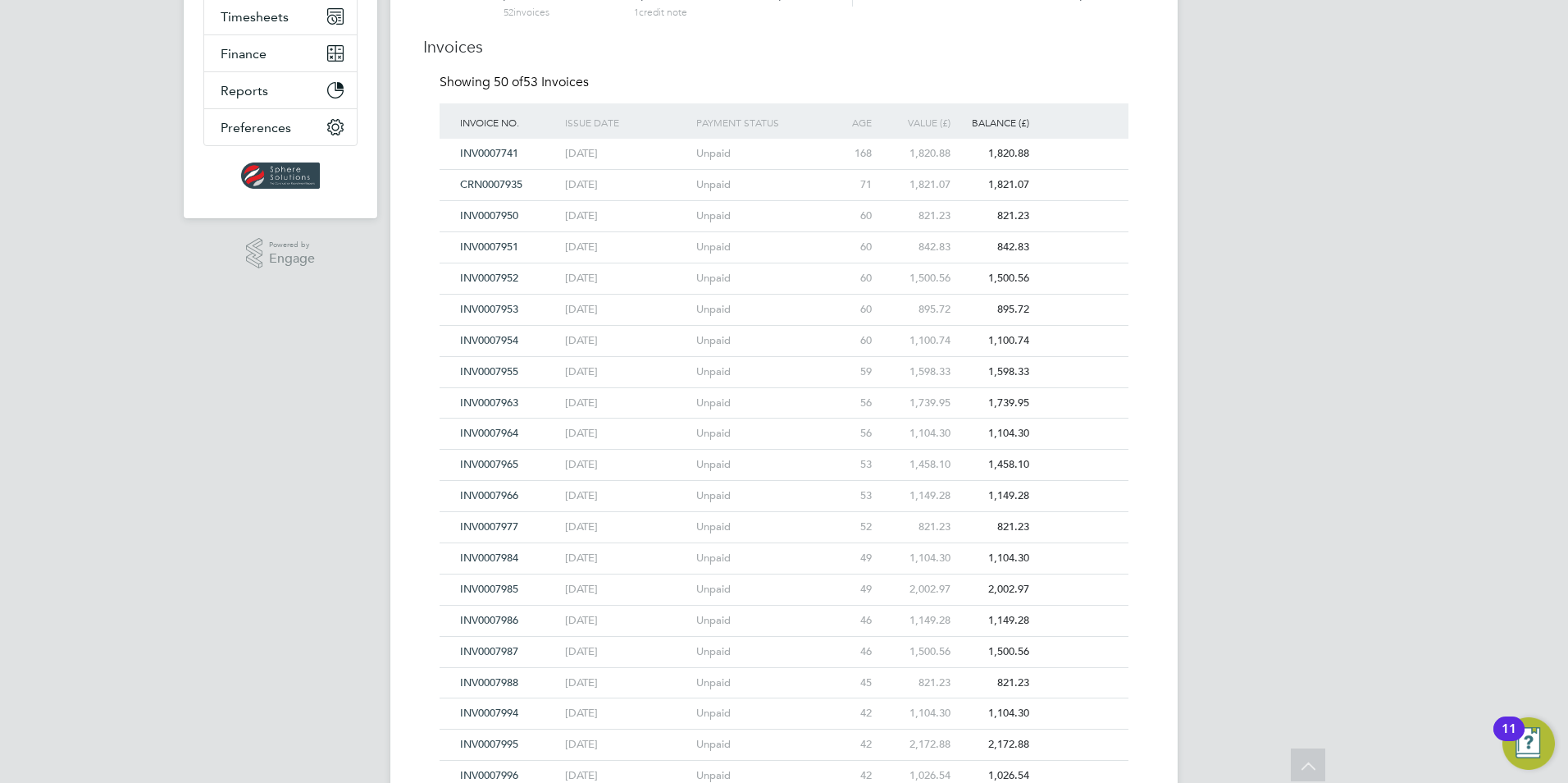
click at [497, 216] on span "INV0007950" at bounding box center [489, 215] width 58 height 14
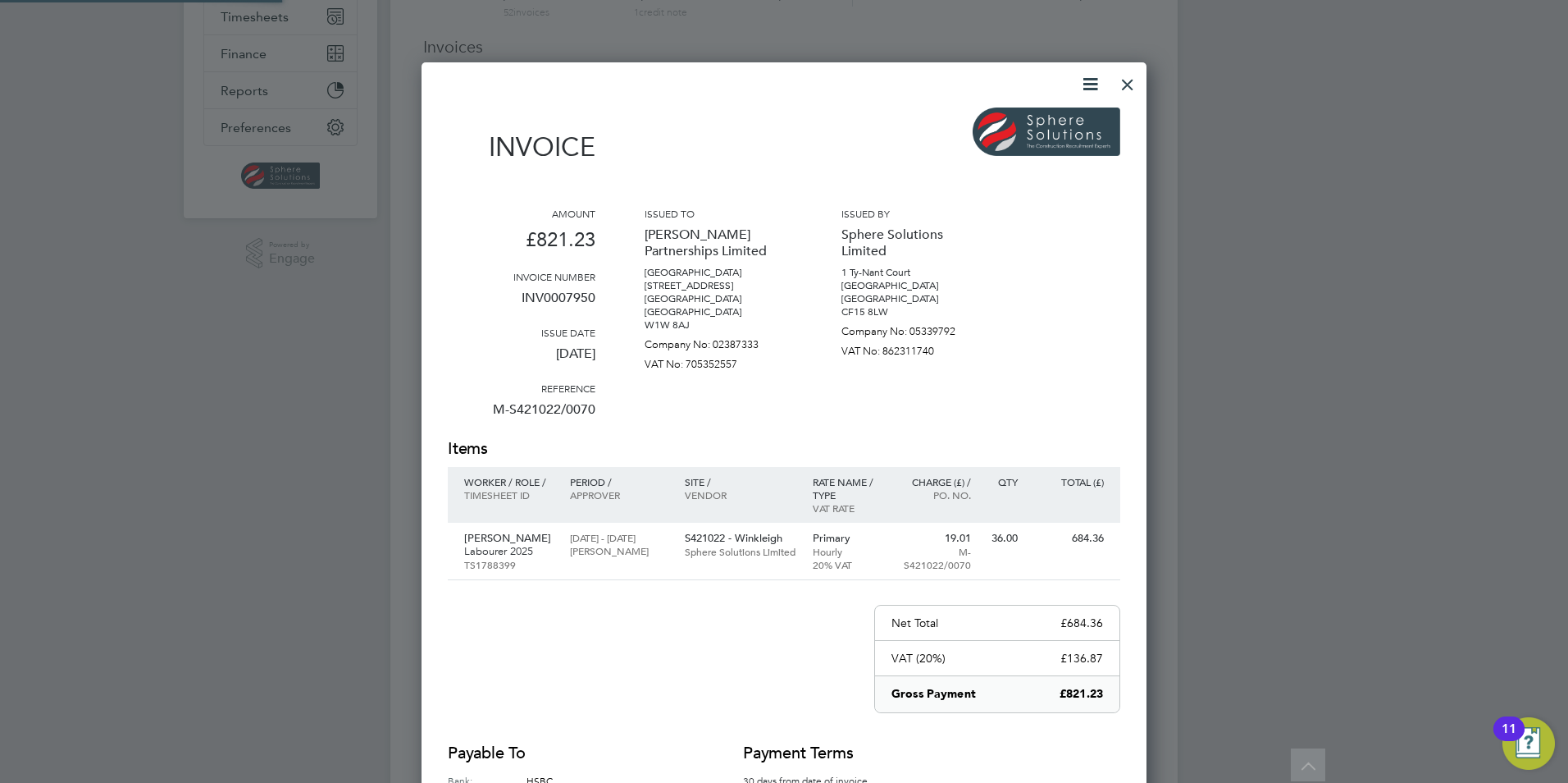
scroll to position [858, 725]
click at [1140, 91] on div at bounding box center [1127, 81] width 30 height 30
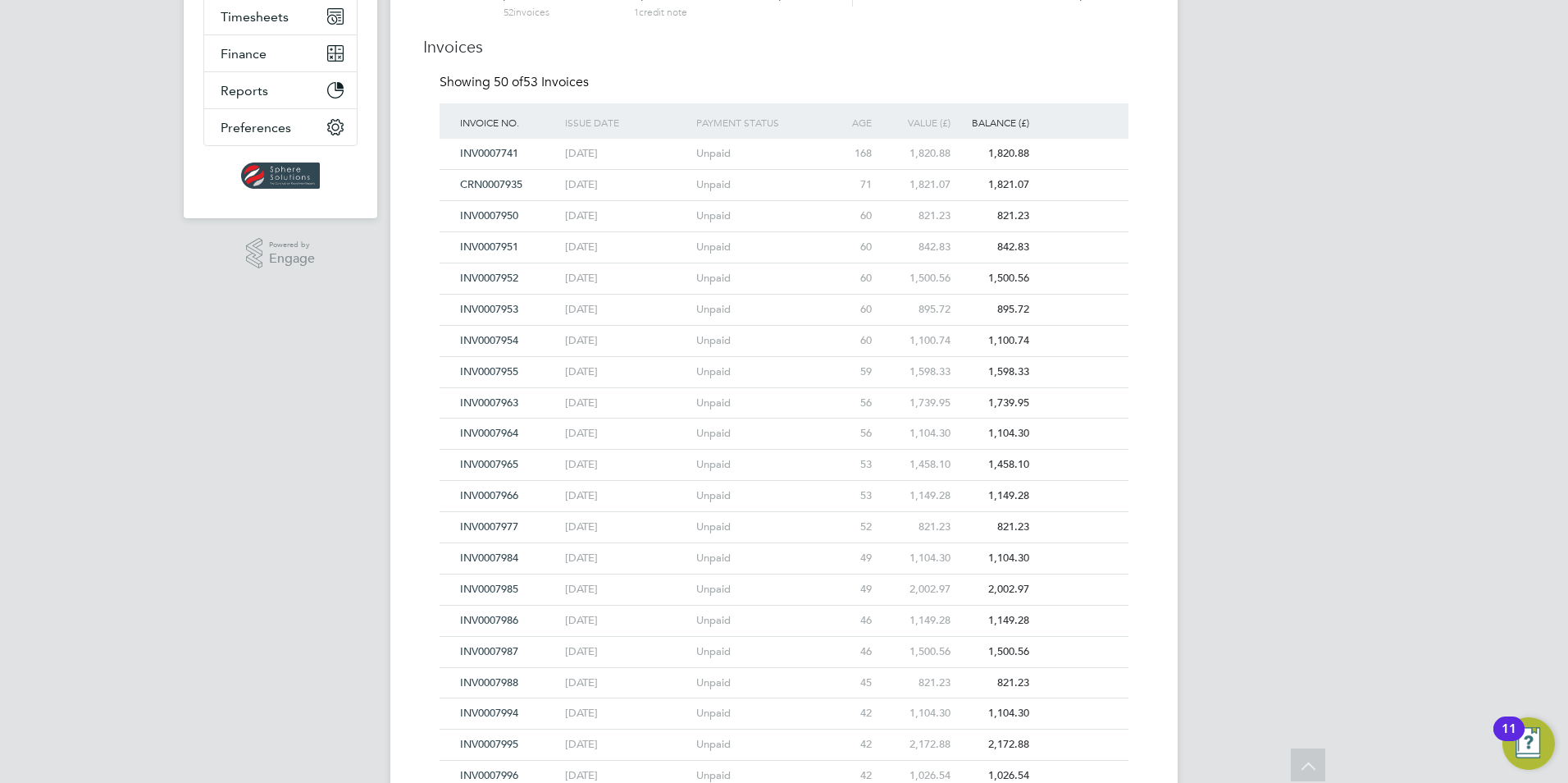
click at [486, 248] on span "INV0007951" at bounding box center [489, 247] width 58 height 14
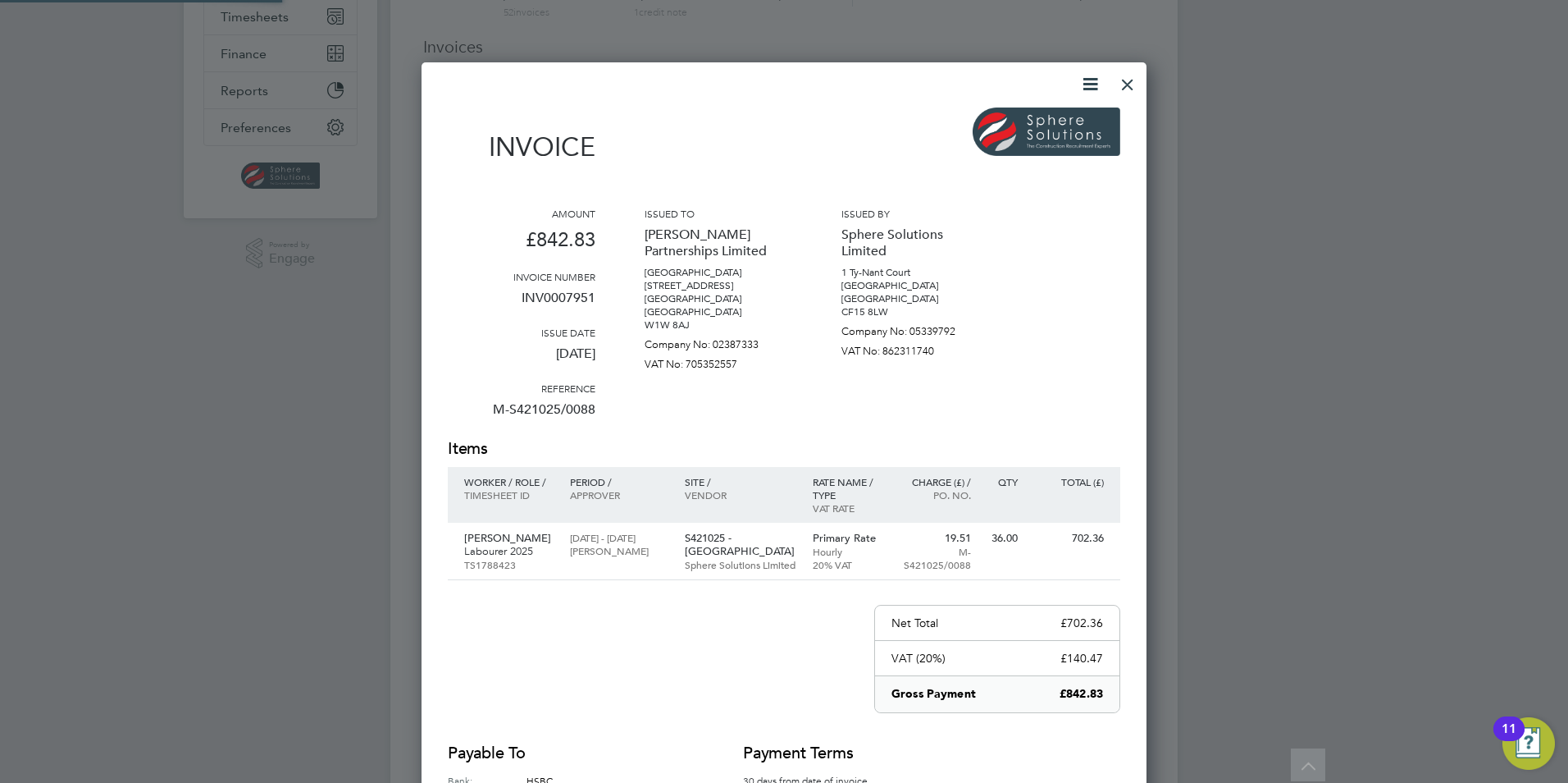
scroll to position [872, 725]
click at [1135, 76] on div at bounding box center [1127, 81] width 30 height 30
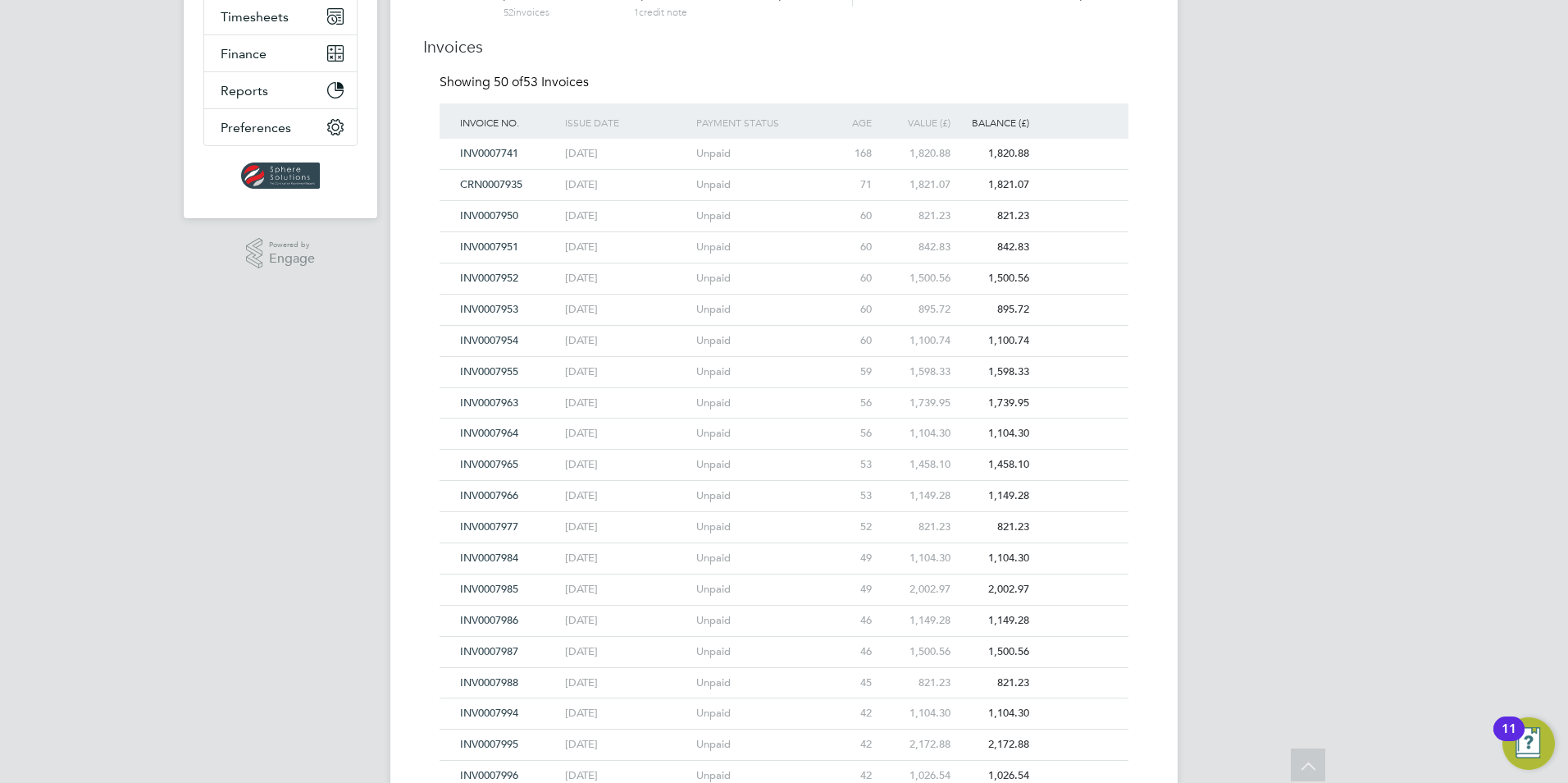
click at [506, 304] on span "INV0007953" at bounding box center [489, 309] width 58 height 14
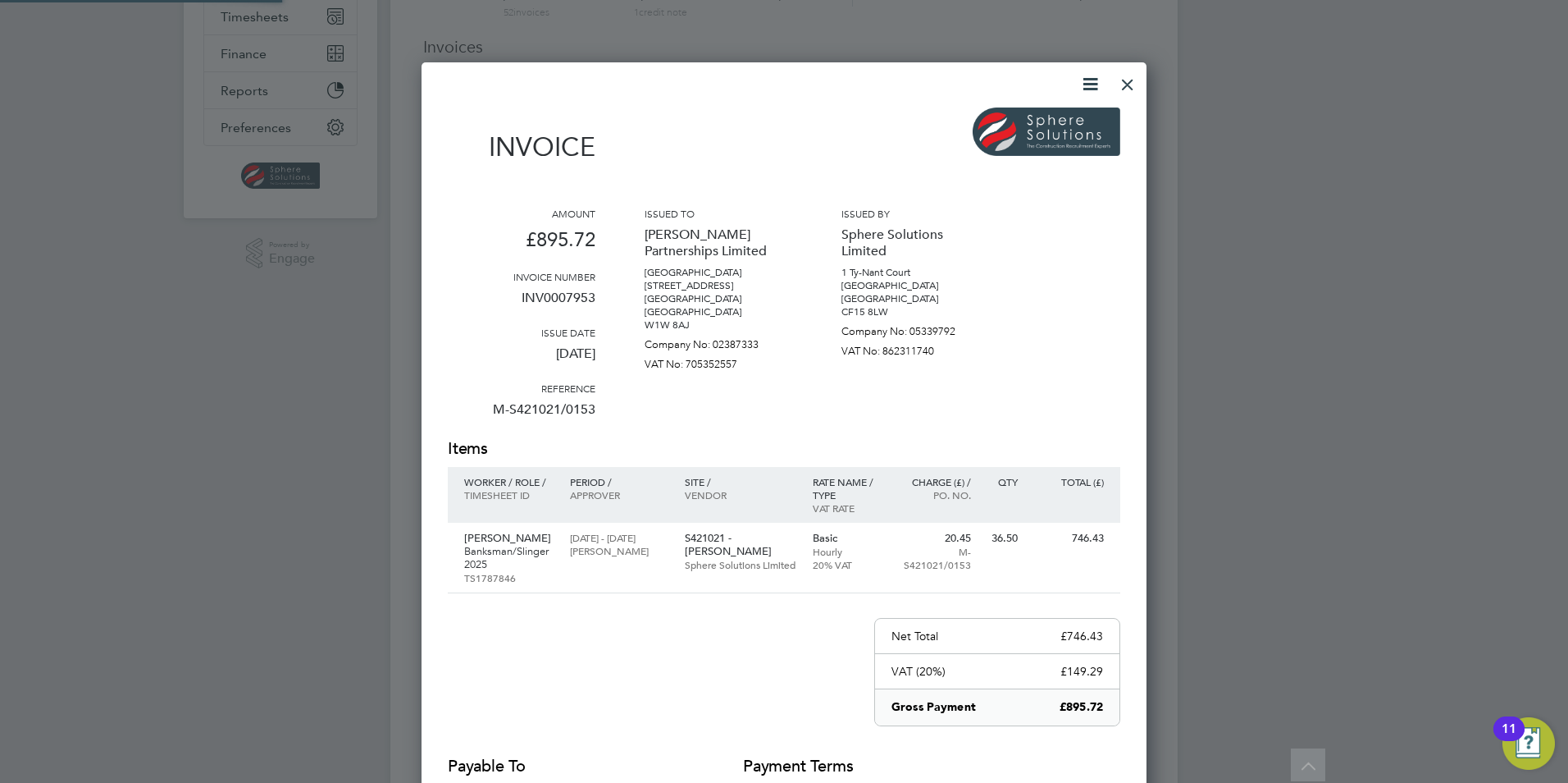
scroll to position [885, 725]
click at [1127, 79] on div at bounding box center [1127, 81] width 30 height 30
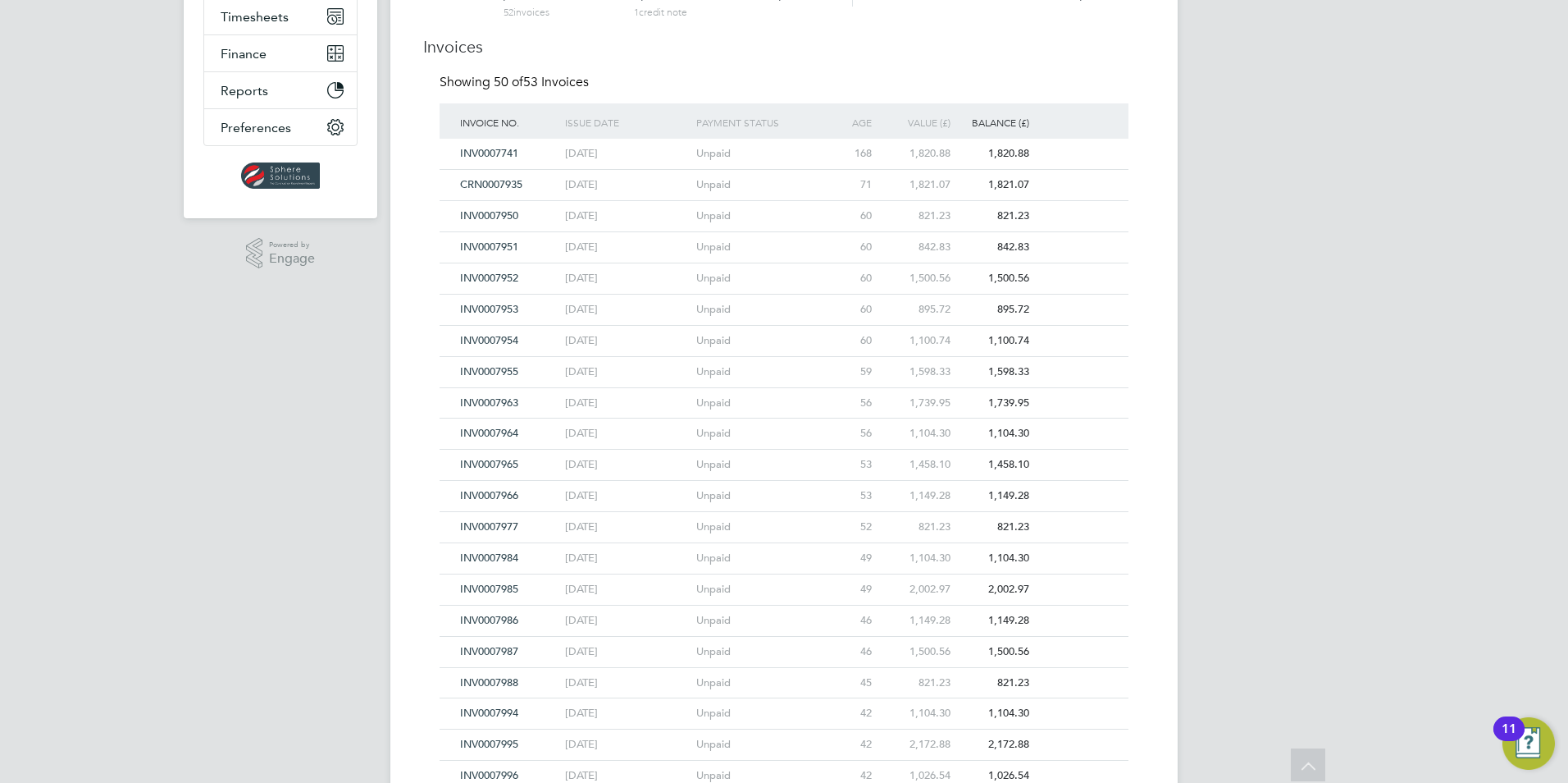
click at [496, 529] on span "INV0007977" at bounding box center [489, 527] width 58 height 14
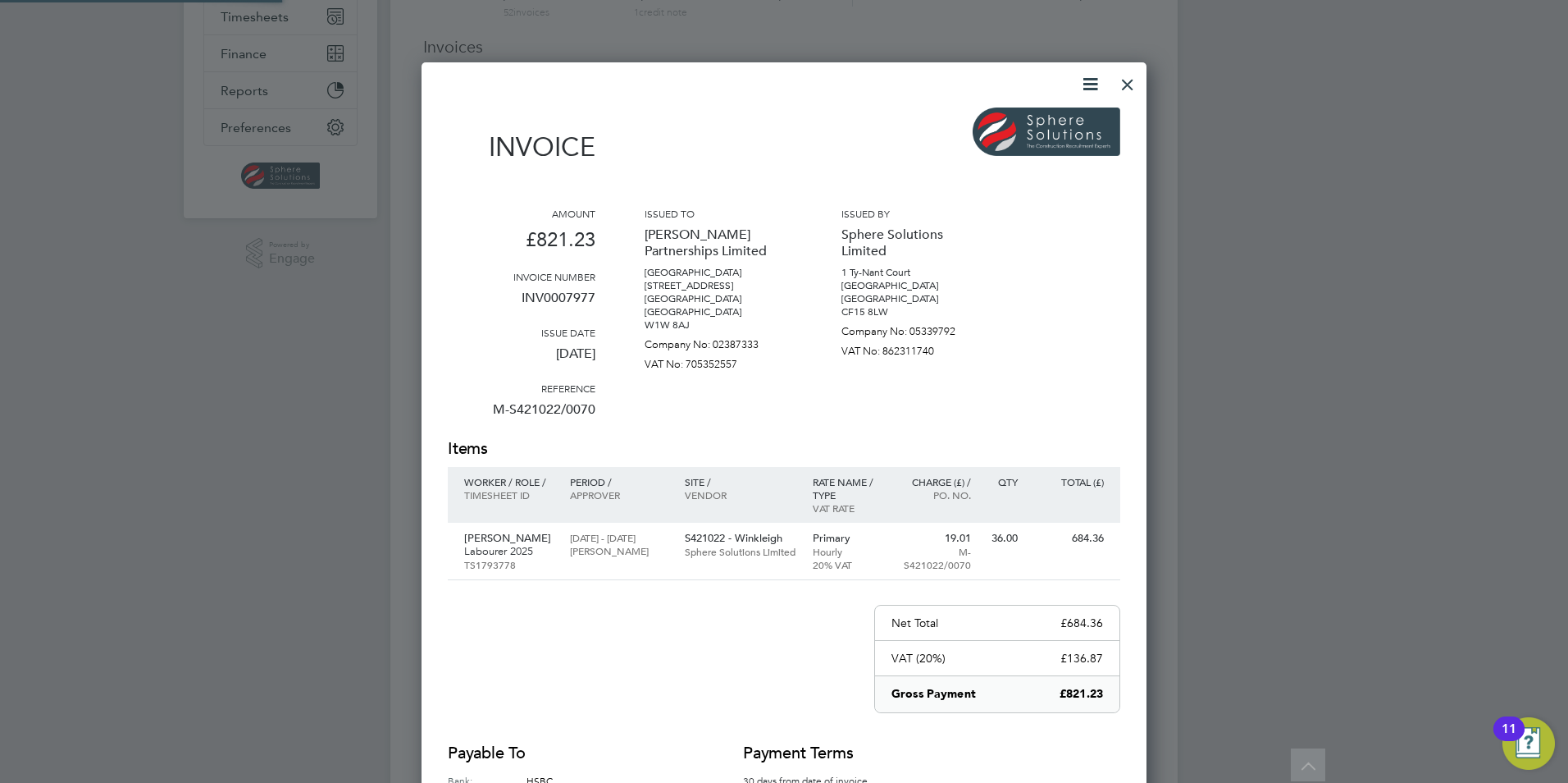
scroll to position [858, 725]
drag, startPoint x: 1139, startPoint y: 96, endPoint x: 1119, endPoint y: 62, distance: 39.4
click at [1139, 96] on div at bounding box center [1127, 81] width 30 height 30
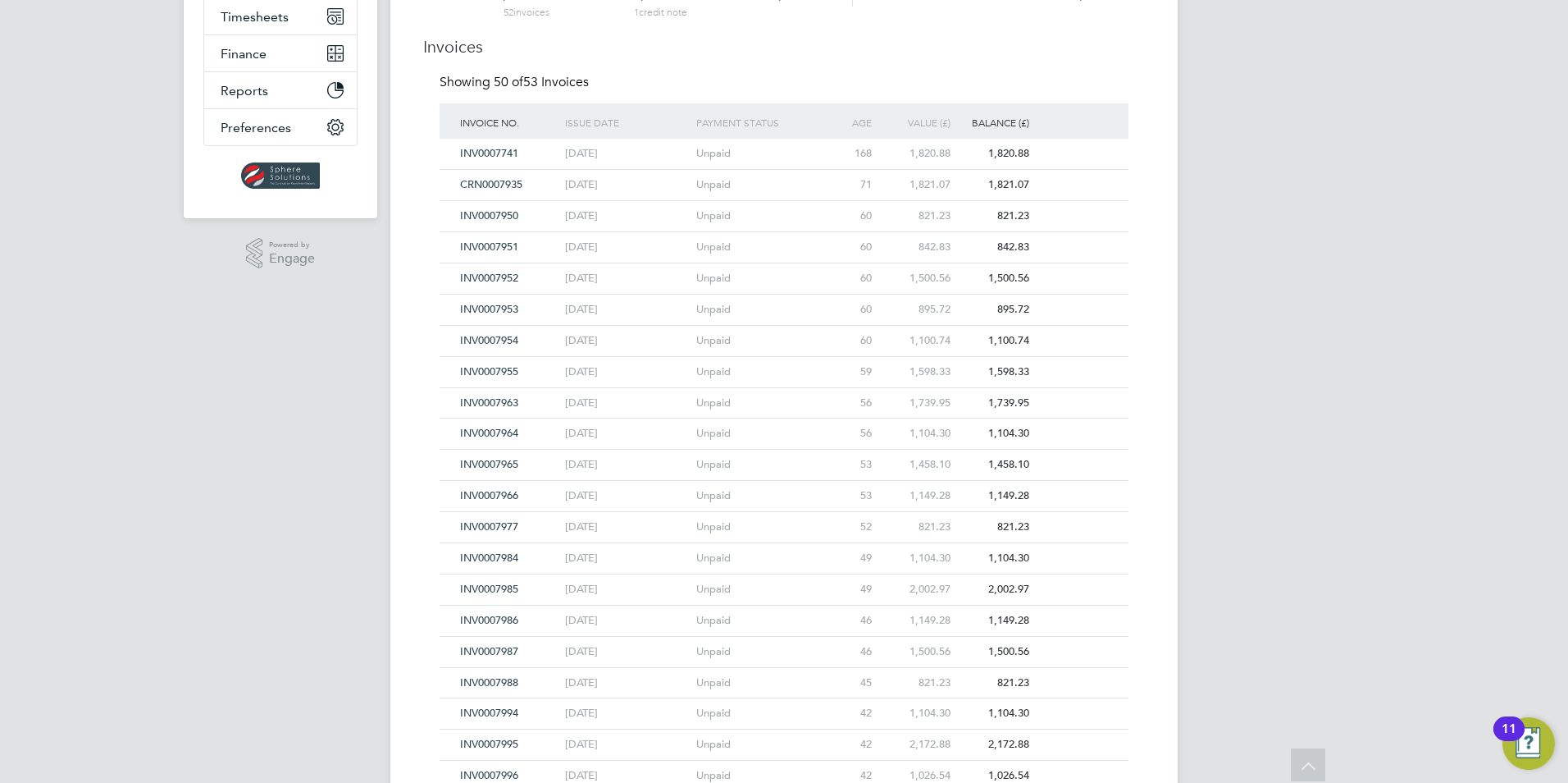
click at [486, 177] on div "CRN0007935" at bounding box center [509, 184] width 104 height 31
click at [493, 187] on span "CRN0007935" at bounding box center [491, 184] width 62 height 14
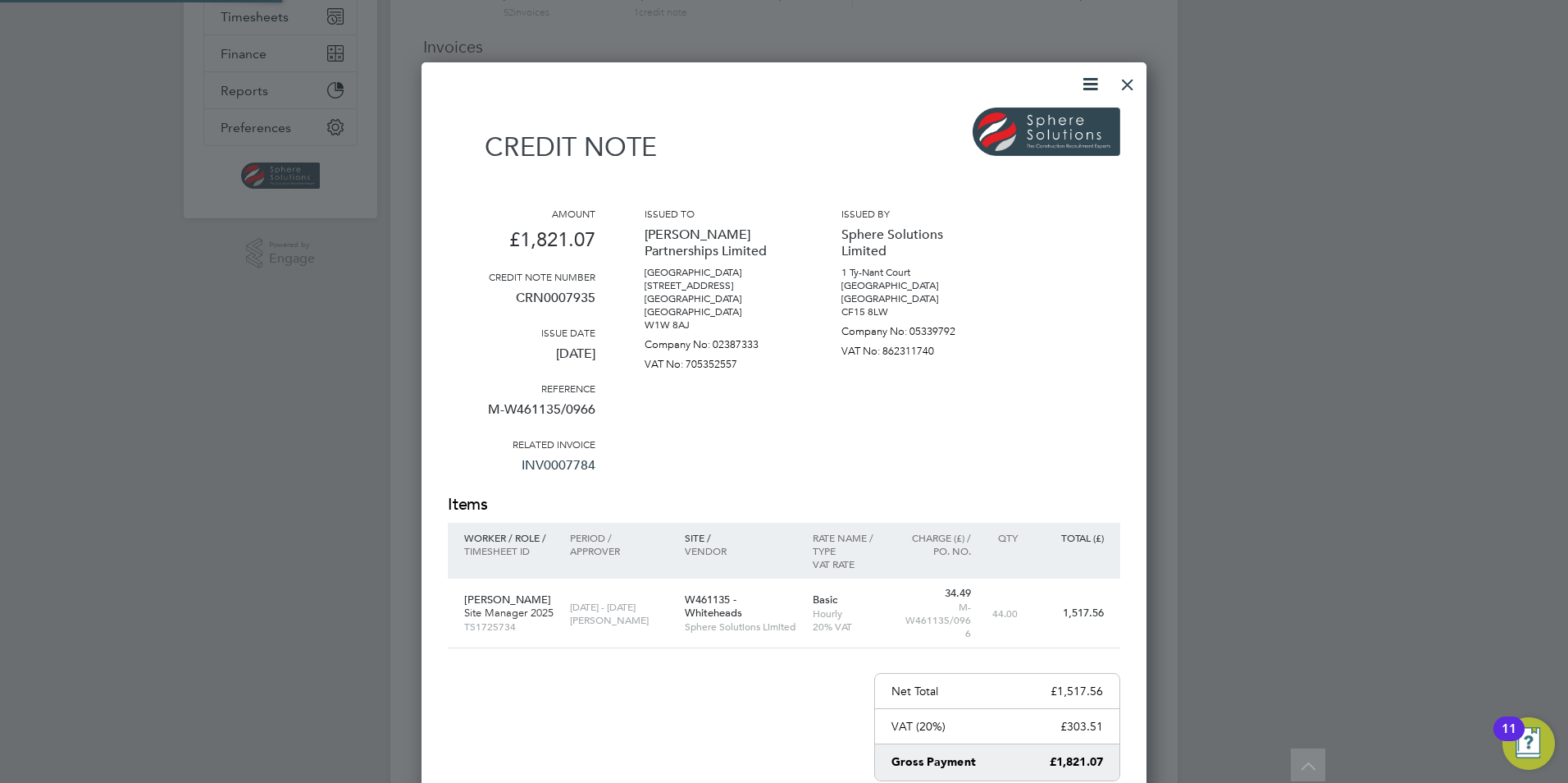
scroll to position [927, 725]
click at [1123, 80] on div at bounding box center [1127, 81] width 30 height 30
